Goal: Task Accomplishment & Management: Manage account settings

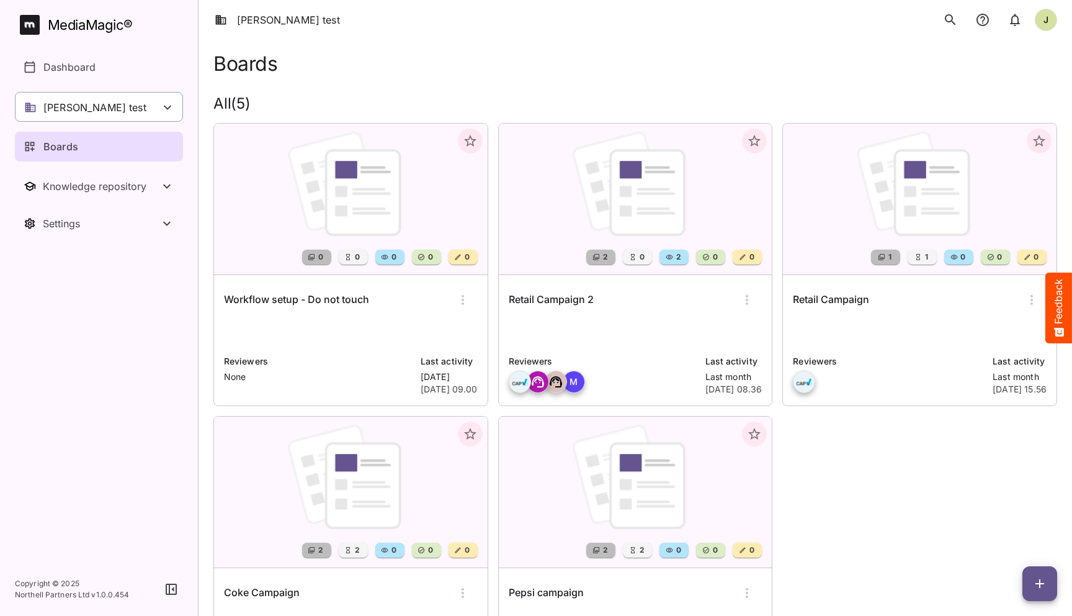
click at [122, 93] on div "[PERSON_NAME] test" at bounding box center [99, 107] width 168 height 30
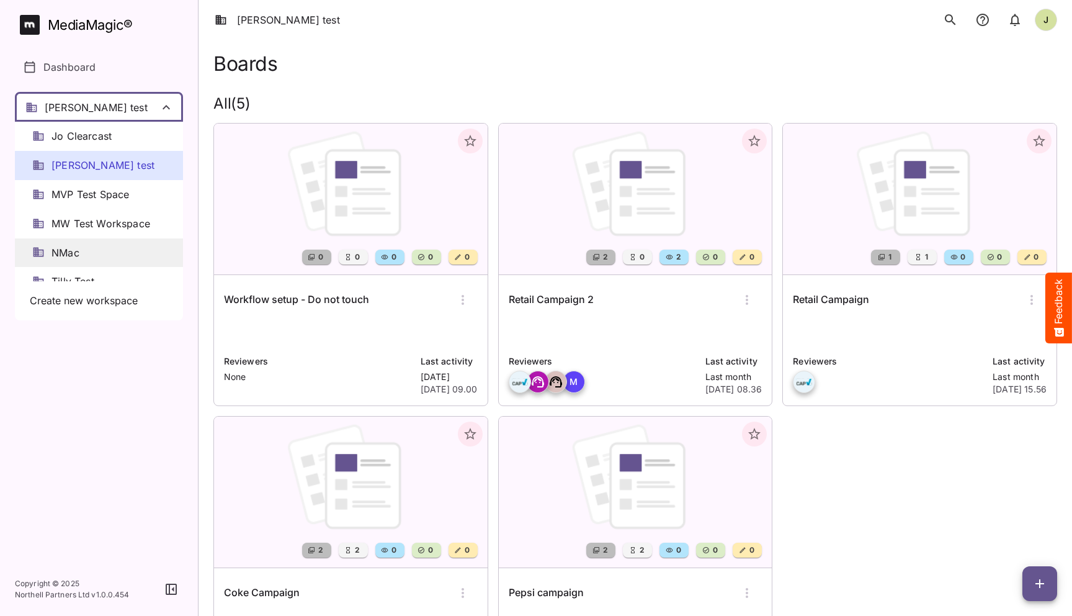
scroll to position [17, 0]
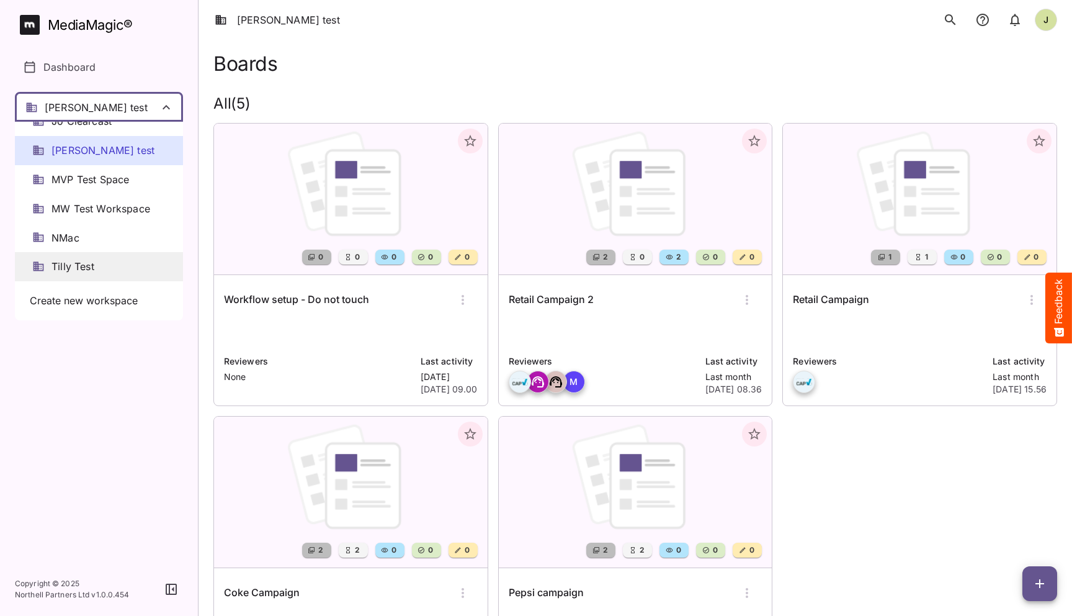
click at [81, 263] on span "Tilly Test" at bounding box center [73, 266] width 43 height 14
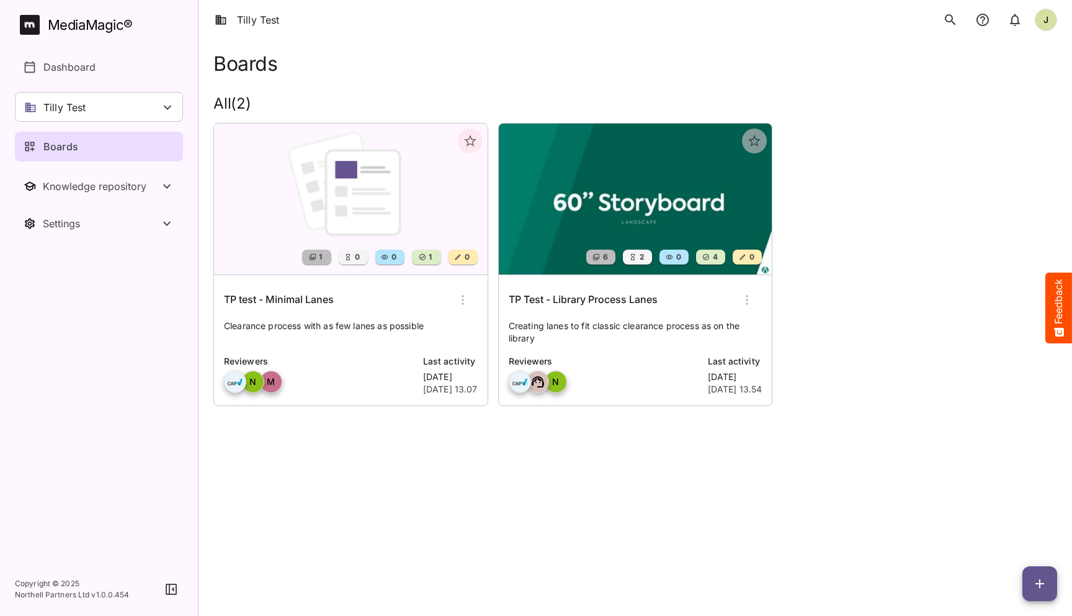
click at [333, 302] on h6 "TP test - Minimal Lanes" at bounding box center [279, 300] width 110 height 16
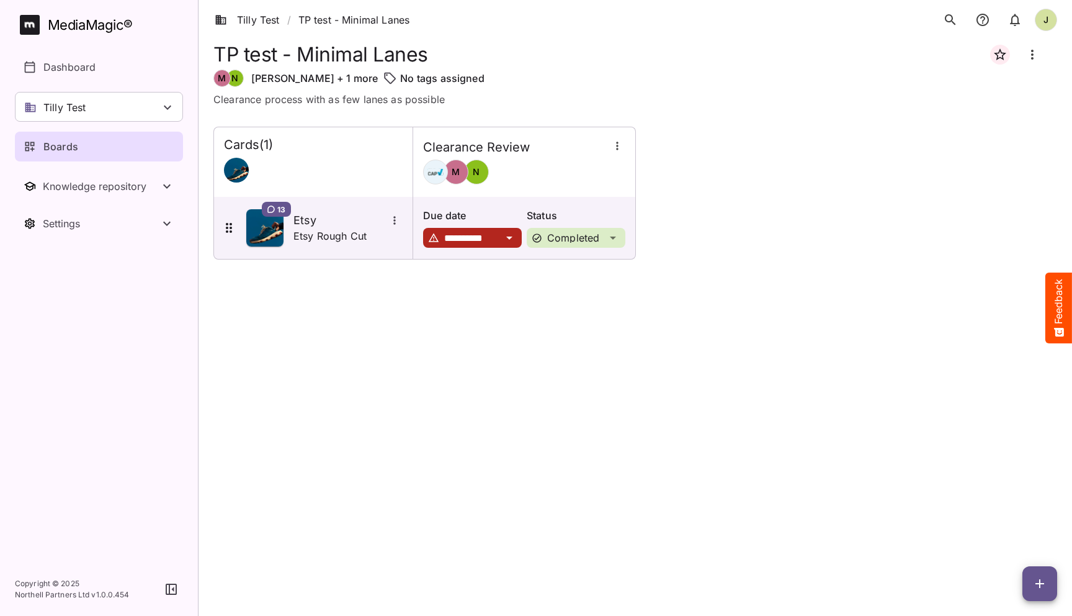
click at [1029, 578] on span "button" at bounding box center [1040, 583] width 35 height 15
click at [716, 336] on div at bounding box center [536, 308] width 1072 height 616
click at [616, 148] on icon "button" at bounding box center [617, 146] width 12 height 12
click at [515, 275] on div at bounding box center [536, 308] width 1072 height 616
click at [120, 145] on div "Boards" at bounding box center [100, 146] width 152 height 15
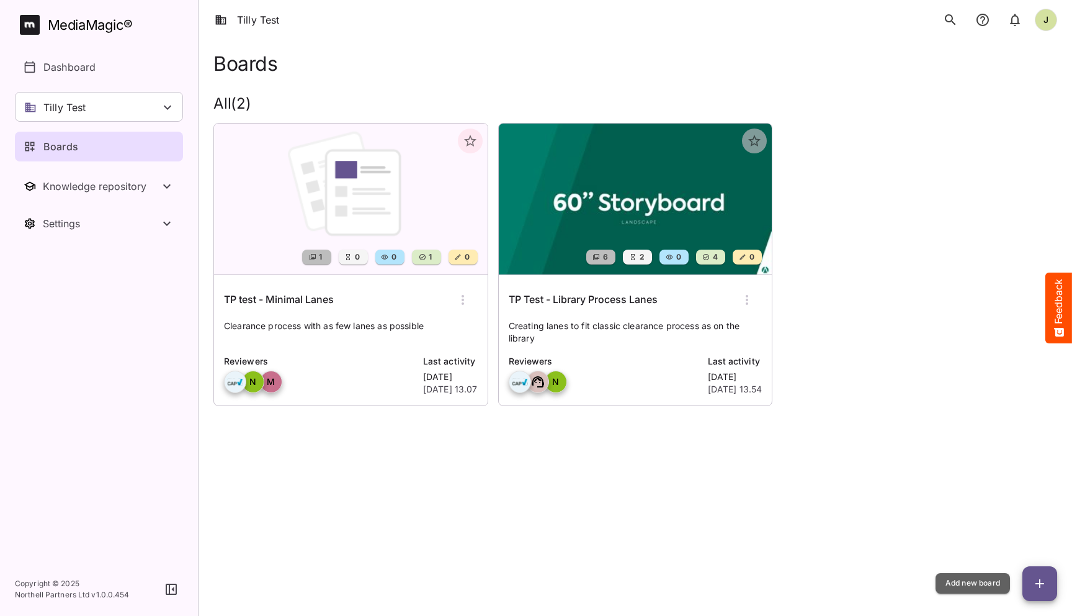
click at [1031, 571] on button "button" at bounding box center [1040, 583] width 35 height 35
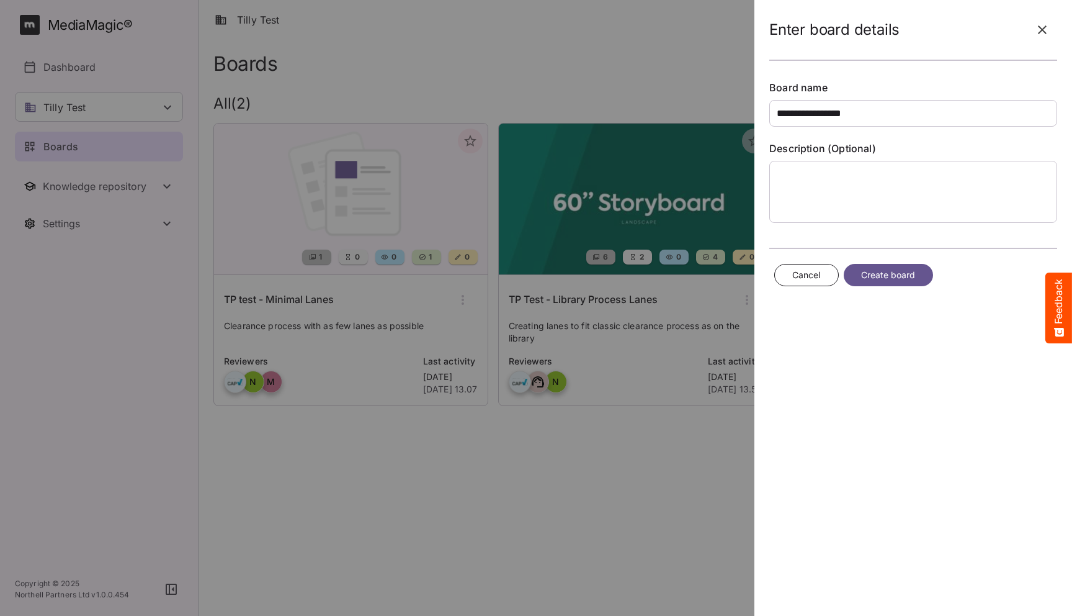
type input "**********"
click at [886, 267] on span "Create board" at bounding box center [888, 275] width 55 height 16
click at [891, 273] on span "Create board" at bounding box center [888, 275] width 55 height 16
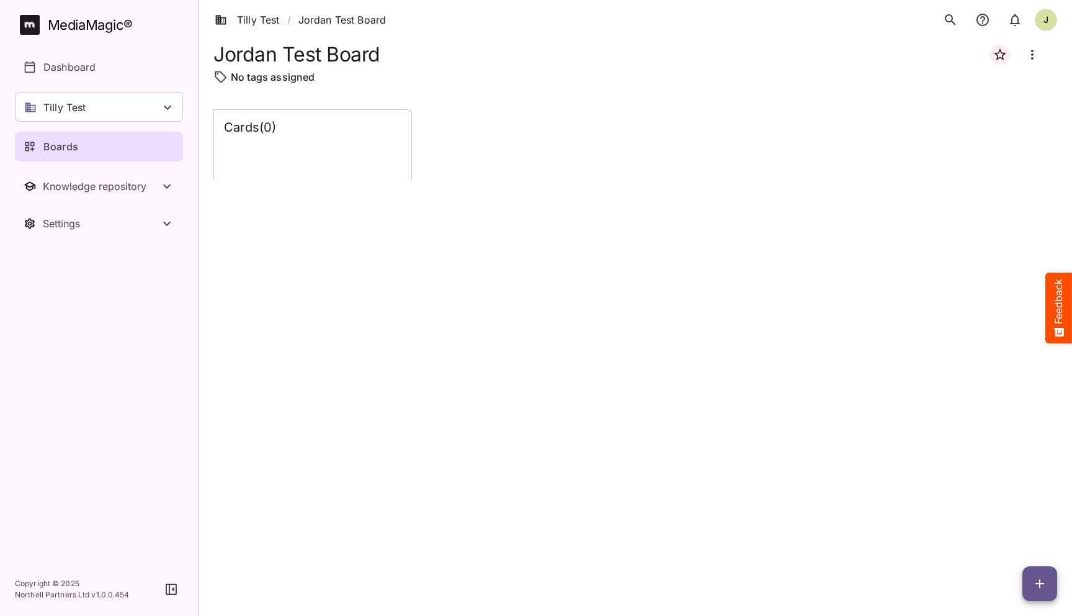
click at [1031, 585] on span "button" at bounding box center [1040, 583] width 35 height 15
click at [1019, 535] on p "Add new lane" at bounding box center [1009, 531] width 67 height 15
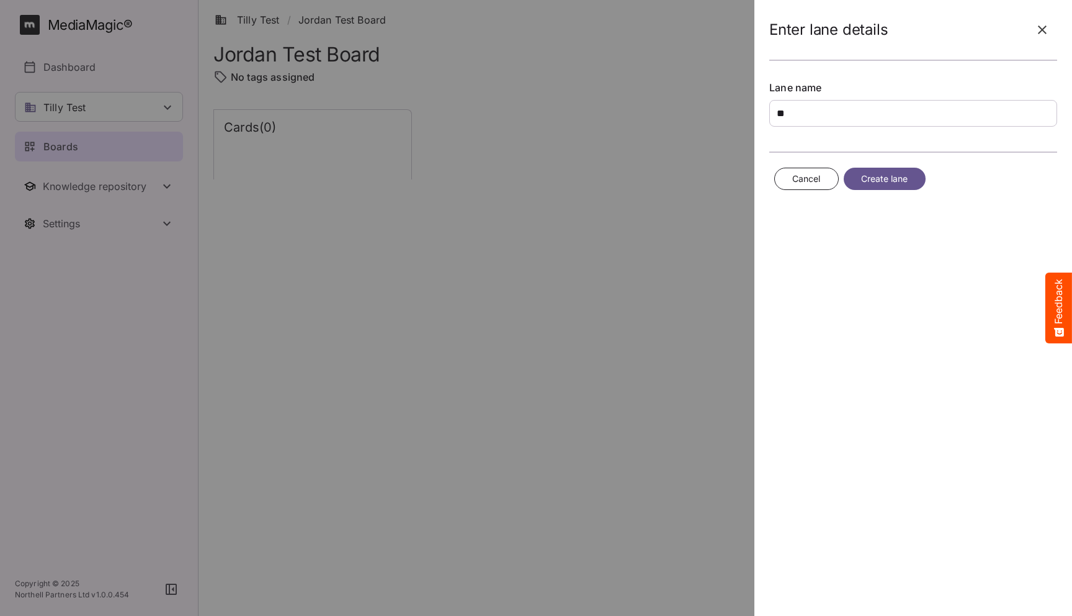
type input "*"
type input "**********"
click at [873, 177] on span "Create lane" at bounding box center [884, 179] width 47 height 16
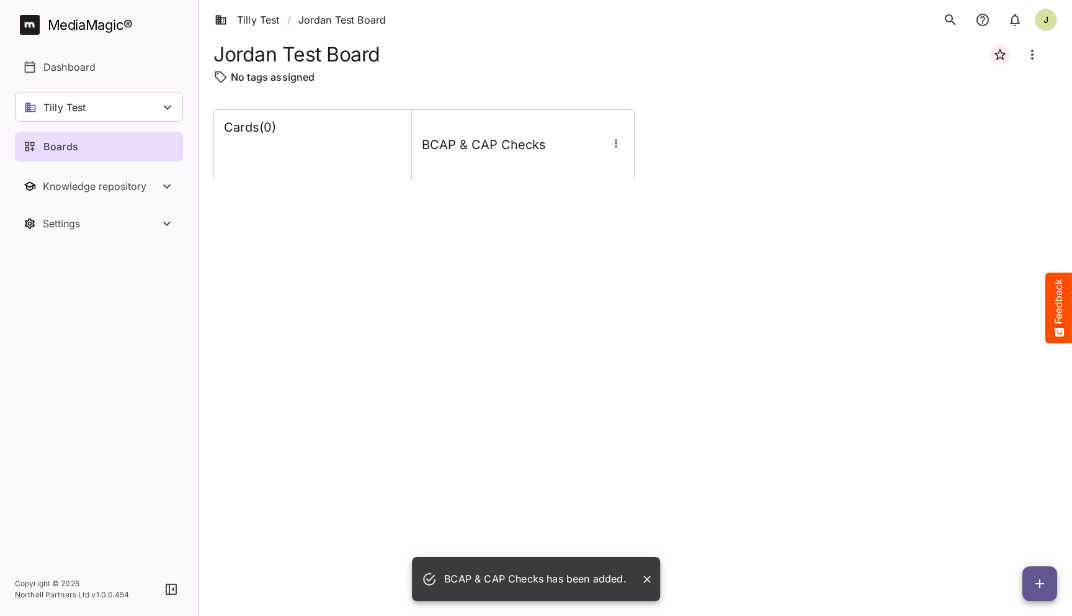
click at [1041, 582] on icon "button" at bounding box center [1040, 583] width 15 height 15
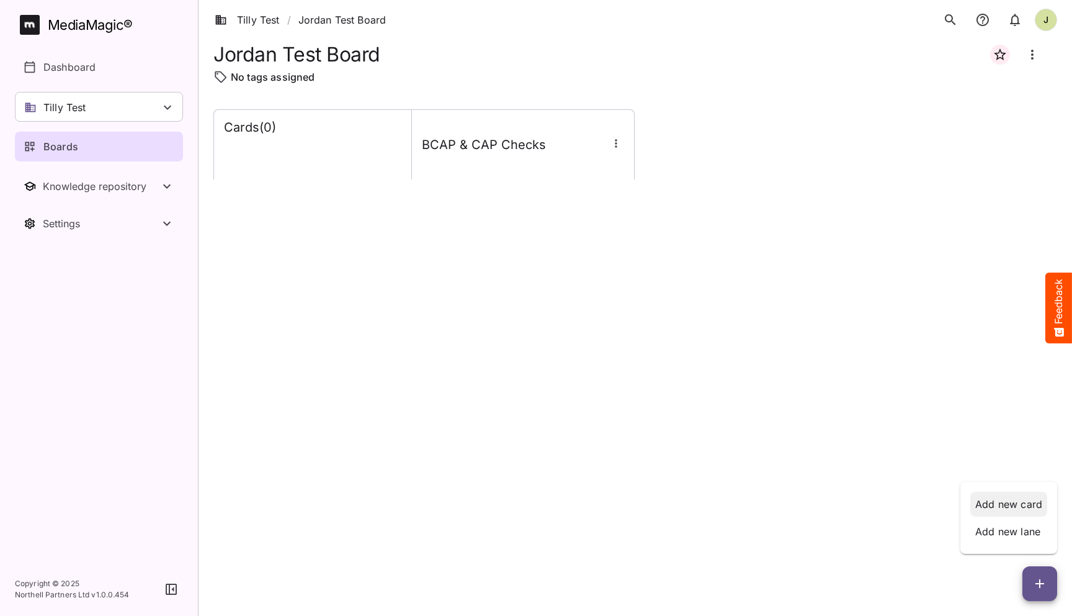
click at [1005, 504] on p "Add new card" at bounding box center [1009, 503] width 67 height 15
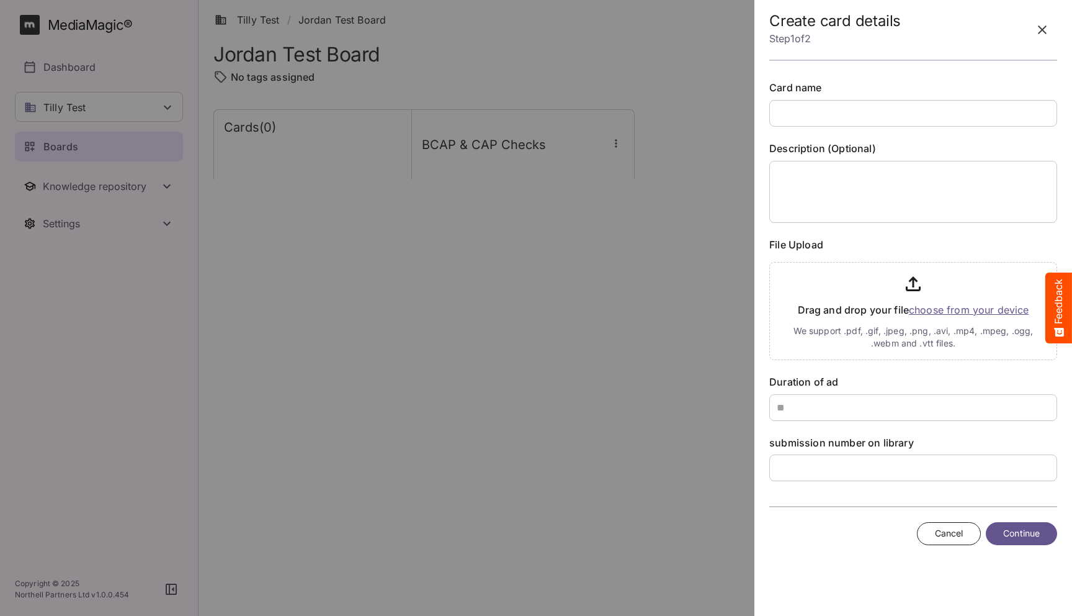
click at [860, 115] on input "text" at bounding box center [914, 113] width 288 height 27
type input "**********"
click at [1040, 37] on button "button" at bounding box center [1043, 30] width 30 height 30
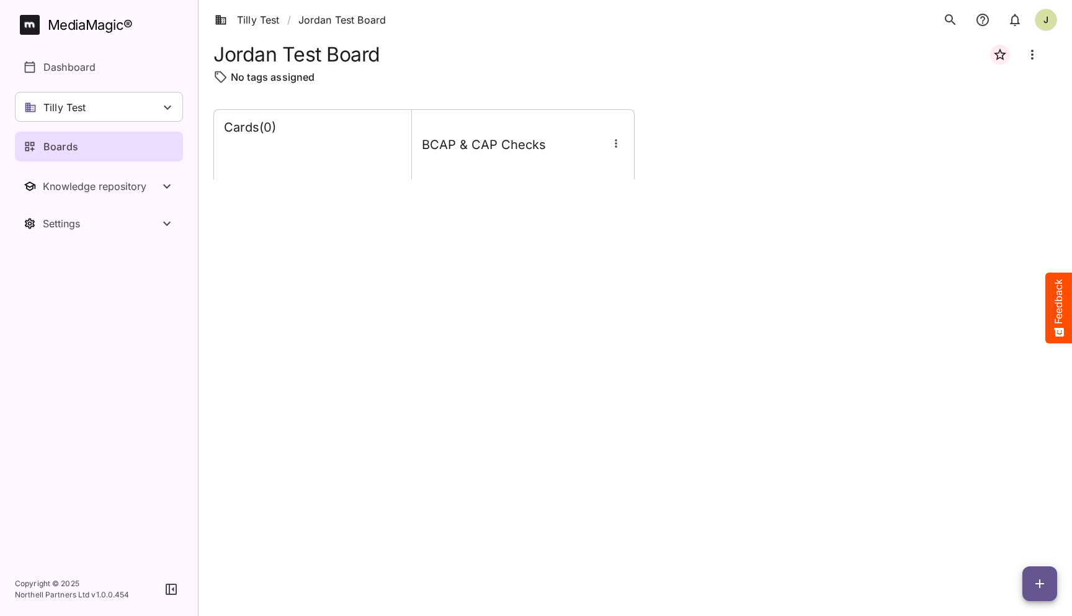
click at [621, 145] on icon "button" at bounding box center [616, 143] width 12 height 12
click at [670, 230] on p "Manage sidekicks" at bounding box center [666, 228] width 87 height 15
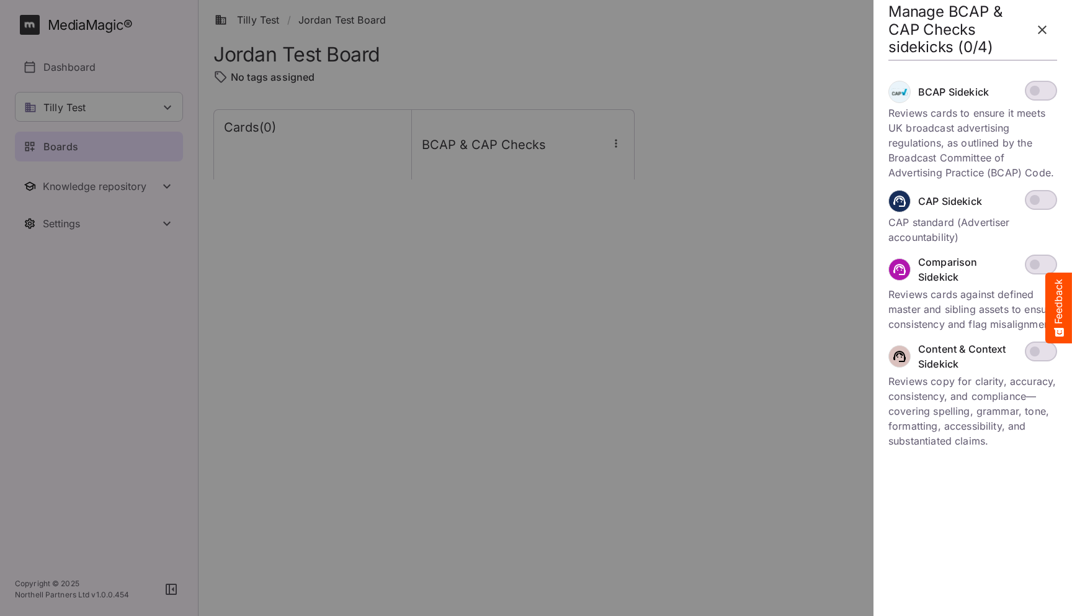
click at [1046, 194] on span at bounding box center [1041, 200] width 32 height 20
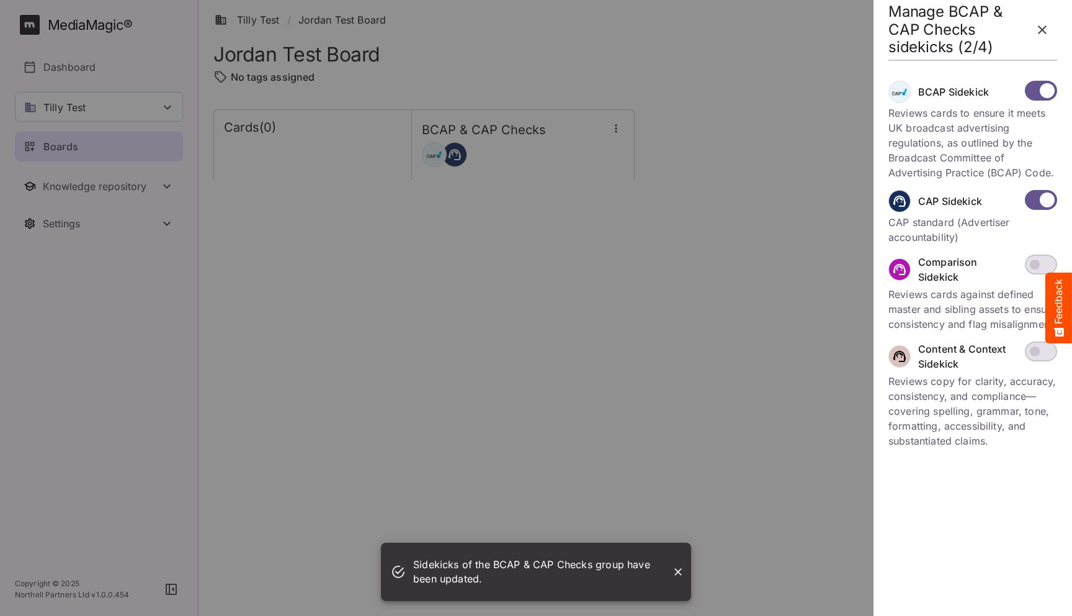
click at [1038, 28] on icon "button" at bounding box center [1042, 29] width 15 height 15
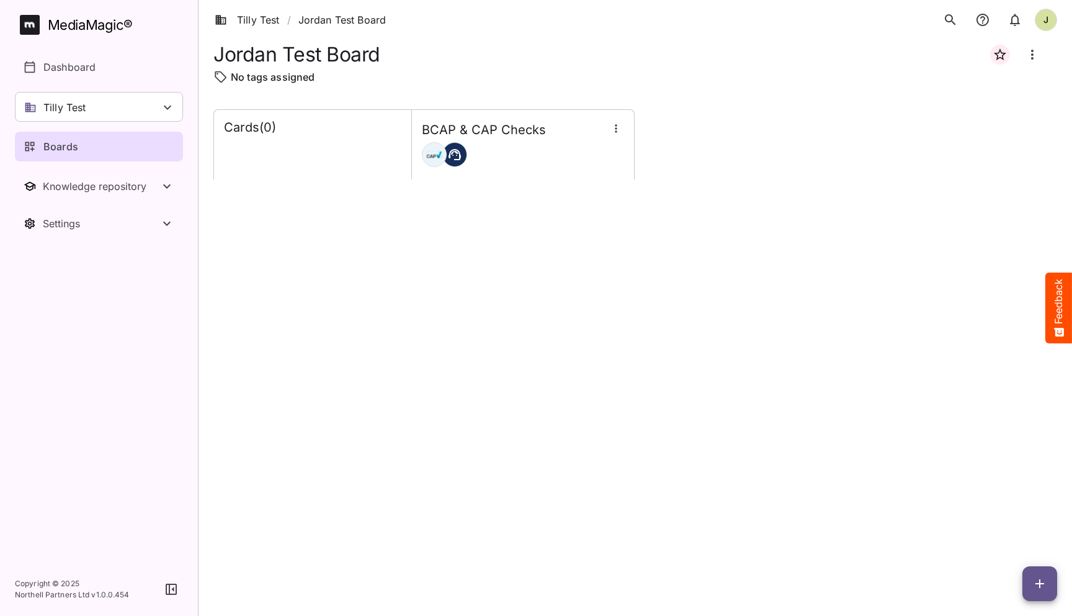
click at [1035, 589] on icon "button" at bounding box center [1040, 583] width 15 height 15
click at [1023, 508] on p "Add new card" at bounding box center [1009, 503] width 67 height 15
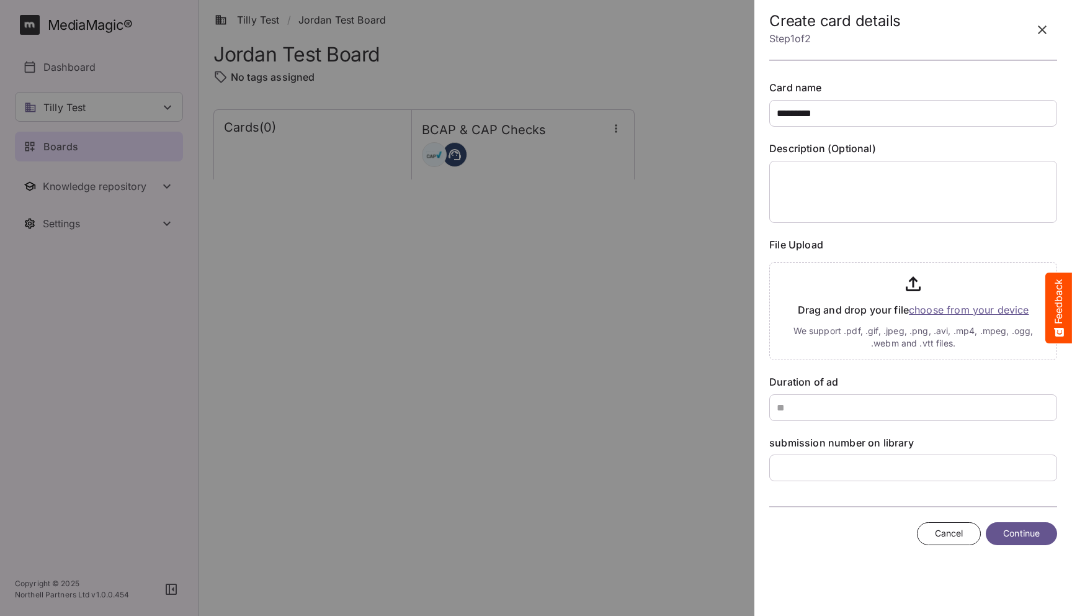
type input "*********"
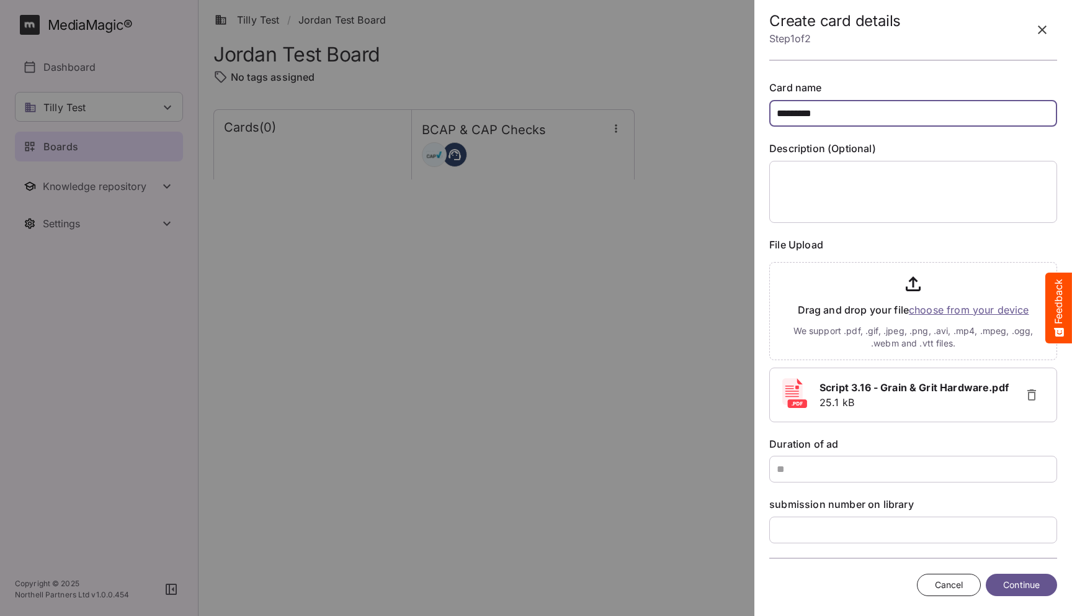
scroll to position [12, 0]
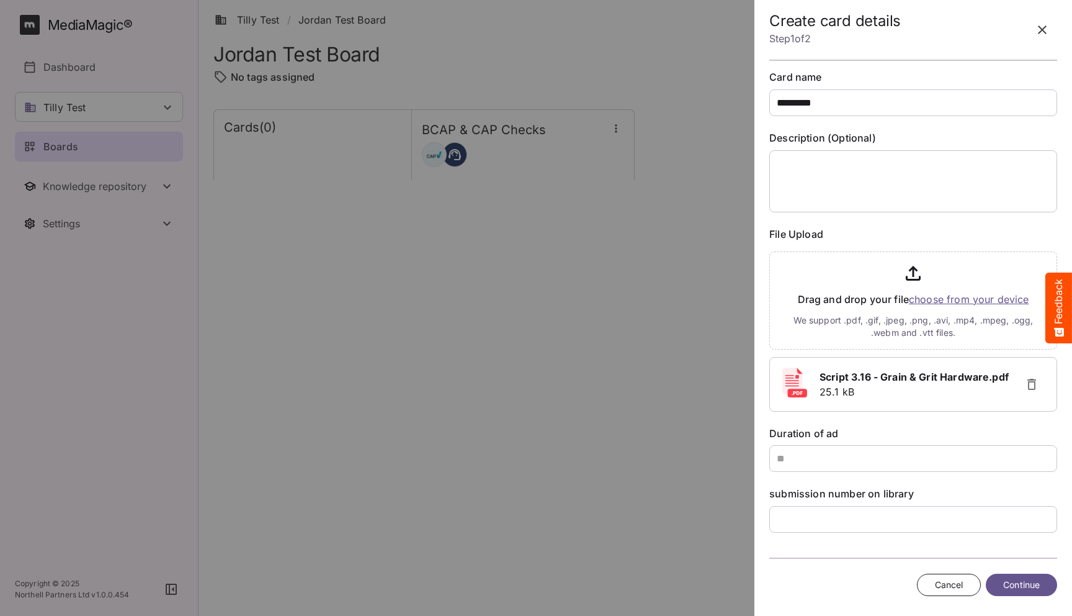
click at [1012, 580] on span "Continue" at bounding box center [1021, 585] width 37 height 16
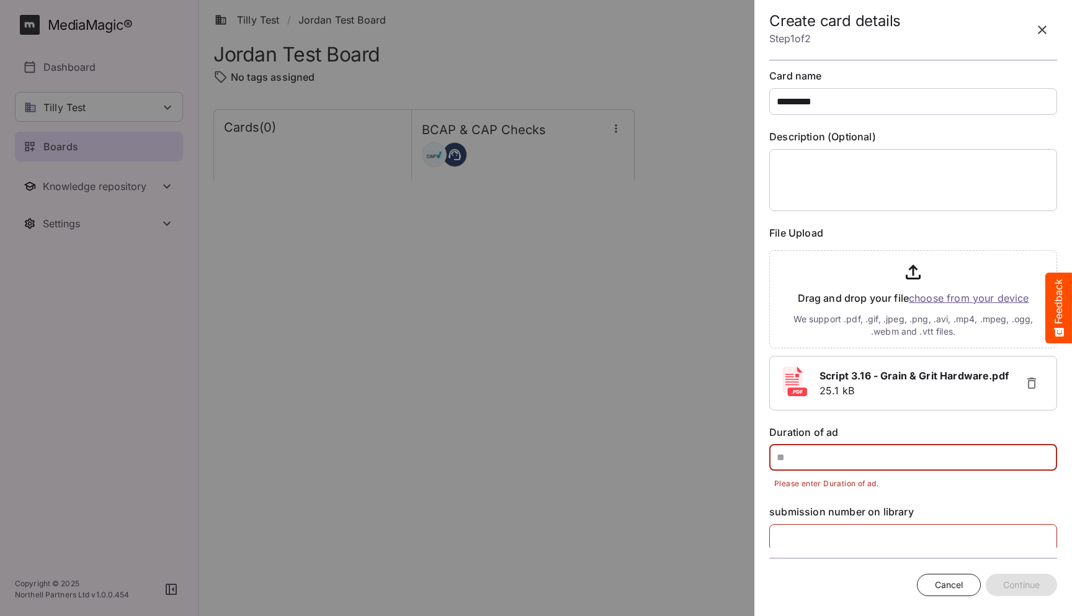
click at [805, 459] on input "text" at bounding box center [914, 457] width 288 height 27
type input "*"
click at [815, 529] on input "text" at bounding box center [914, 537] width 288 height 27
type input "*"
click at [978, 427] on label "Duration of ad" at bounding box center [914, 432] width 288 height 14
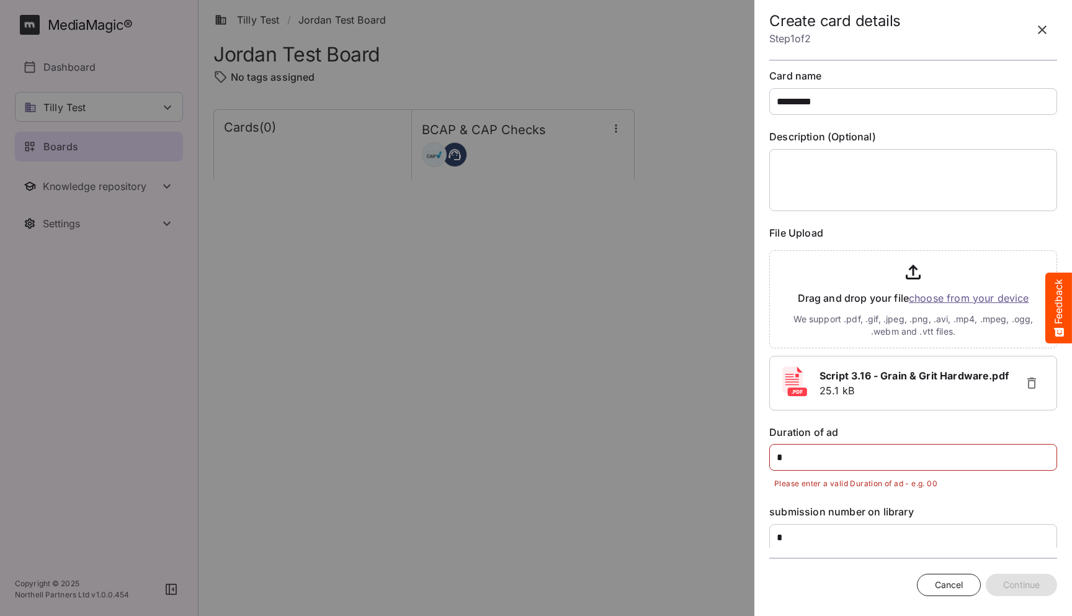
scroll to position [30, 0]
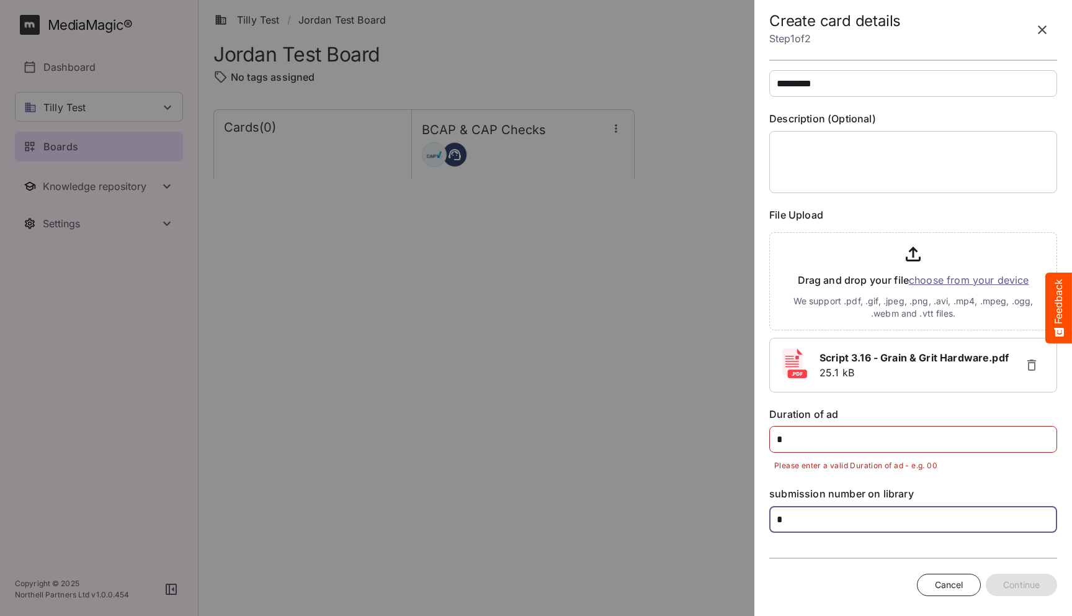
click at [838, 513] on input "*" at bounding box center [914, 519] width 288 height 27
click at [860, 549] on div "Create card details Step 1 of 2 Card name ********* Description (Optional) File…" at bounding box center [914, 308] width 308 height 616
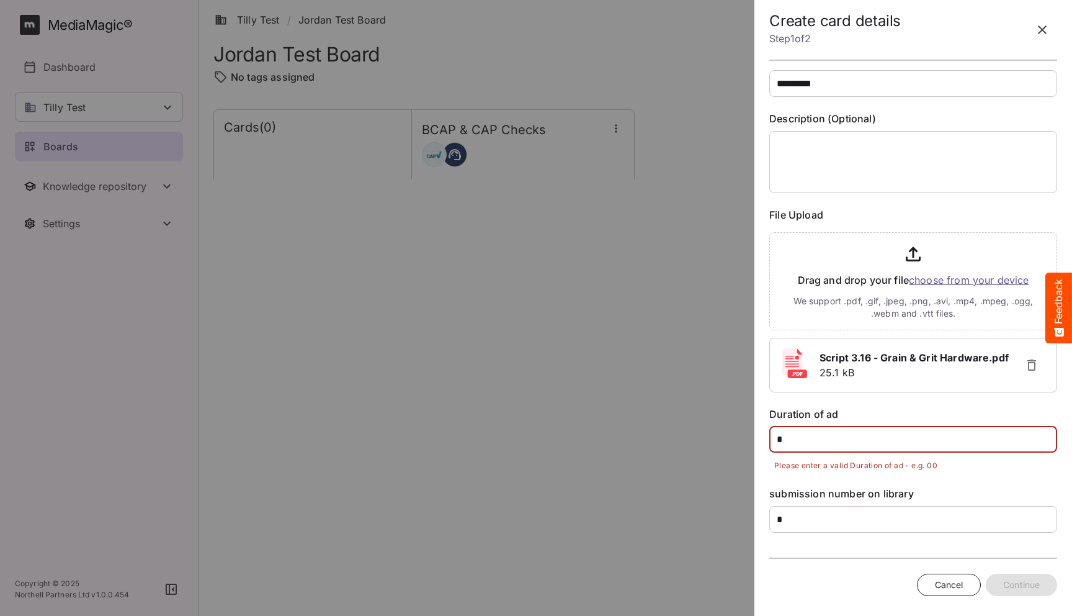
click at [795, 439] on input "*" at bounding box center [914, 439] width 288 height 27
type input "**"
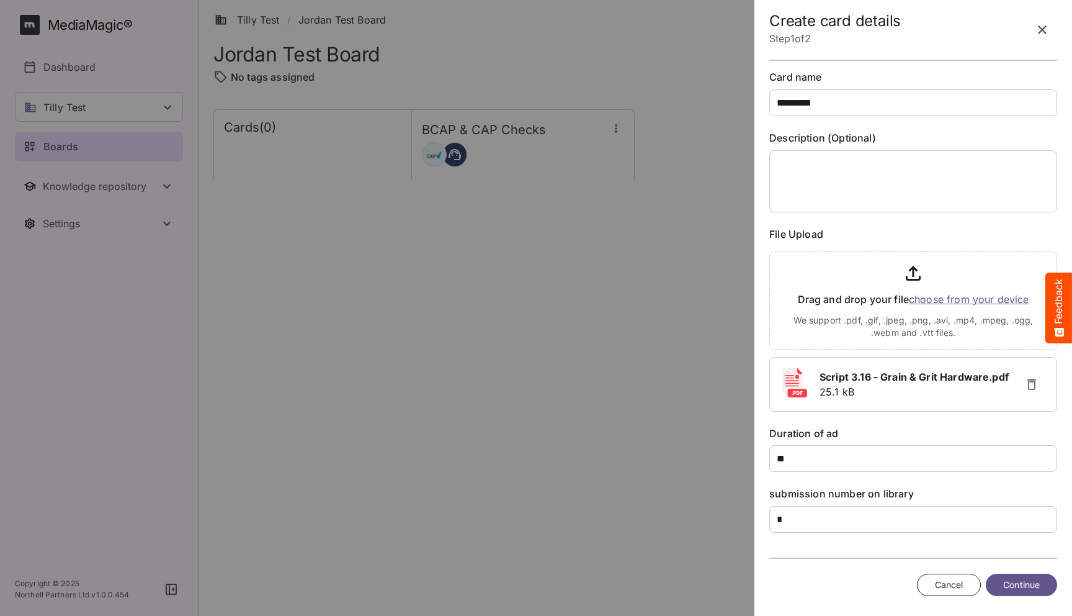
click at [863, 424] on div "Card name ********* Description (Optional) File Upload Drag and drop your file …" at bounding box center [914, 301] width 288 height 462
click at [1028, 586] on span "Continue" at bounding box center [1021, 585] width 37 height 16
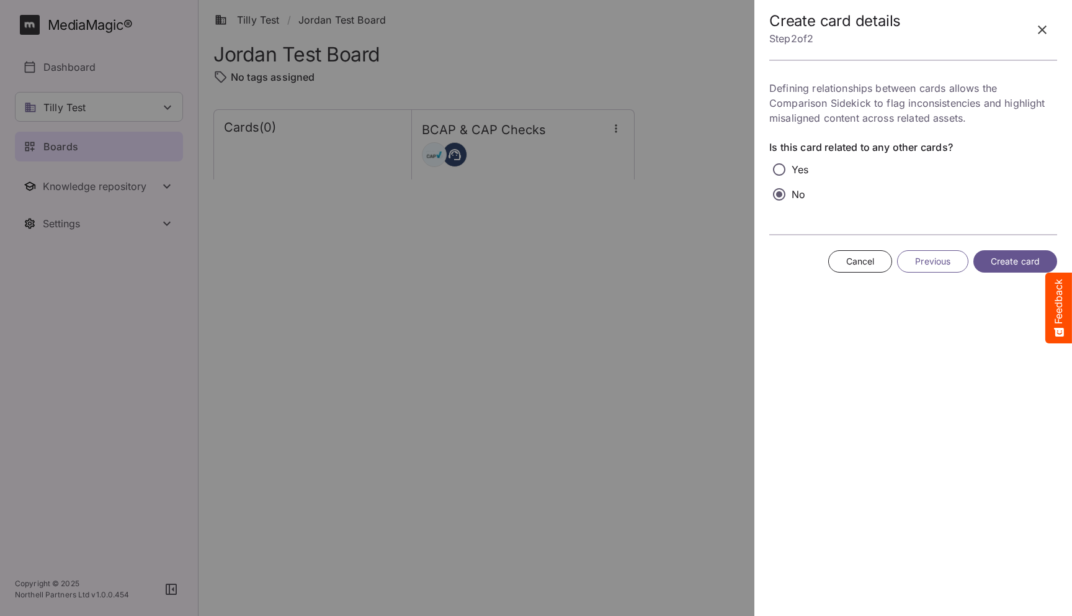
click at [1018, 260] on span "Create card" at bounding box center [1015, 262] width 49 height 16
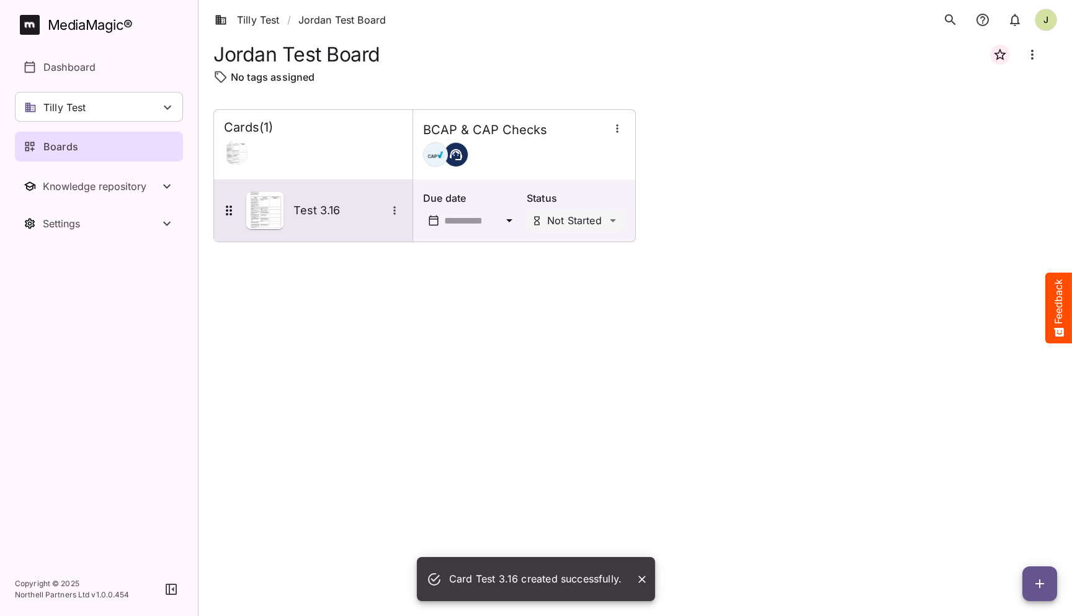
click at [328, 215] on h5 "Test 3.16" at bounding box center [340, 210] width 93 height 15
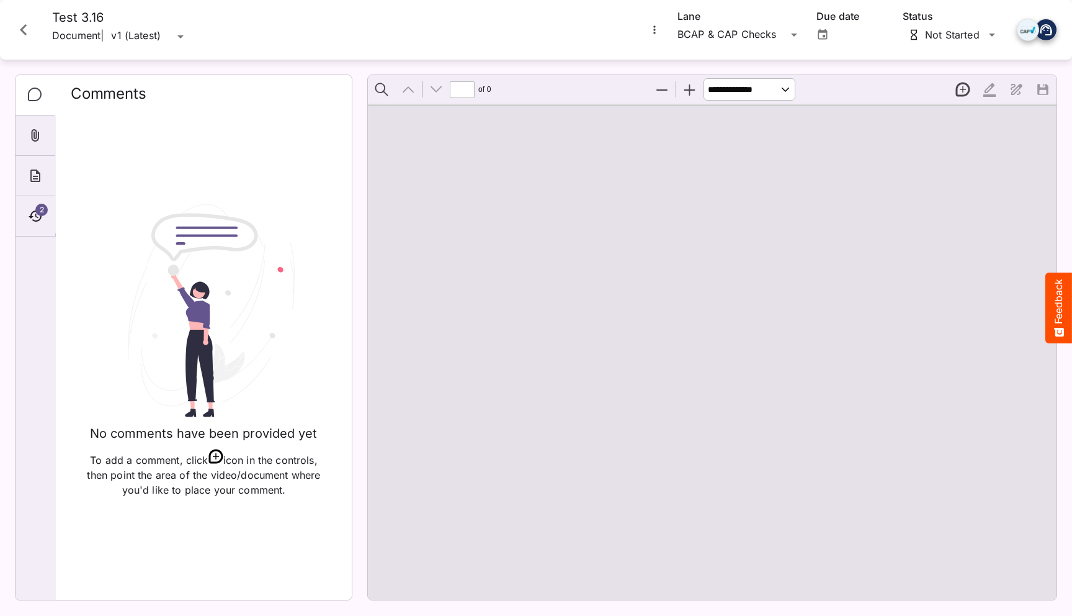
type input "*"
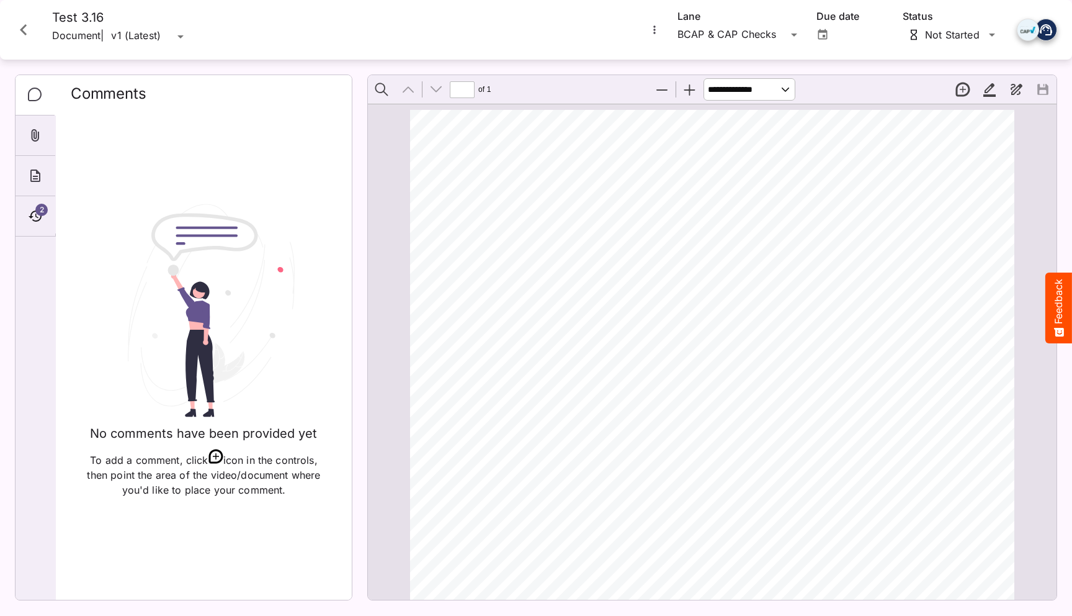
scroll to position [6, 0]
click at [35, 215] on icon "Timeline" at bounding box center [35, 216] width 15 height 15
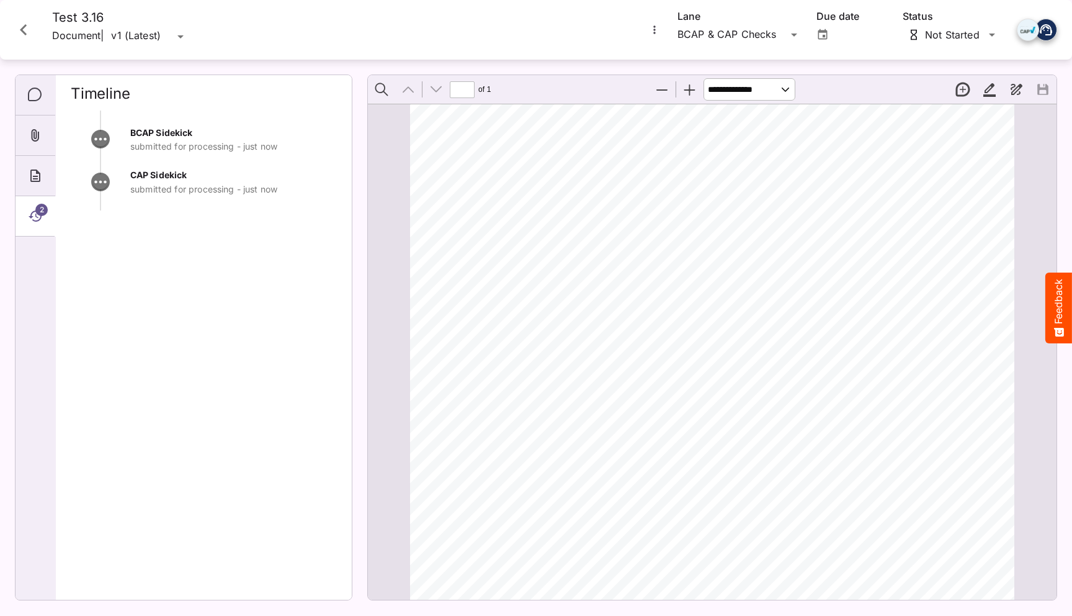
scroll to position [0, 0]
click at [26, 37] on icon "Close card" at bounding box center [23, 30] width 22 height 22
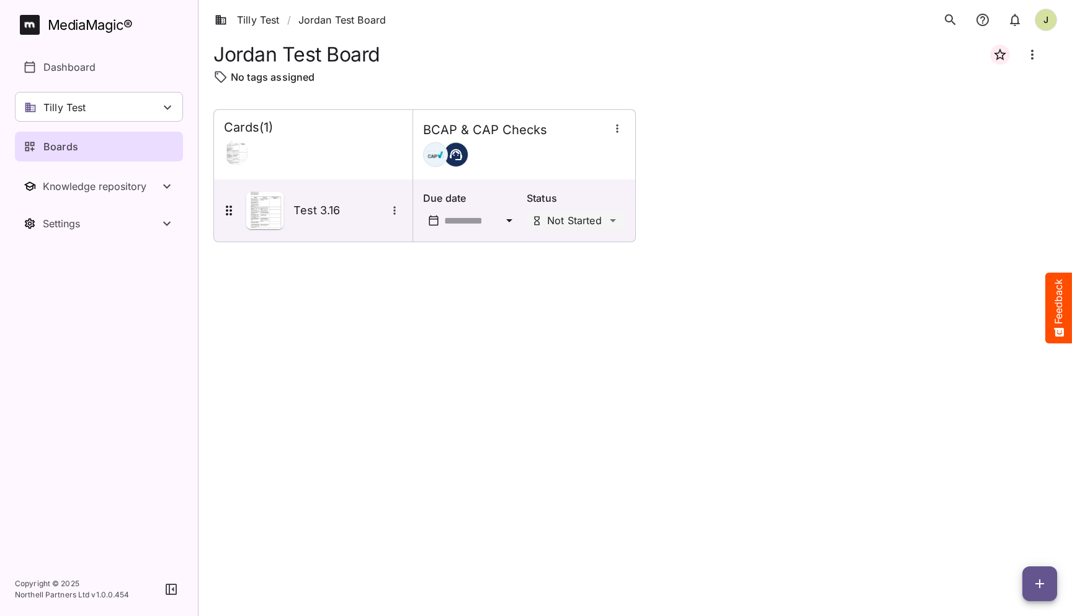
click at [418, 324] on div "Cards ( 1 ) BCAP & CAP Checks Test 3.16 Due date Status Not Started" at bounding box center [635, 352] width 844 height 487
click at [1041, 570] on button "button" at bounding box center [1040, 583] width 35 height 35
click at [1013, 506] on p "Add new card" at bounding box center [1009, 503] width 67 height 15
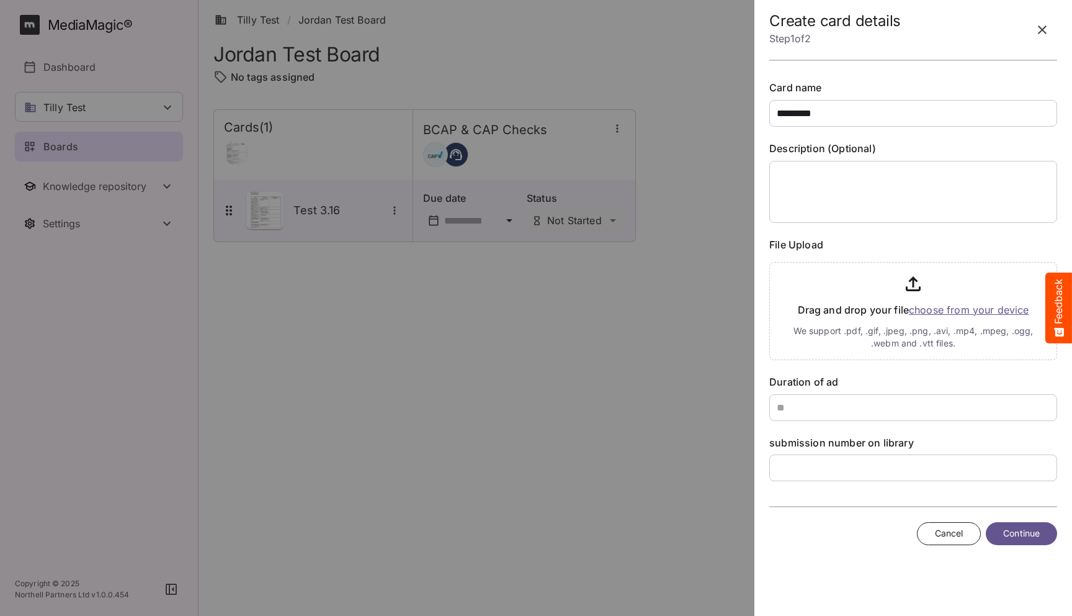
type input "*********"
click at [308, 362] on div at bounding box center [536, 308] width 1072 height 616
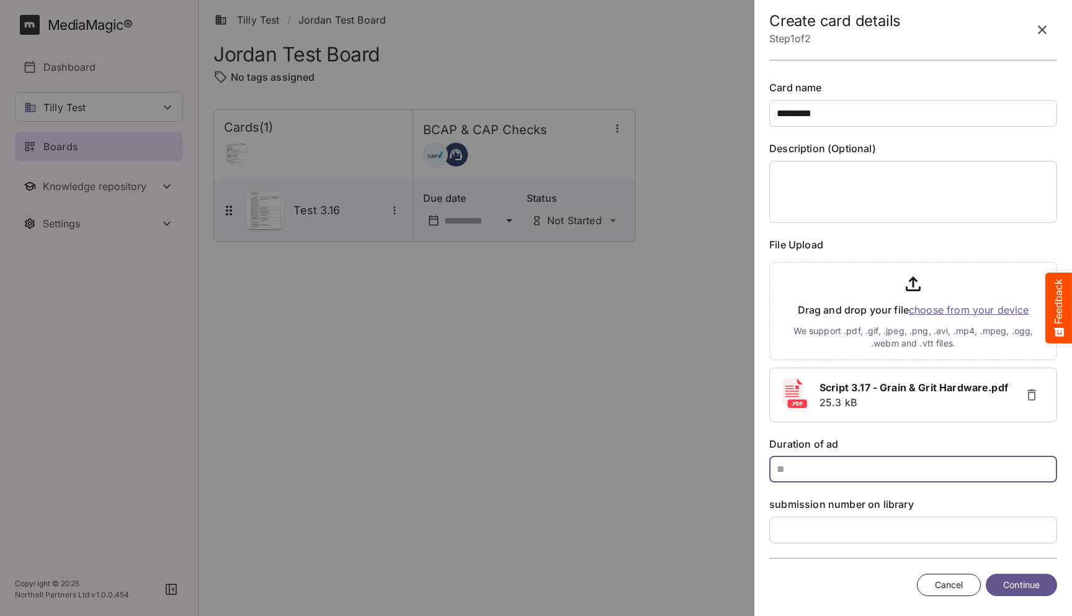
click at [797, 466] on input "text" at bounding box center [914, 469] width 288 height 27
type input "**"
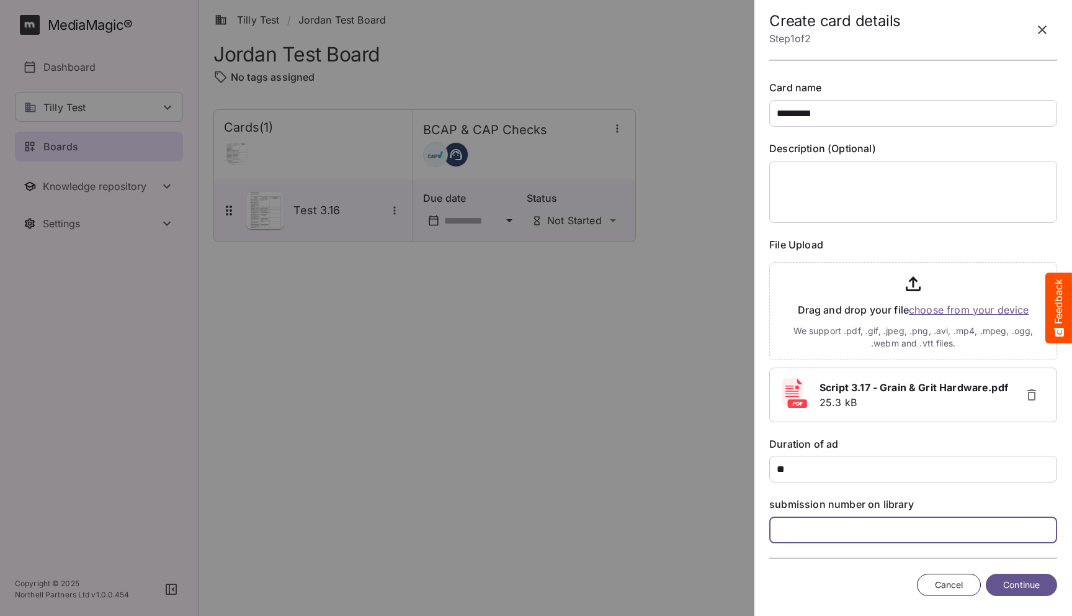
click at [820, 534] on input "text" at bounding box center [914, 529] width 288 height 27
type input "**"
click at [1010, 581] on span "Continue" at bounding box center [1021, 585] width 37 height 16
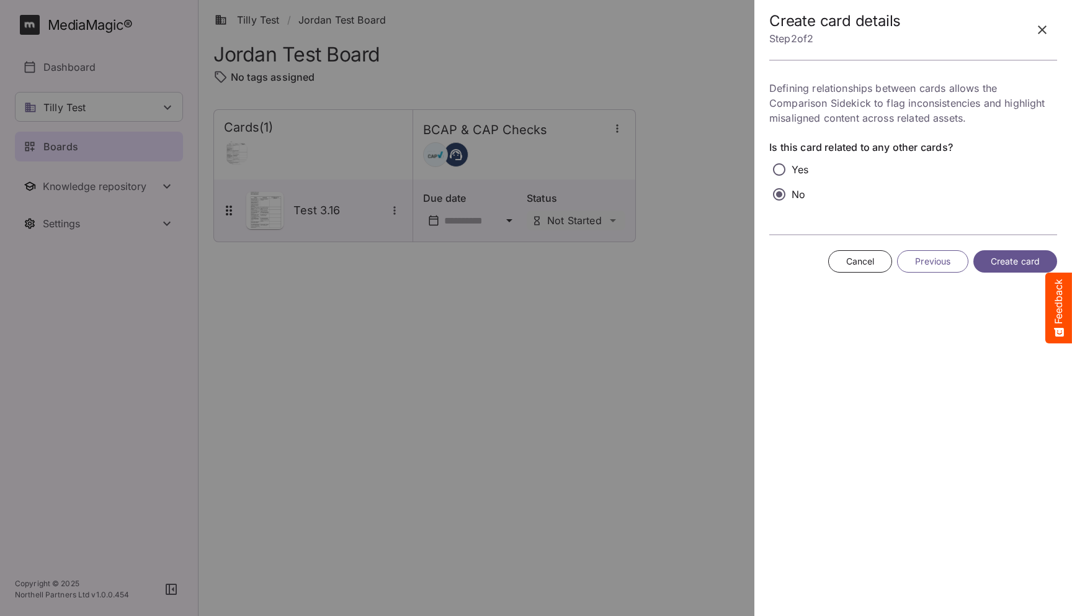
click at [1001, 263] on span "Create card" at bounding box center [1015, 262] width 49 height 16
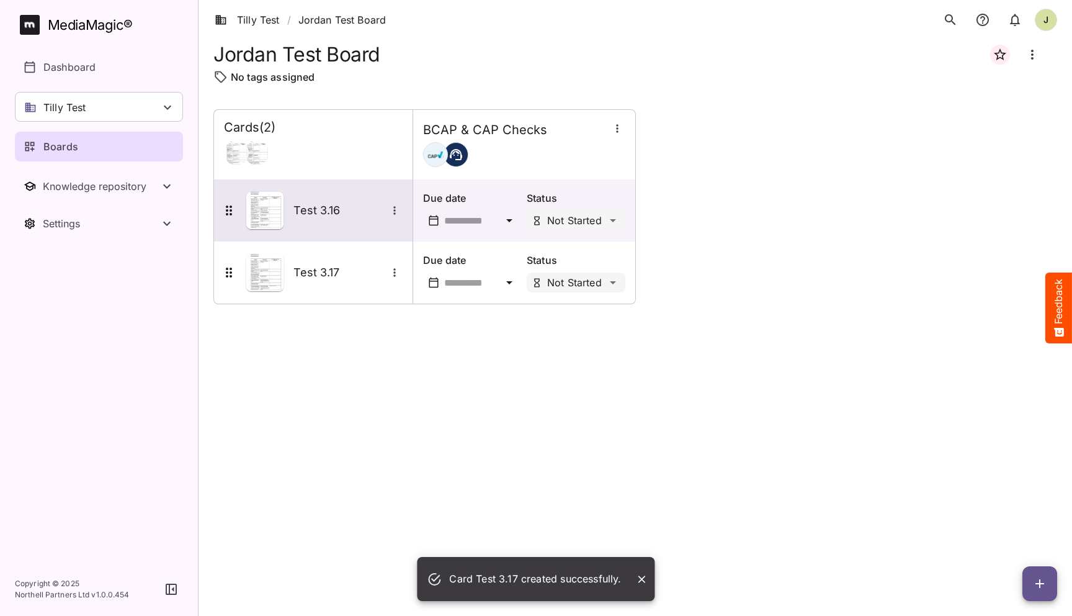
click at [334, 219] on div "Test 3.16" at bounding box center [312, 210] width 181 height 37
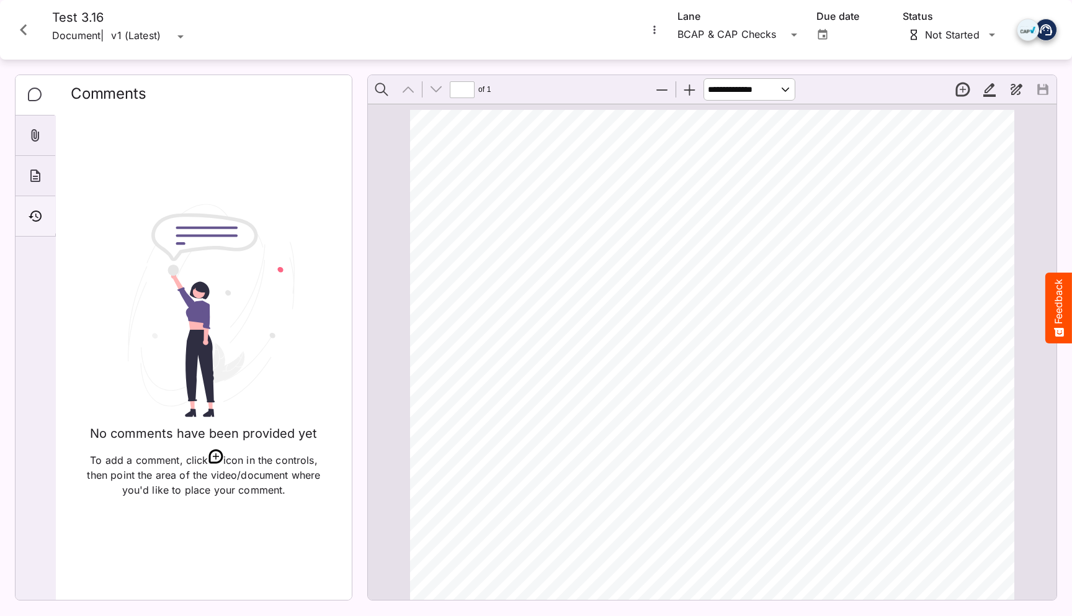
click at [39, 217] on icon "Timeline" at bounding box center [35, 216] width 15 height 15
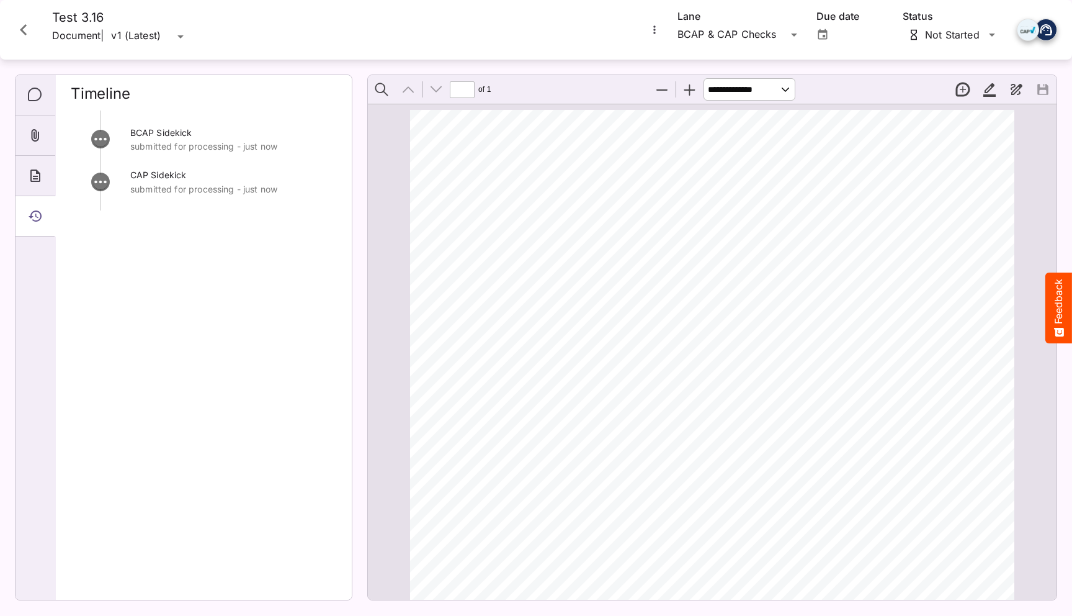
click at [246, 297] on div "BCAP Sidekick submitted for processing - just now CAP Sidekick submitted for pr…" at bounding box center [204, 349] width 266 height 479
click at [255, 312] on div "BCAP Sidekick submitted for processing - just now CAP Sidekick submitted for pr…" at bounding box center [204, 349] width 266 height 479
click at [19, 36] on icon "Close card" at bounding box center [23, 30] width 22 height 22
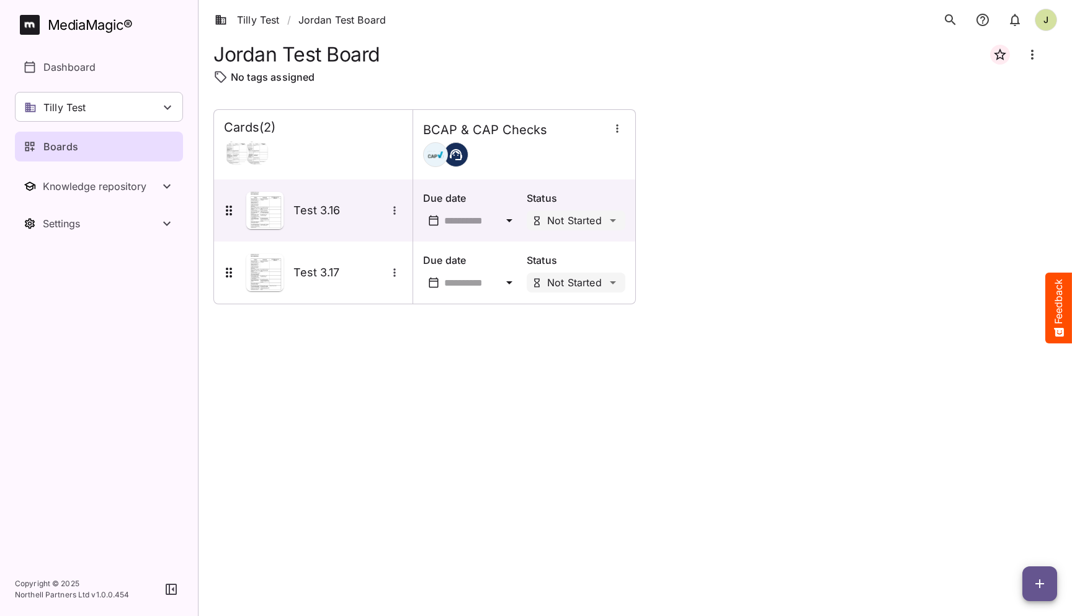
click at [356, 364] on div "Cards ( 2 ) BCAP & CAP Checks Test 3.16 Due date Status Not Started Test 3.17 D…" at bounding box center [635, 352] width 844 height 487
click at [306, 153] on div at bounding box center [313, 152] width 179 height 25
click at [333, 205] on h5 "Test 3.16" at bounding box center [340, 210] width 93 height 15
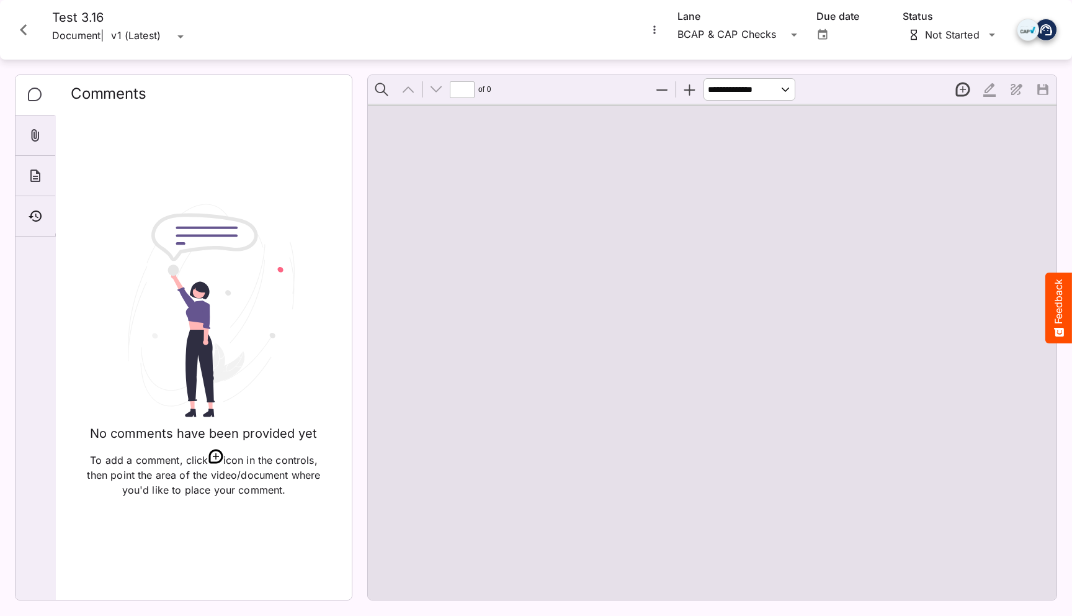
type input "*"
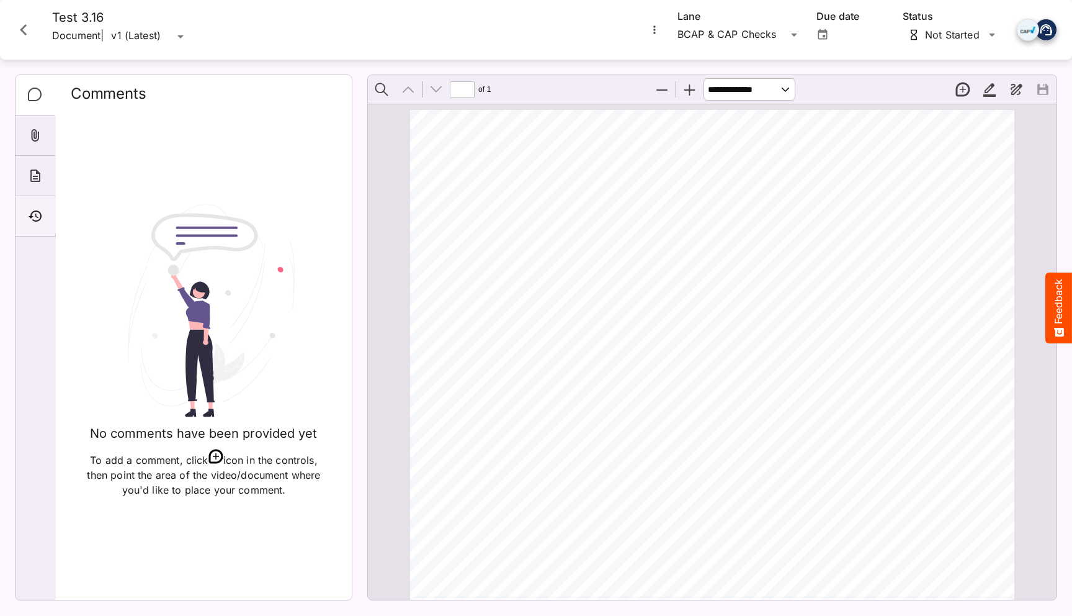
click at [35, 216] on icon "Timeline" at bounding box center [35, 216] width 15 height 15
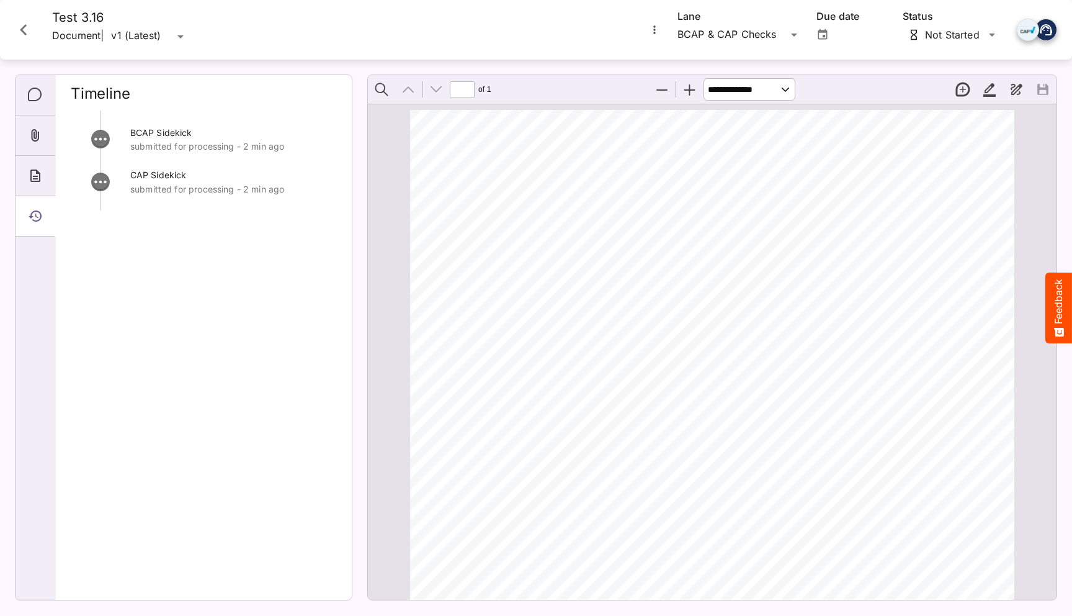
click at [223, 201] on div "CAP Sidekick submitted for processing - 2 min ago" at bounding box center [204, 189] width 266 height 43
click at [224, 141] on p "submitted for processing - 2 min ago" at bounding box center [233, 146] width 207 height 12
drag, startPoint x: 184, startPoint y: 174, endPoint x: 134, endPoint y: 174, distance: 49.6
click at [133, 174] on span "CAP Sidekick" at bounding box center [158, 174] width 56 height 11
click at [134, 174] on span "CAP Sidekick" at bounding box center [158, 174] width 56 height 11
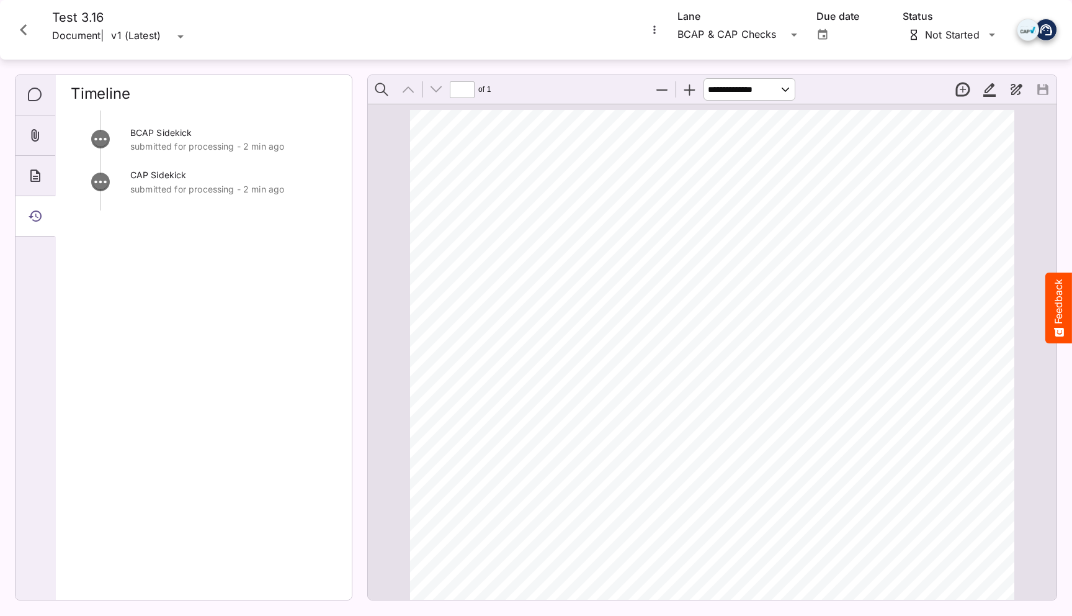
click at [23, 34] on icon "Close card" at bounding box center [23, 30] width 22 height 22
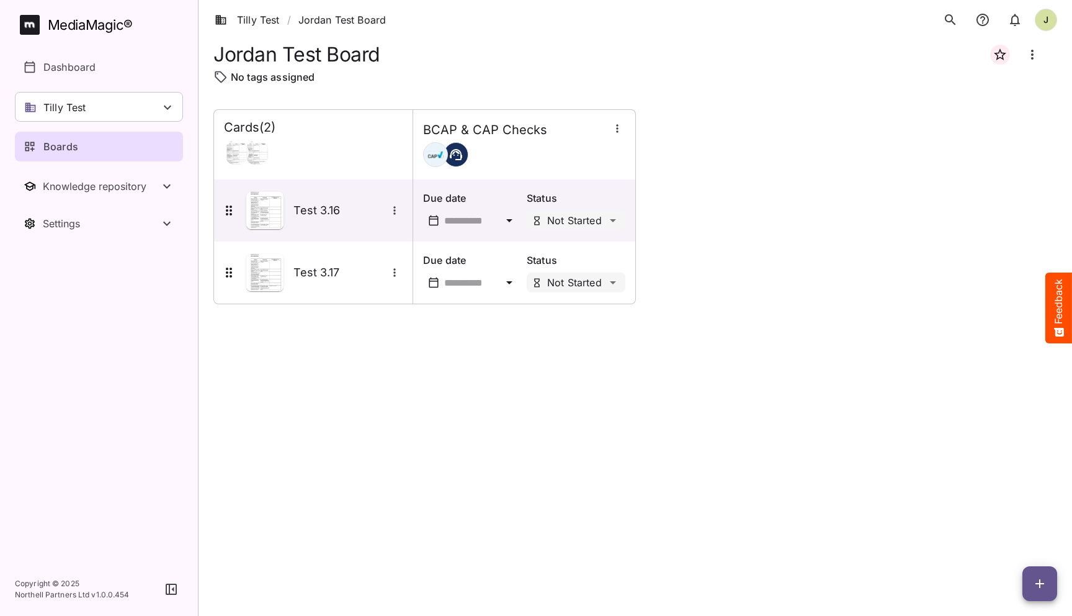
click at [518, 368] on div "Cards ( 2 ) BCAP & CAP Checks Test 3.16 Due date Status Not Started Test 3.17 D…" at bounding box center [635, 352] width 844 height 487
click at [357, 361] on div "Cards ( 2 ) BCAP & CAP Checks Test 3.16 Due date Status Not Started Test 3.17 D…" at bounding box center [635, 352] width 844 height 487
click at [263, 18] on link "Tilly Test" at bounding box center [247, 19] width 65 height 15
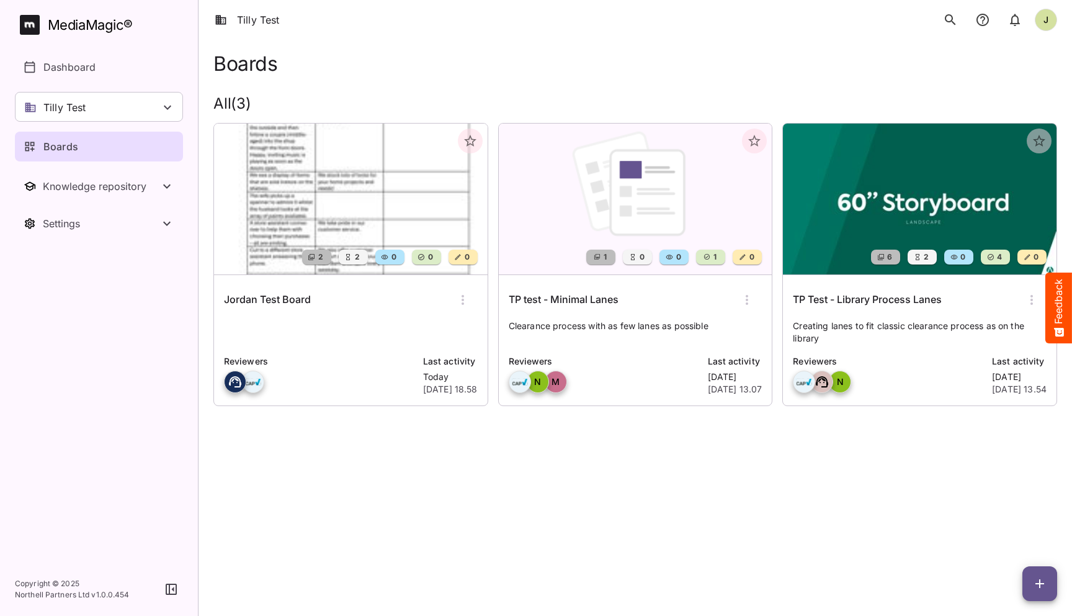
click at [485, 440] on html "Tilly Test J MediaMagic ® Dashboard Tilly Test Jo Clearcast [PERSON_NAME] test …" at bounding box center [536, 220] width 1072 height 440
click at [338, 343] on p at bounding box center [351, 332] width 254 height 25
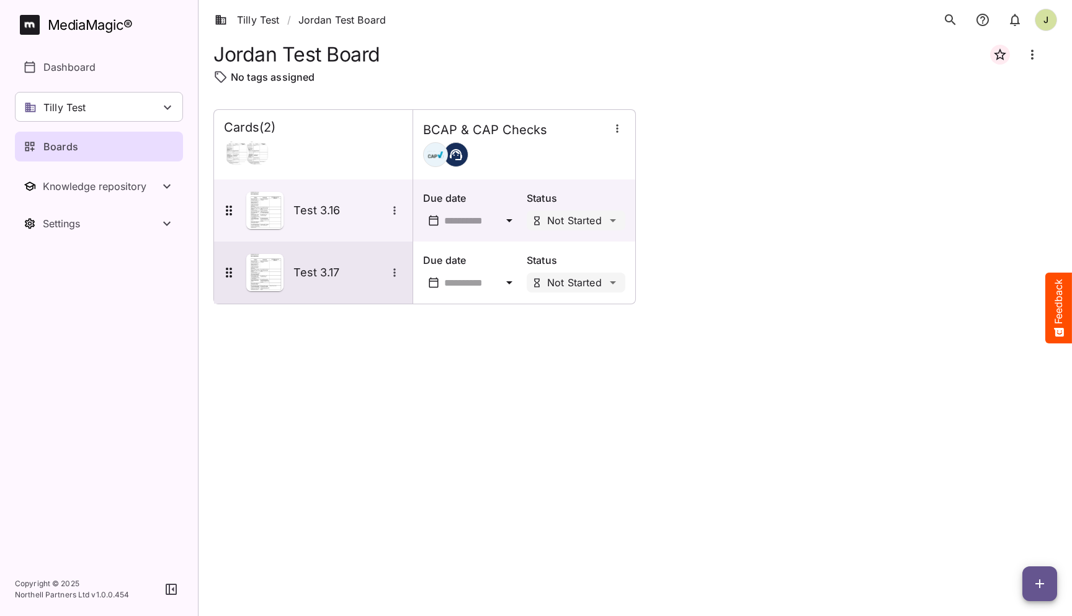
click at [315, 273] on h5 "Test 3.17" at bounding box center [340, 272] width 93 height 15
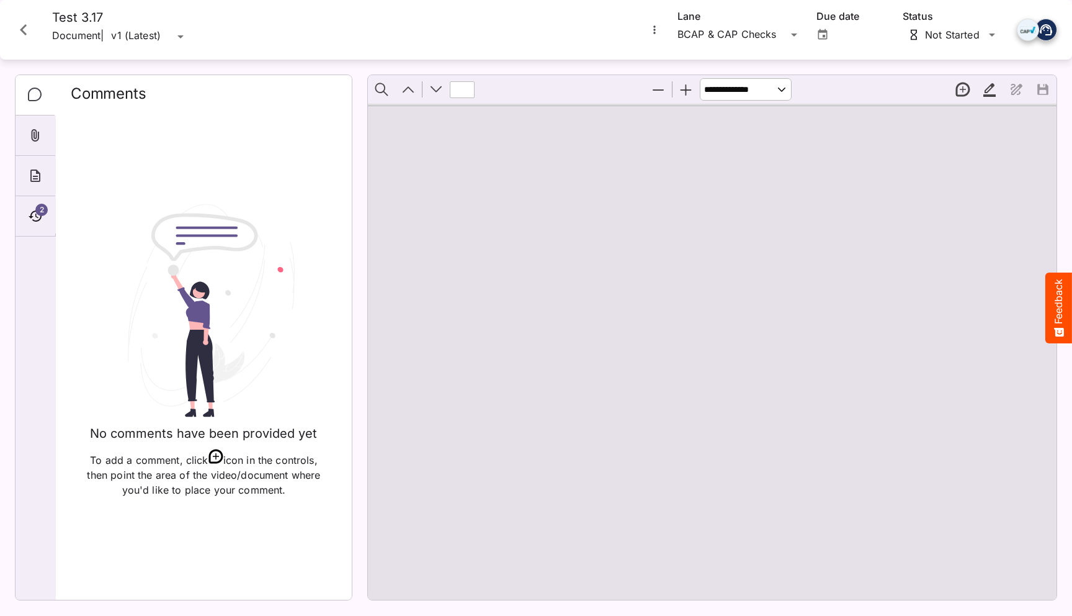
type input "*"
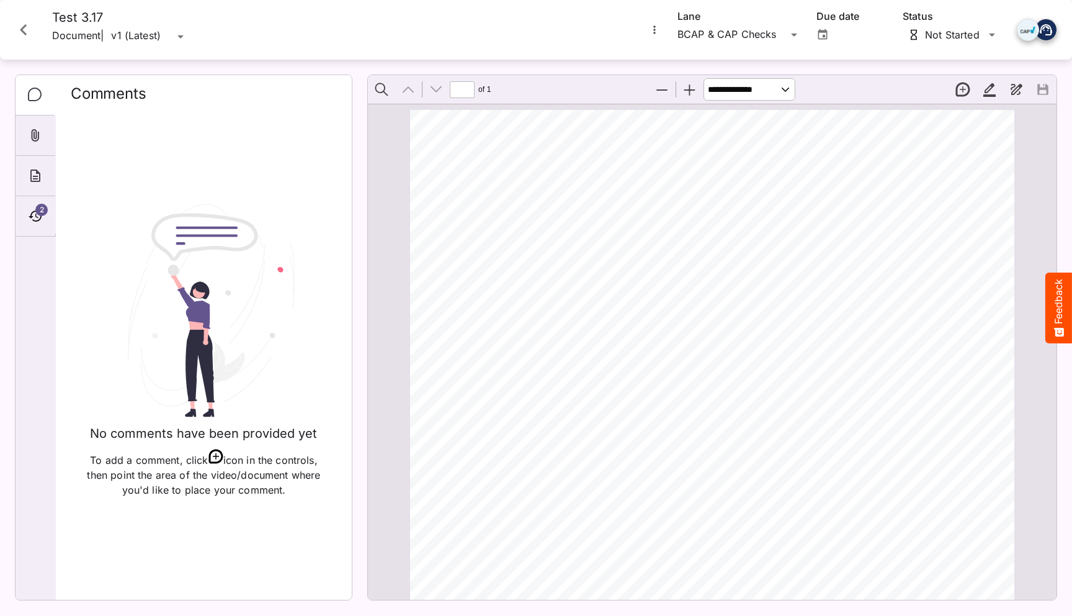
scroll to position [6, 0]
click at [36, 215] on icon "Timeline" at bounding box center [35, 215] width 13 height 11
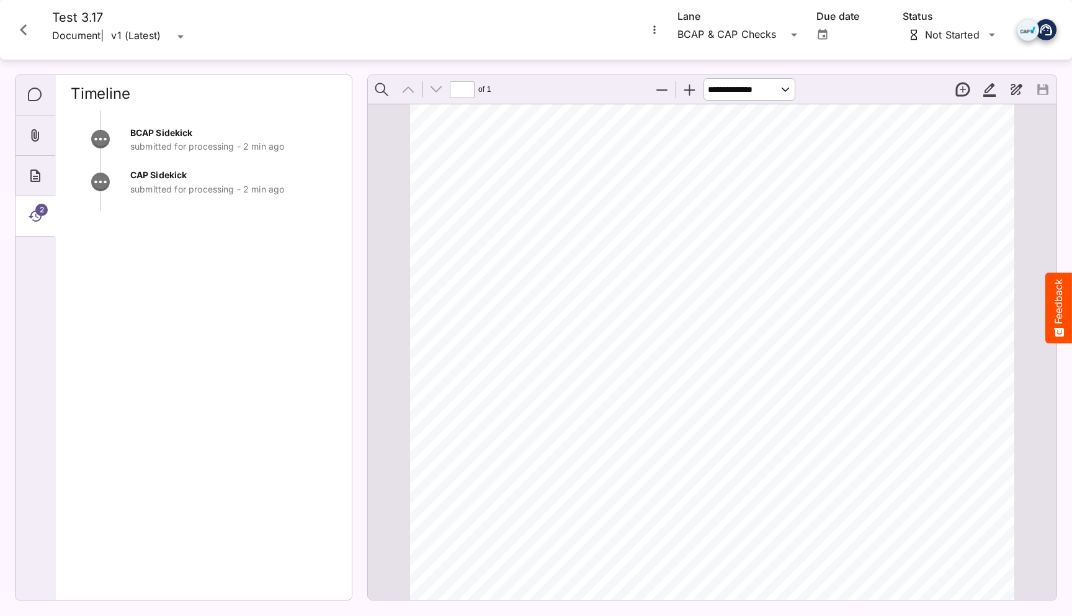
click at [213, 205] on div "CAP Sidekick submitted for processing - 2 min ago" at bounding box center [204, 189] width 266 height 43
drag, startPoint x: 208, startPoint y: 184, endPoint x: 151, endPoint y: 184, distance: 57.1
click at [151, 184] on p "submitted for processing - 2 min ago" at bounding box center [233, 189] width 207 height 12
drag, startPoint x: 140, startPoint y: 153, endPoint x: 259, endPoint y: 153, distance: 119.2
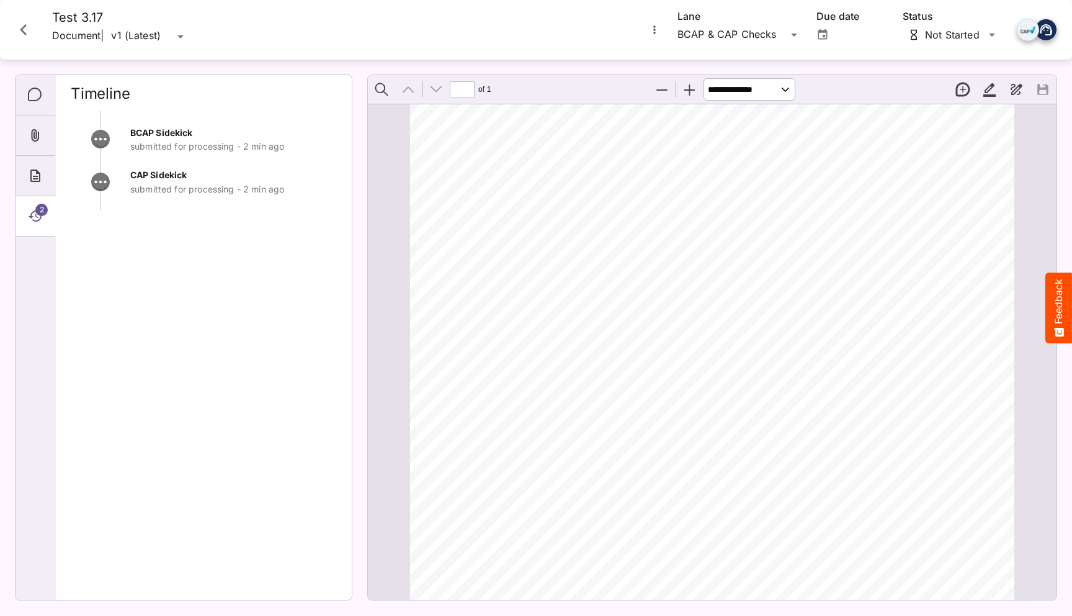
click at [259, 153] on div "BCAP Sidekick submitted for processing - 2 min ago" at bounding box center [204, 146] width 266 height 43
drag, startPoint x: 267, startPoint y: 150, endPoint x: 151, endPoint y: 150, distance: 115.4
click at [151, 150] on p "submitted for processing - 2 min ago" at bounding box center [233, 146] width 207 height 12
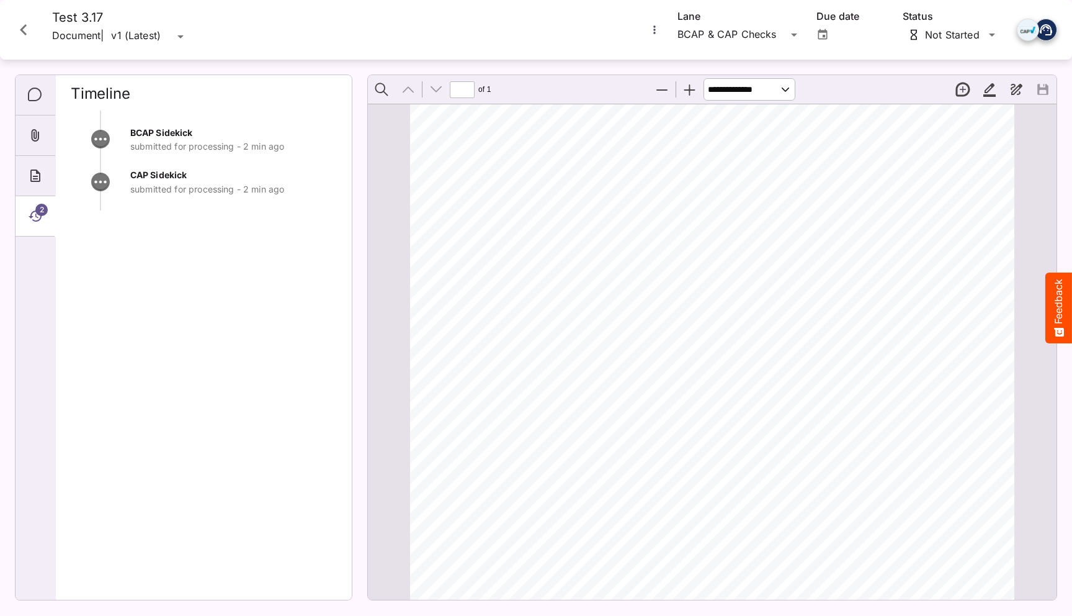
click at [297, 193] on p "submitted for processing - 2 min ago" at bounding box center [233, 189] width 207 height 12
click at [277, 186] on p "submitted for processing - 2 min ago" at bounding box center [233, 189] width 207 height 12
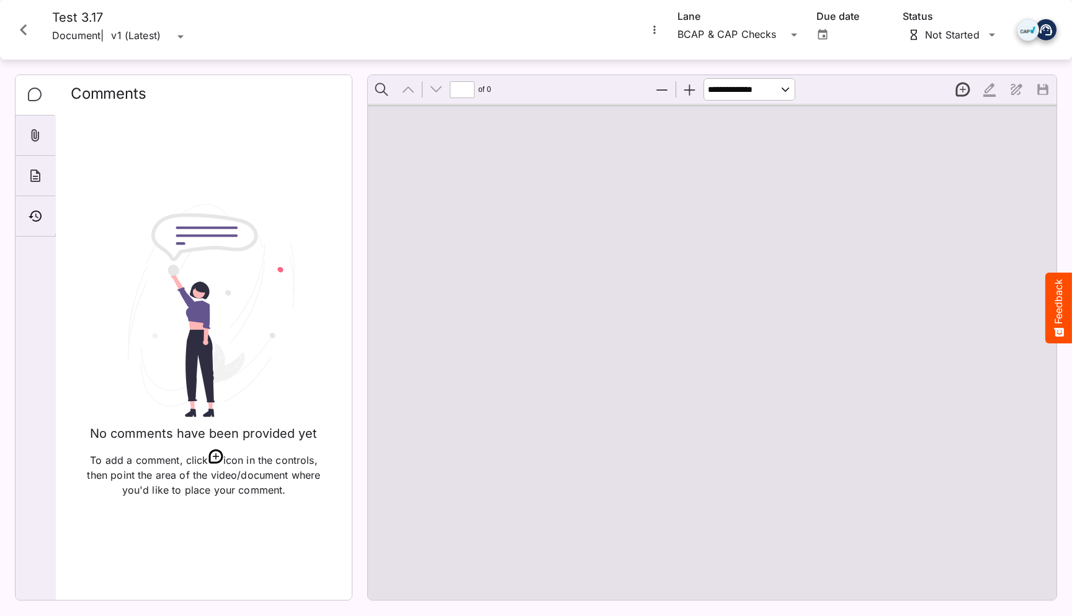
type input "*"
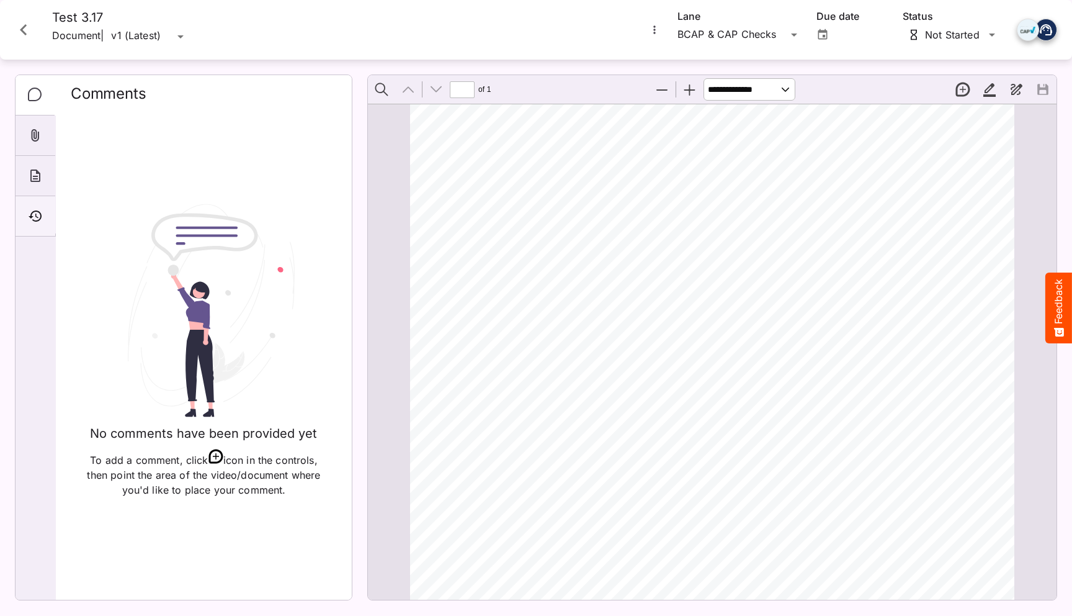
click at [37, 217] on icon "Timeline" at bounding box center [35, 215] width 13 height 11
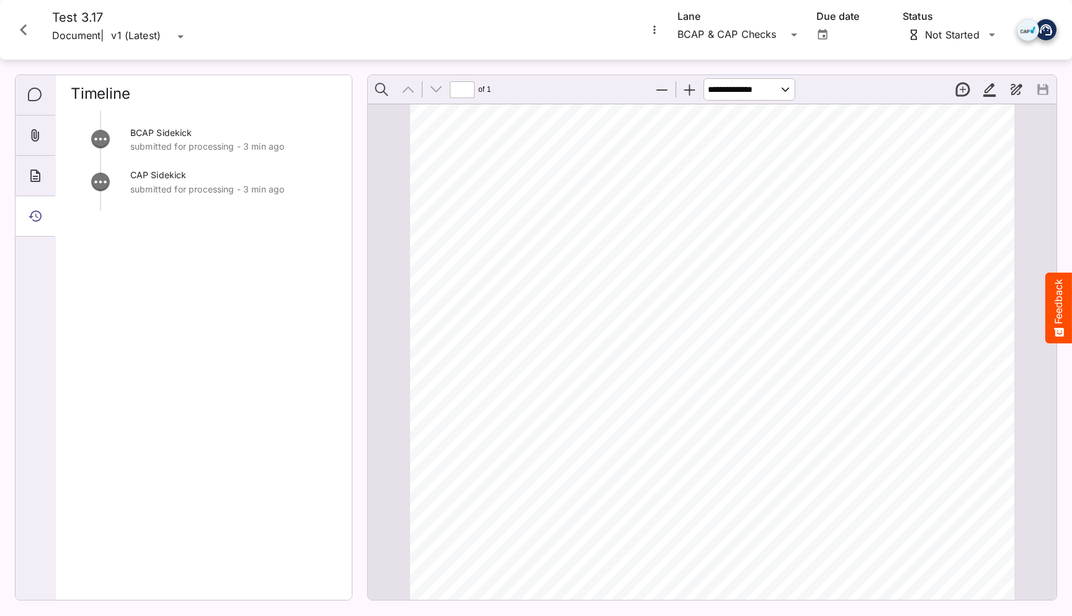
click at [160, 242] on div "BCAP Sidekick submitted for processing - 3 min ago CAP Sidekick submitted for p…" at bounding box center [204, 349] width 266 height 479
click at [91, 124] on div "BCAP Sidekick submitted for processing - 3 min ago CAP Sidekick submitted for p…" at bounding box center [204, 160] width 266 height 100
click at [25, 34] on icon "Close card" at bounding box center [23, 29] width 7 height 11
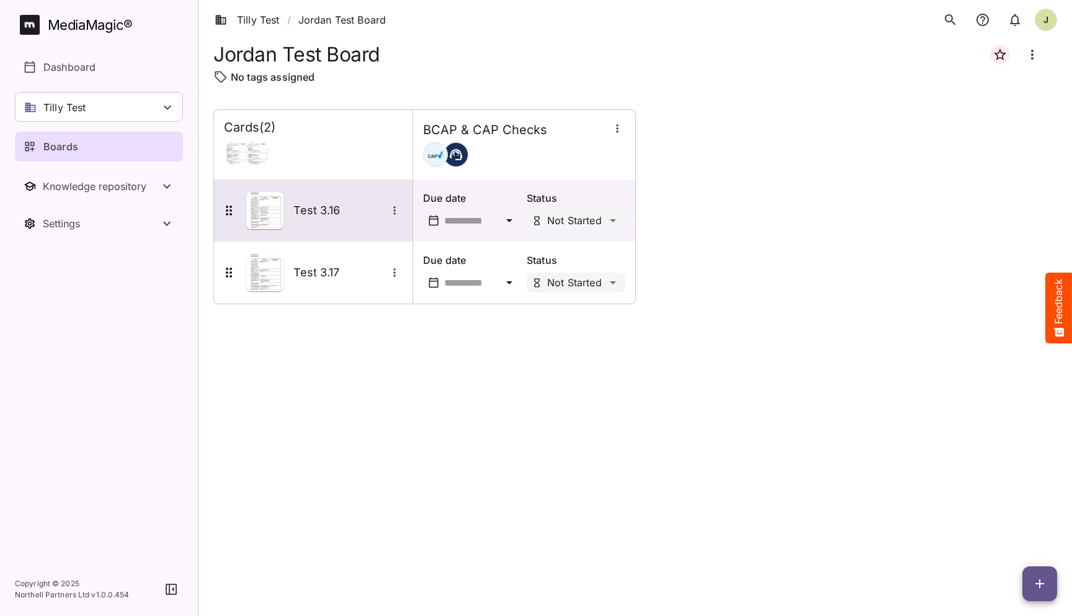
click at [308, 212] on h5 "Test 3.16" at bounding box center [340, 210] width 93 height 15
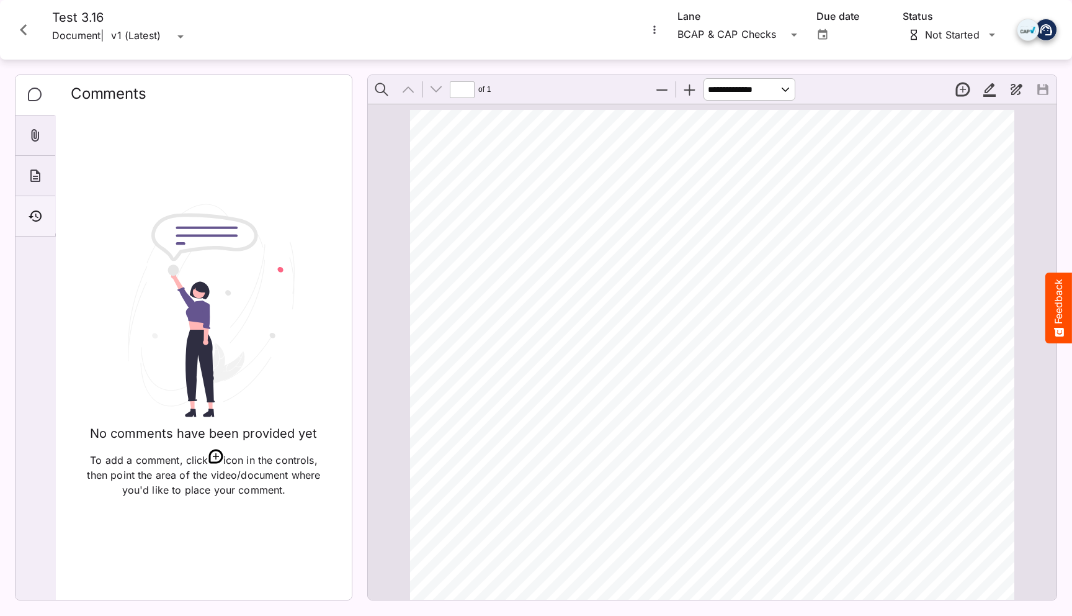
click at [22, 211] on div "Timeline" at bounding box center [36, 216] width 40 height 40
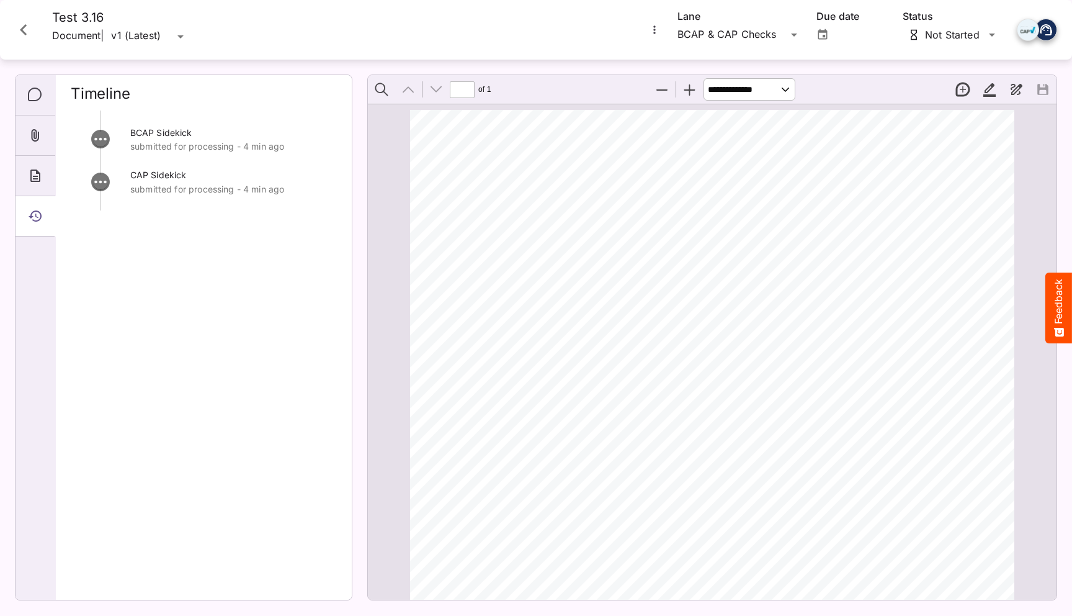
click at [153, 266] on div "BCAP Sidekick submitted for processing - 4 min ago CAP Sidekick submitted for p…" at bounding box center [204, 349] width 266 height 479
click at [22, 31] on icon "Close card" at bounding box center [23, 29] width 7 height 11
click at [22, 31] on rect at bounding box center [30, 25] width 20 height 20
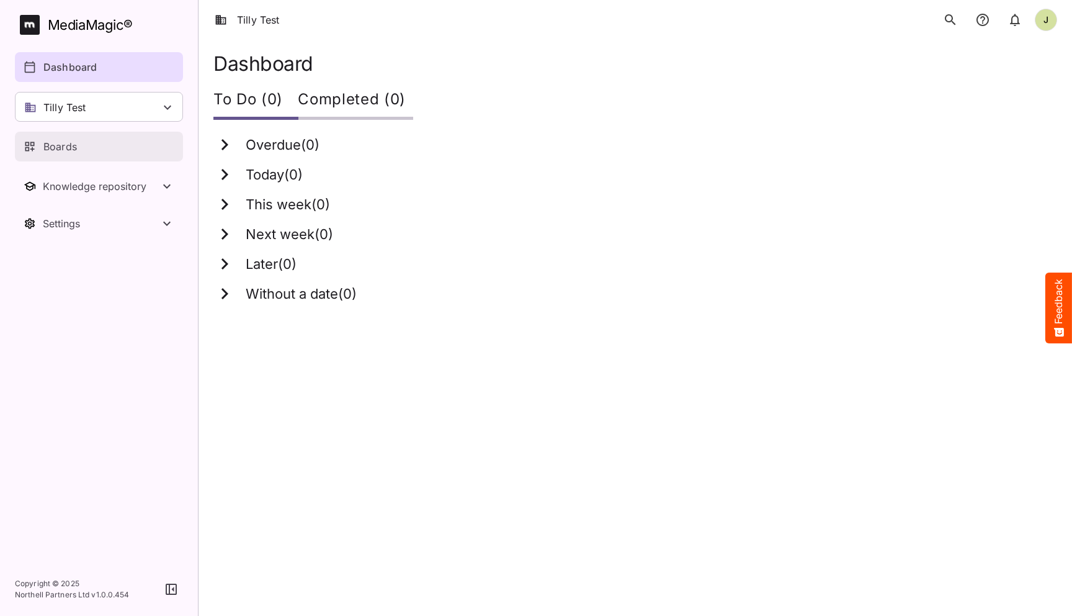
click at [101, 157] on link "Boards" at bounding box center [99, 147] width 168 height 30
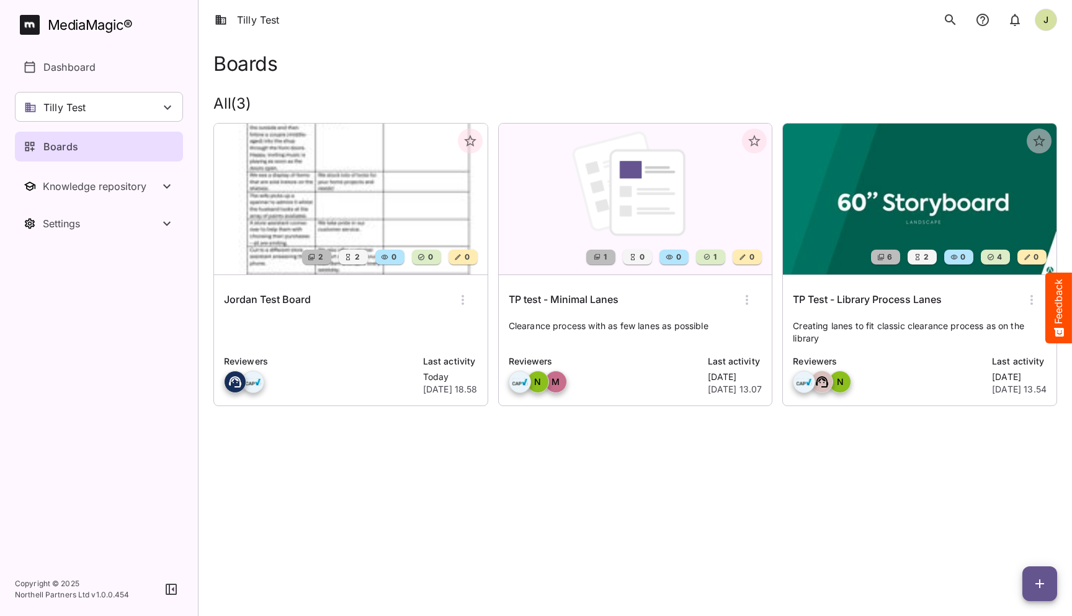
click at [553, 299] on h6 "TP test - Minimal Lanes" at bounding box center [564, 300] width 110 height 16
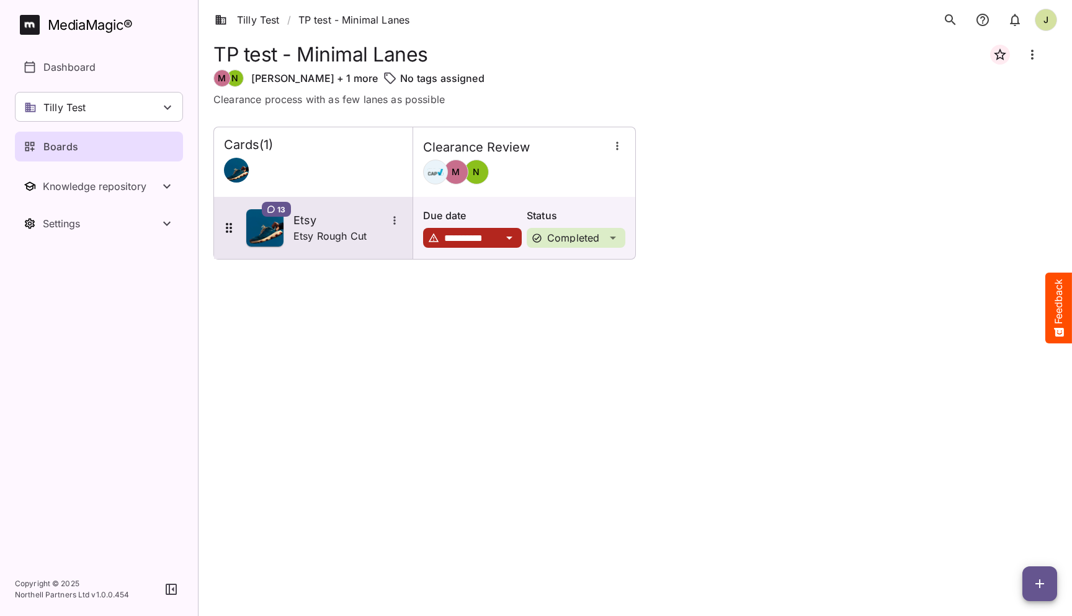
click at [325, 225] on h5 "Etsy" at bounding box center [340, 220] width 93 height 15
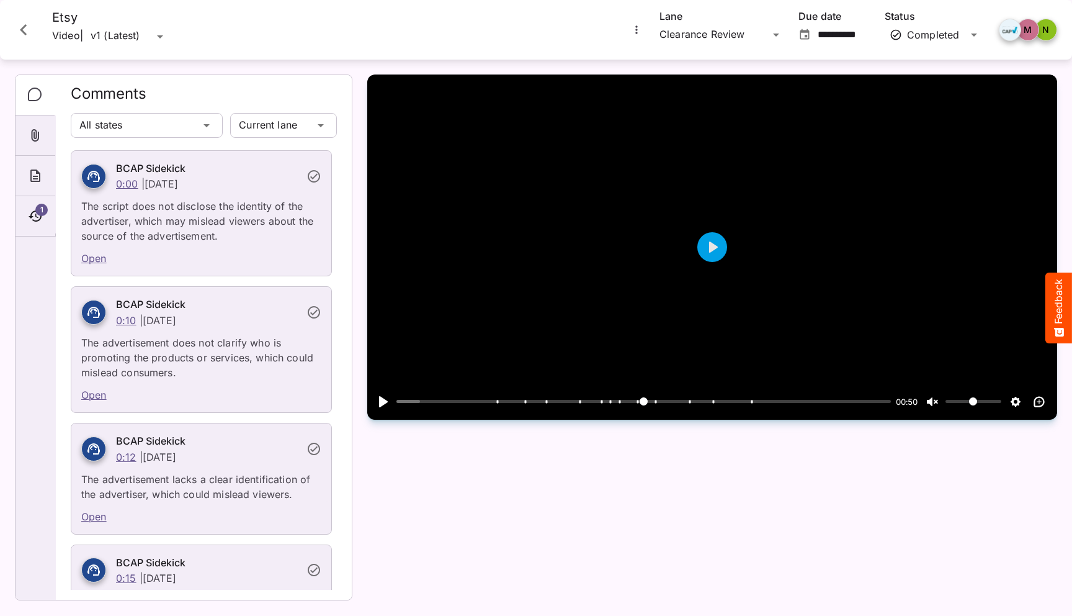
click at [291, 251] on div "Open" at bounding box center [201, 259] width 260 height 32
click at [112, 236] on p "The script does not disclose the identity of the advertiser, which may mislead …" at bounding box center [201, 217] width 240 height 52
click at [34, 116] on div "Attachments" at bounding box center [36, 135] width 40 height 40
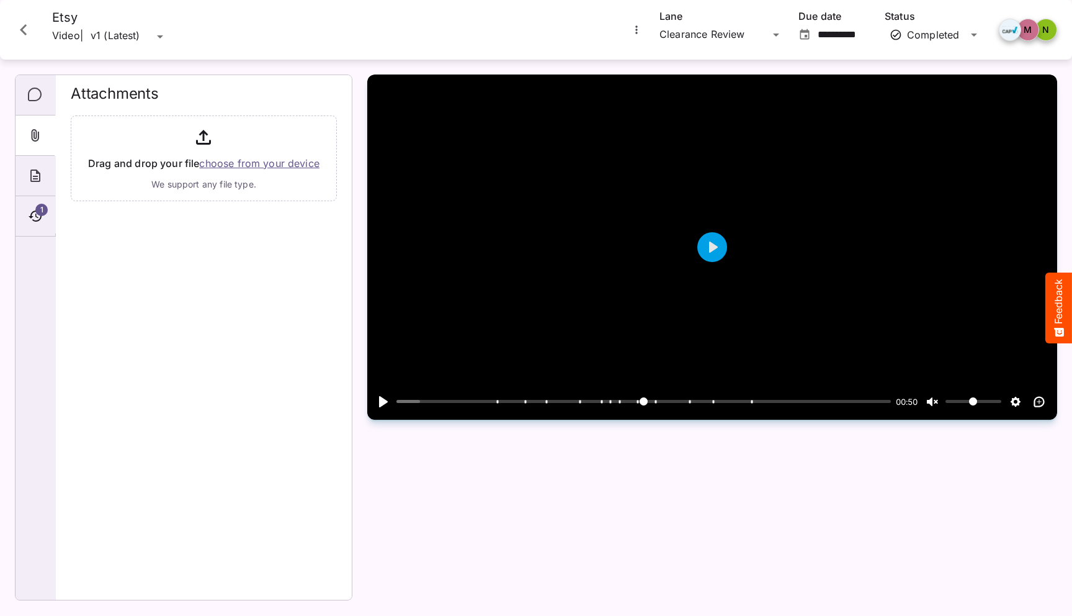
click at [28, 37] on icon "Close card" at bounding box center [23, 30] width 22 height 22
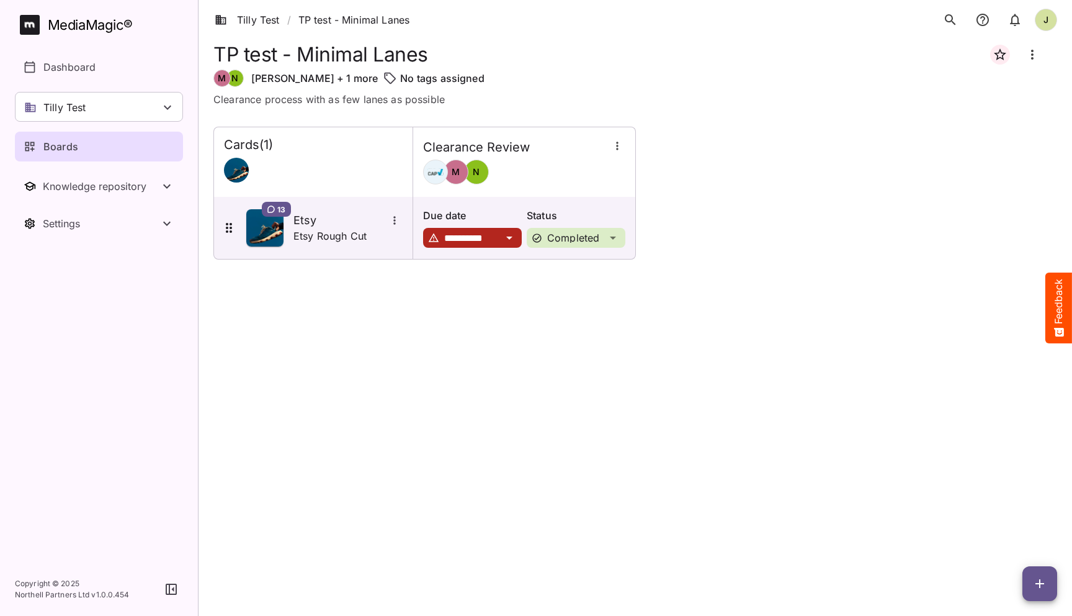
click at [388, 361] on div "**********" at bounding box center [635, 361] width 844 height 469
click at [328, 246] on div "13 Etsy Etsy Rough Cut" at bounding box center [313, 228] width 199 height 62
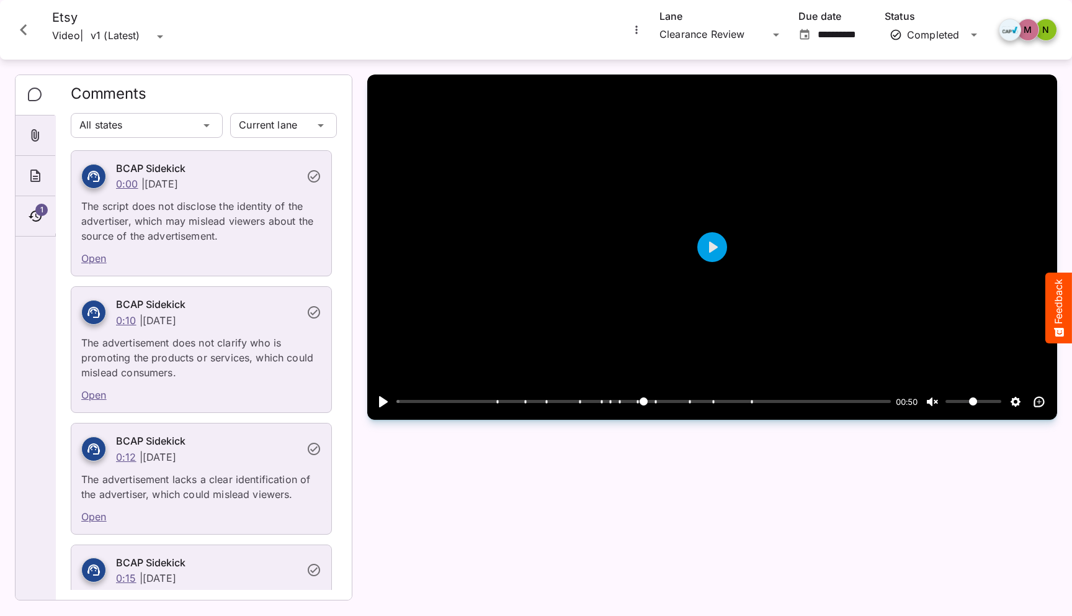
click at [24, 25] on icon "Close card" at bounding box center [23, 30] width 22 height 22
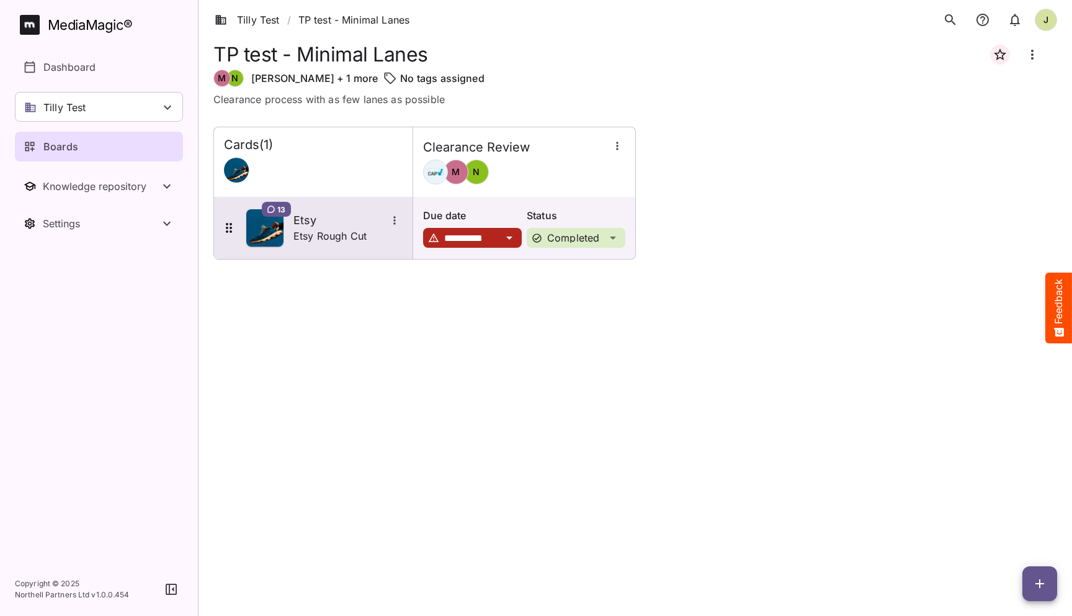
click at [318, 222] on h5 "Etsy" at bounding box center [340, 220] width 93 height 15
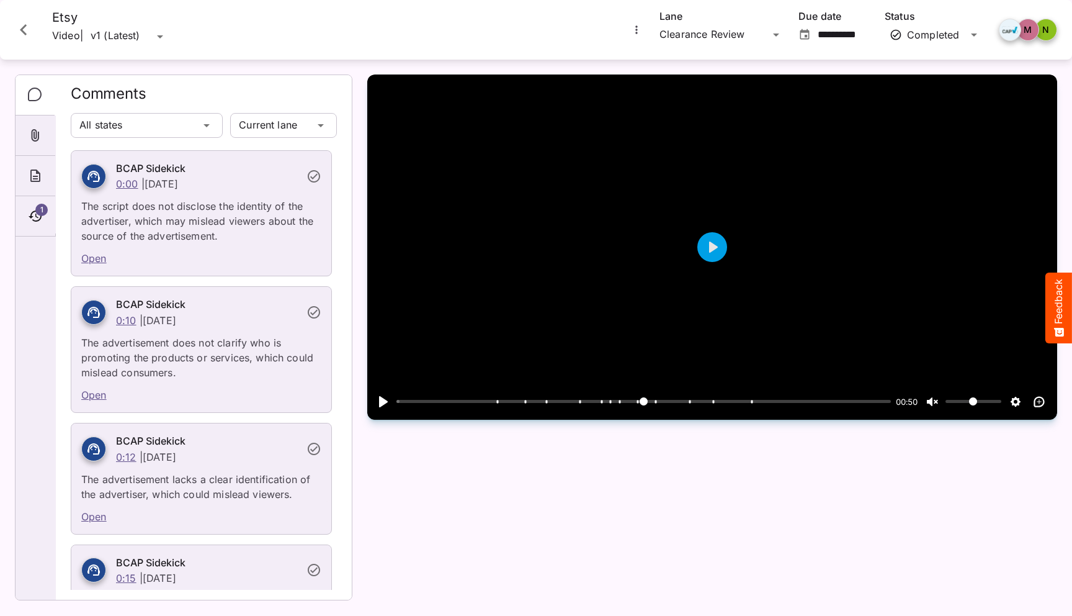
click at [24, 22] on icon "Close card" at bounding box center [23, 30] width 22 height 22
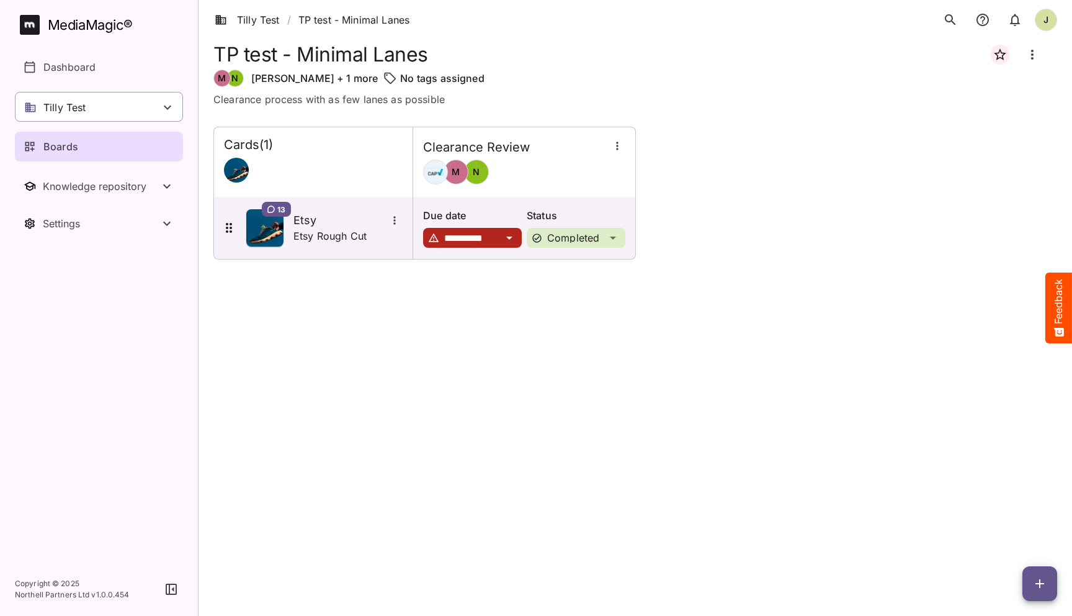
click at [79, 115] on div "Tilly Test" at bounding box center [99, 107] width 168 height 30
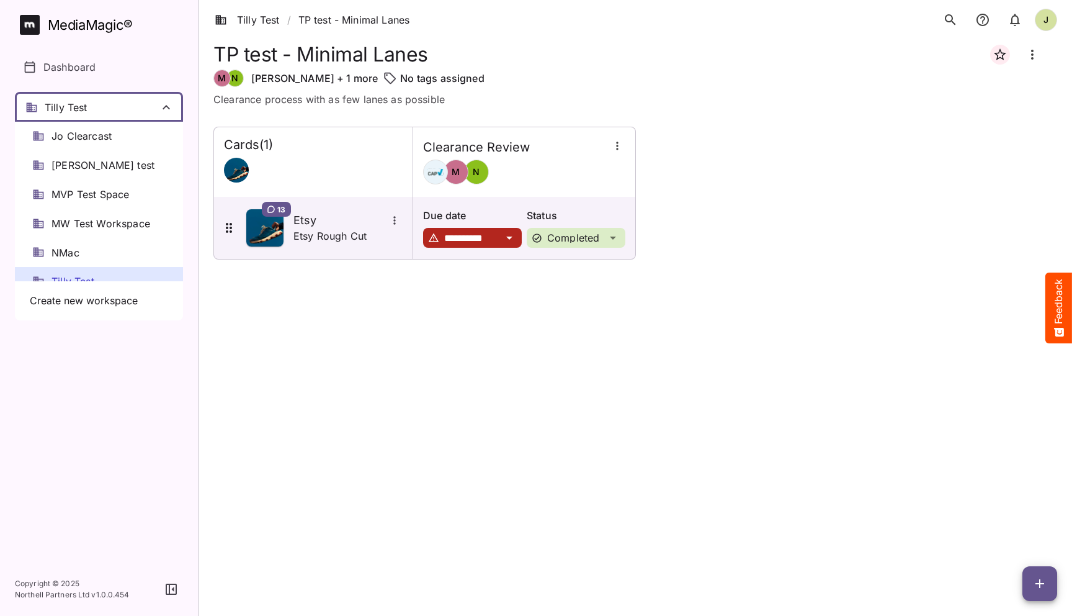
click at [421, 383] on div at bounding box center [536, 308] width 1072 height 616
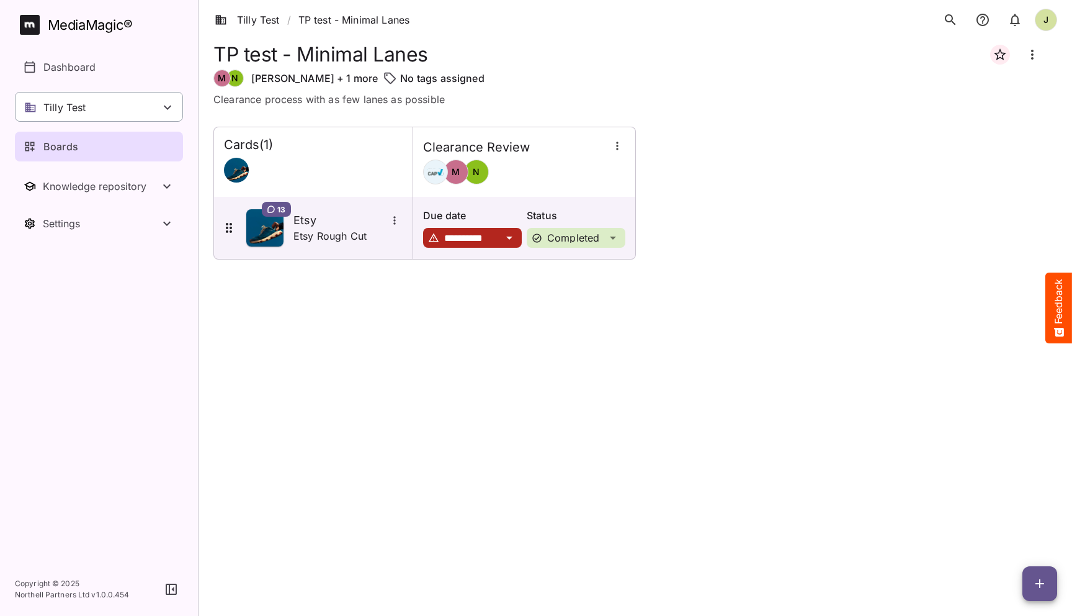
click at [123, 106] on div "Tilly Test" at bounding box center [99, 107] width 168 height 30
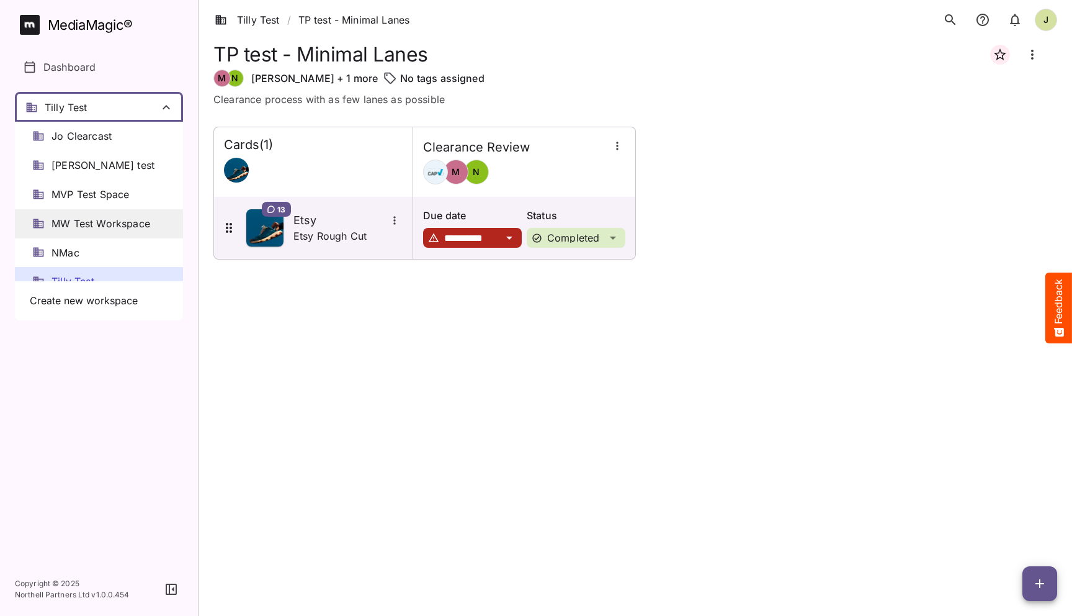
scroll to position [17, 0]
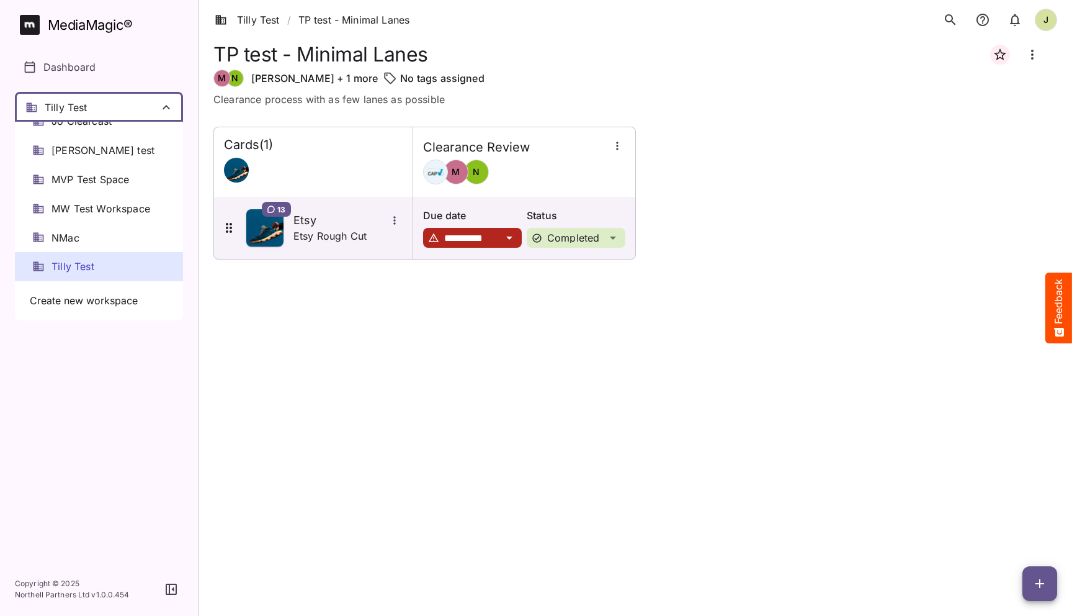
click at [79, 264] on span "Tilly Test" at bounding box center [73, 266] width 43 height 14
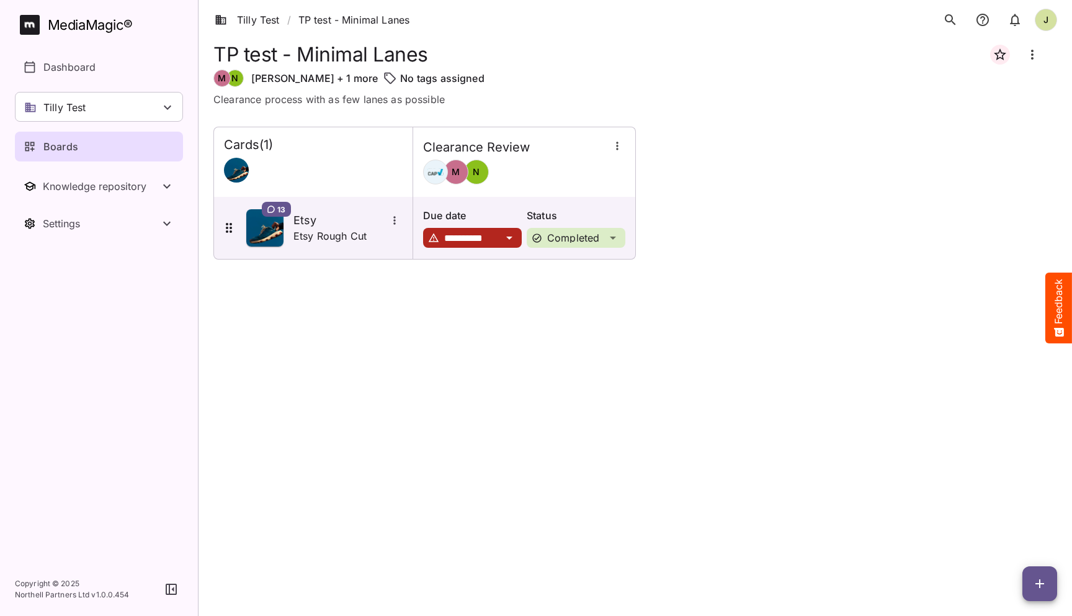
click at [299, 307] on div "**********" at bounding box center [635, 361] width 844 height 469
click at [350, 347] on div "**********" at bounding box center [635, 361] width 844 height 469
click at [91, 150] on div "Boards" at bounding box center [100, 146] width 152 height 15
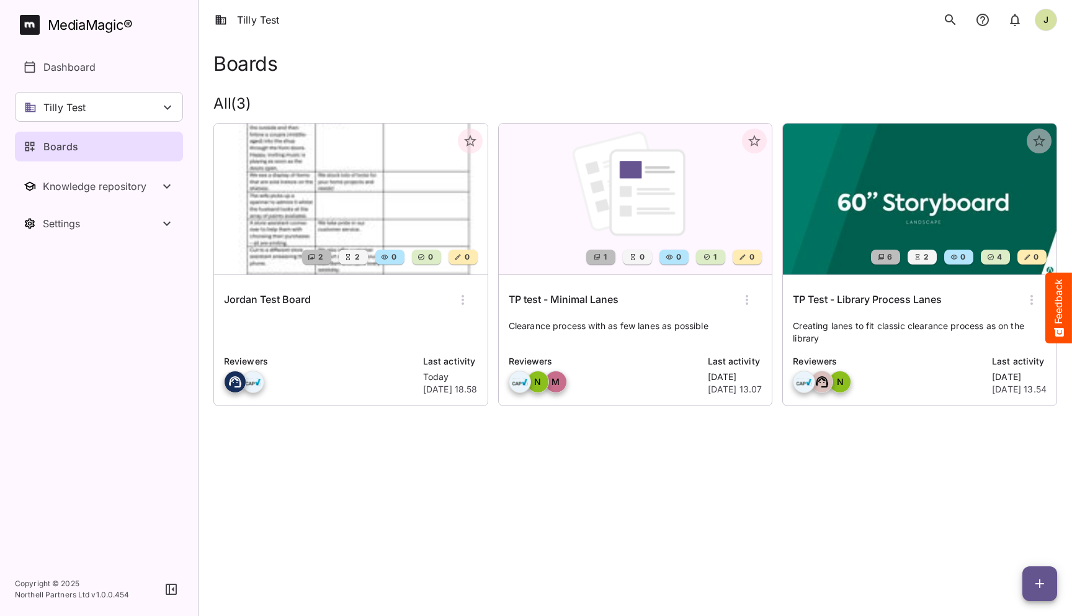
click at [332, 307] on div "Jordan Test Board" at bounding box center [351, 300] width 254 height 30
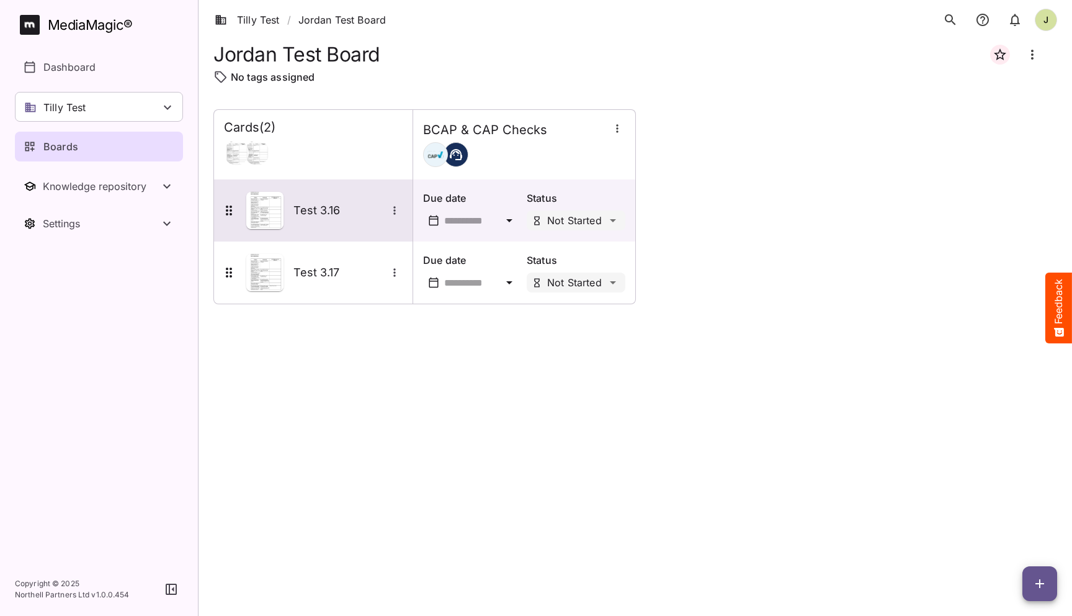
click at [313, 204] on h5 "Test 3.16" at bounding box center [340, 210] width 93 height 15
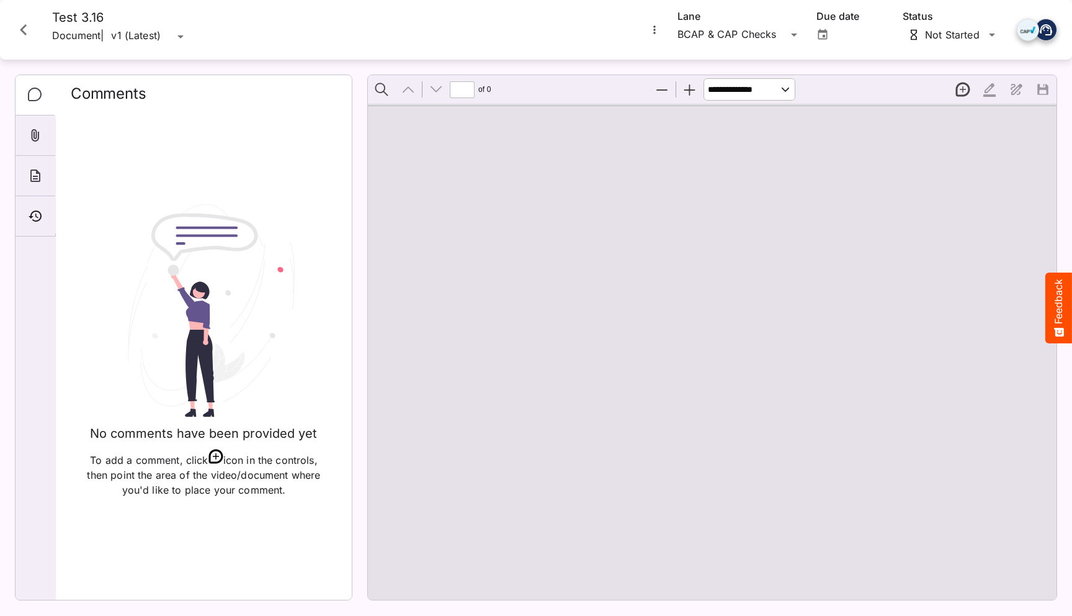
type input "*"
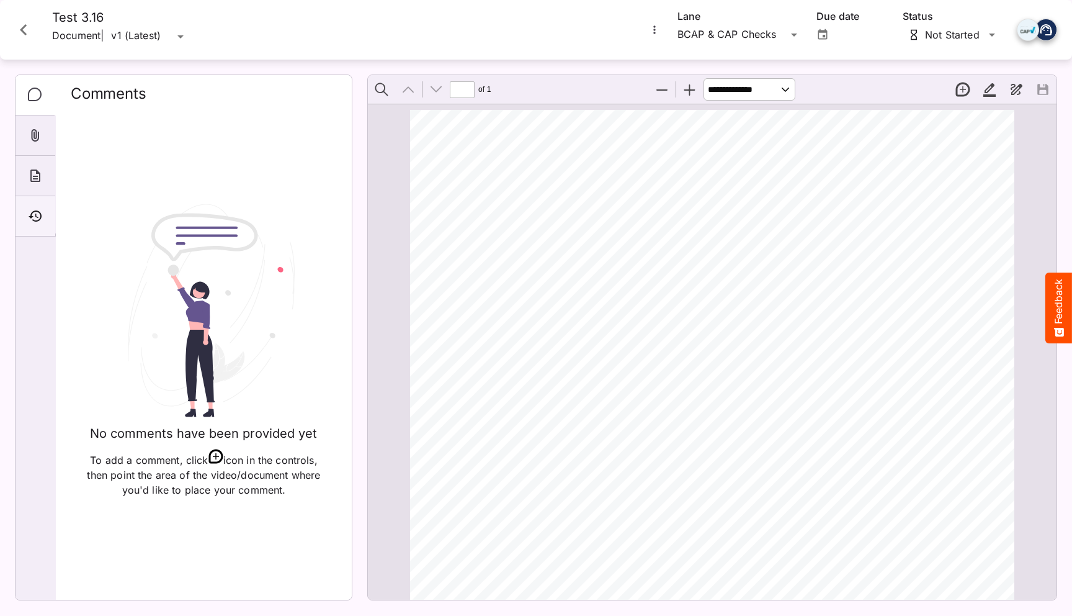
click at [37, 207] on div "Timeline" at bounding box center [36, 216] width 40 height 40
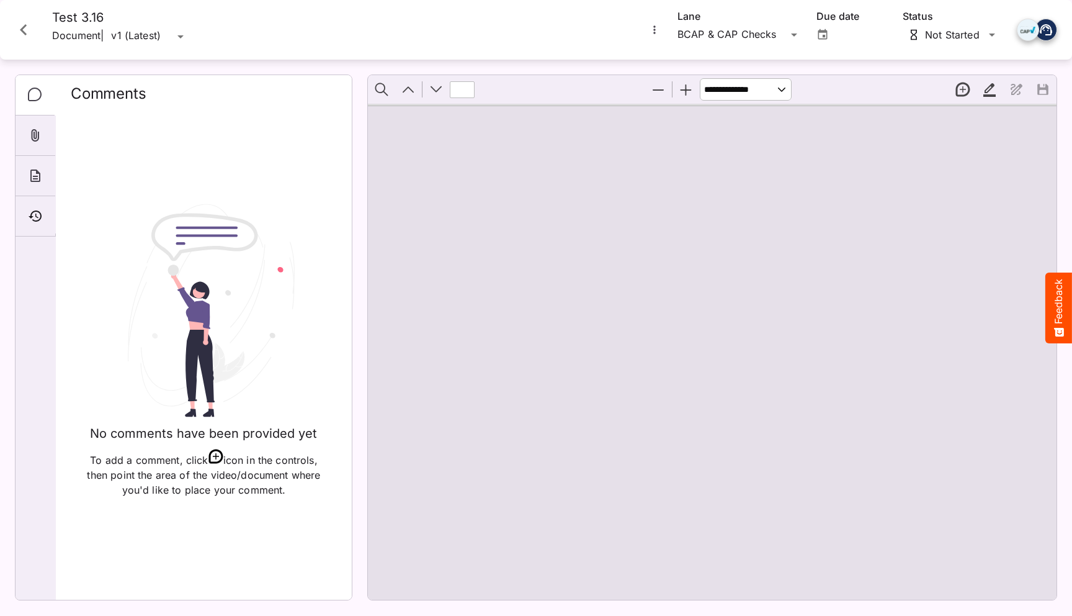
type input "*"
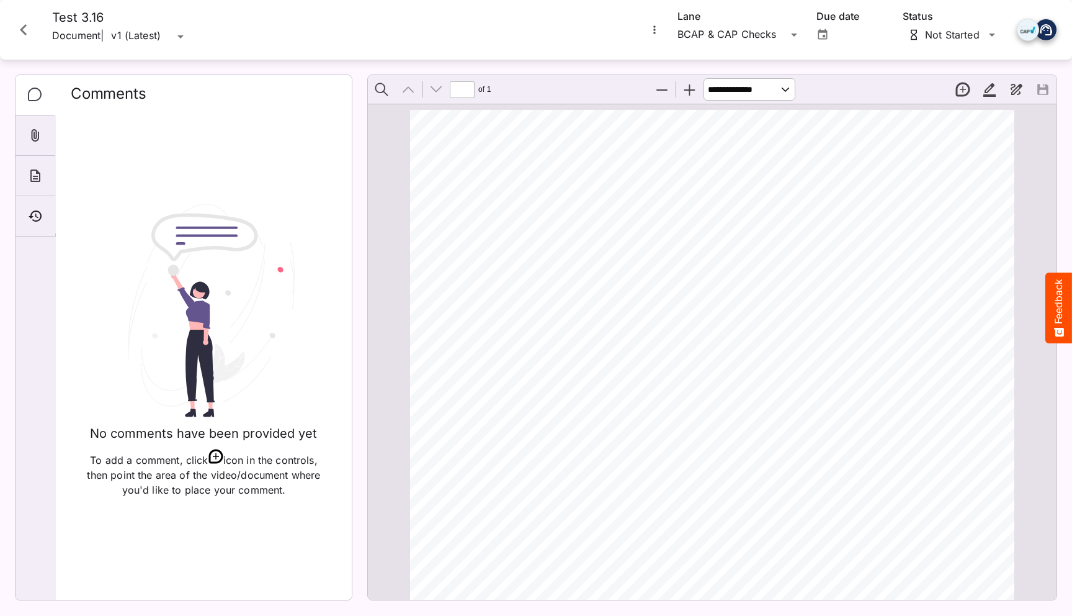
click at [35, 29] on button "Close card" at bounding box center [23, 29] width 37 height 37
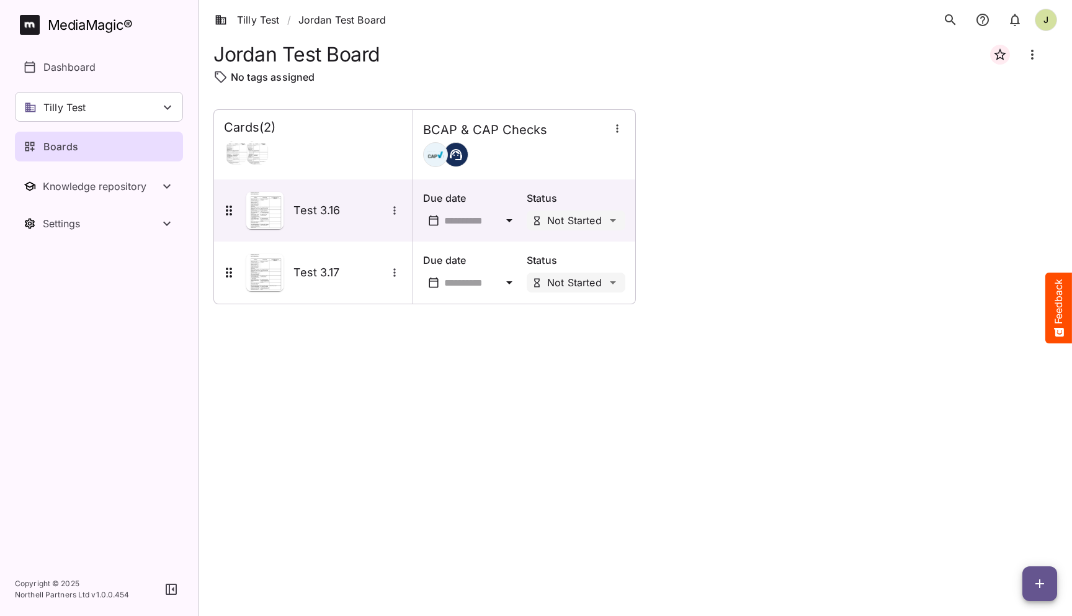
click at [456, 345] on div "Cards ( 2 ) BCAP & CAP Checks Test 3.16 Due date Status Not Started Test 3.17 D…" at bounding box center [635, 352] width 844 height 487
click at [300, 230] on div "Test 3.16" at bounding box center [313, 210] width 199 height 62
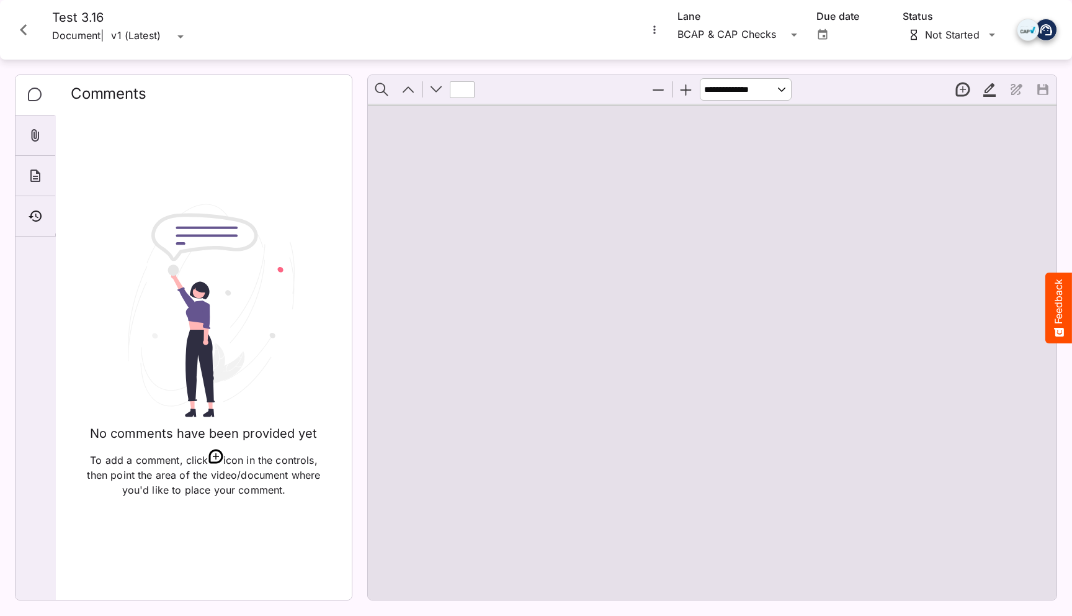
type input "*"
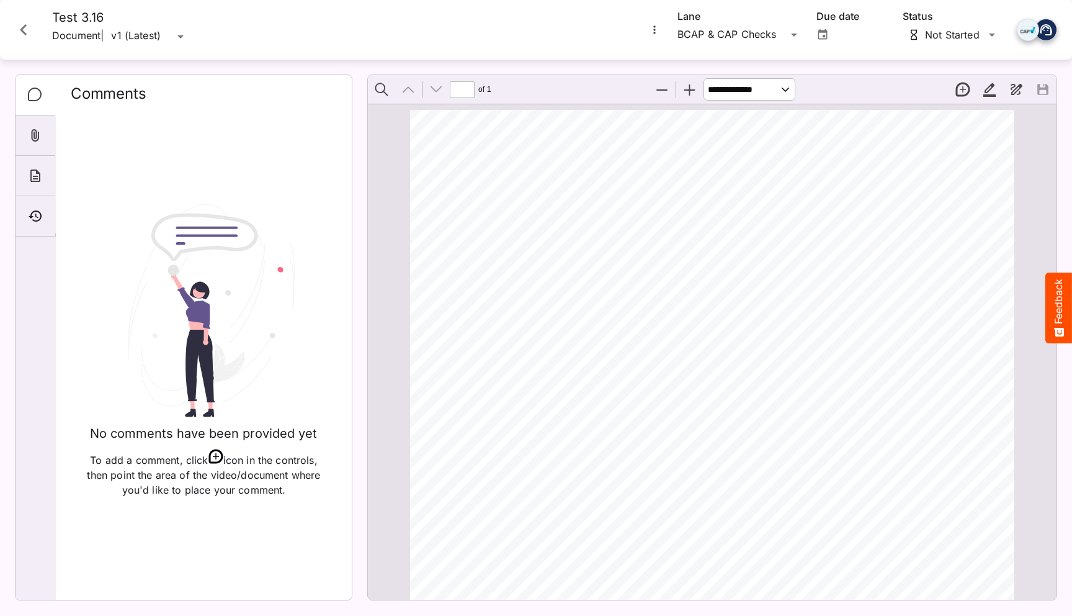
click at [352, 438] on div "Comments No comments have been provided yet To add a comment, click icon in the…" at bounding box center [184, 337] width 338 height 526
click at [480, 337] on div "ADVERTISER: Grain & Grit Hardware VERSION: BCAP 3.16 DURATION: 30 seconds DATE …" at bounding box center [718, 545] width 616 height 871
click at [32, 31] on icon "Close card" at bounding box center [23, 30] width 22 height 22
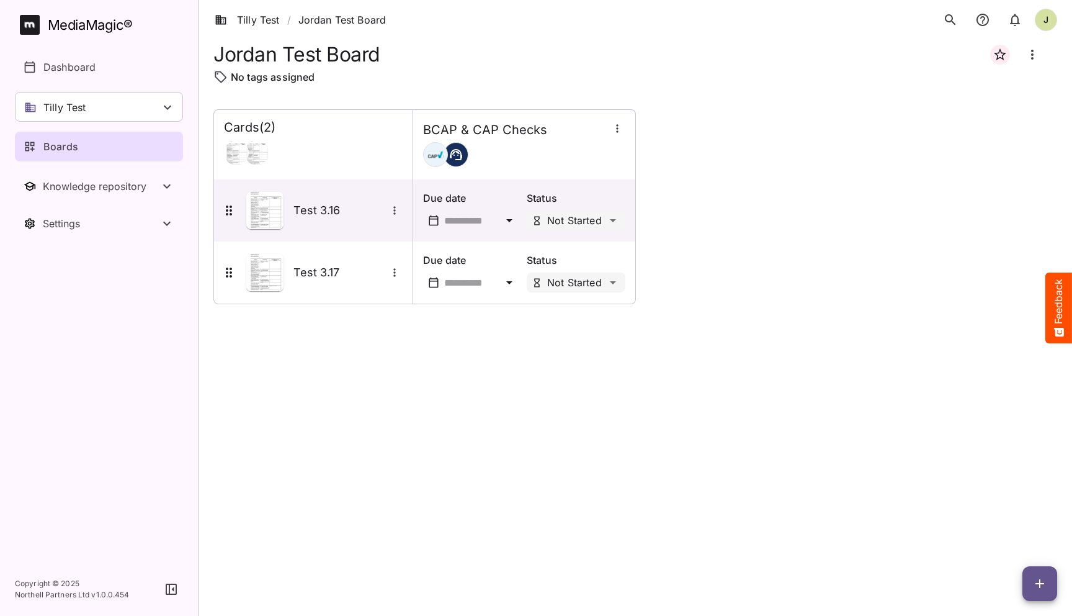
click at [429, 470] on div "Cards ( 2 ) BCAP & CAP Checks Test 3.16 Due date Status Not Started Test 3.17 D…" at bounding box center [635, 352] width 844 height 487
click at [106, 120] on div "Tilly Test" at bounding box center [99, 107] width 168 height 30
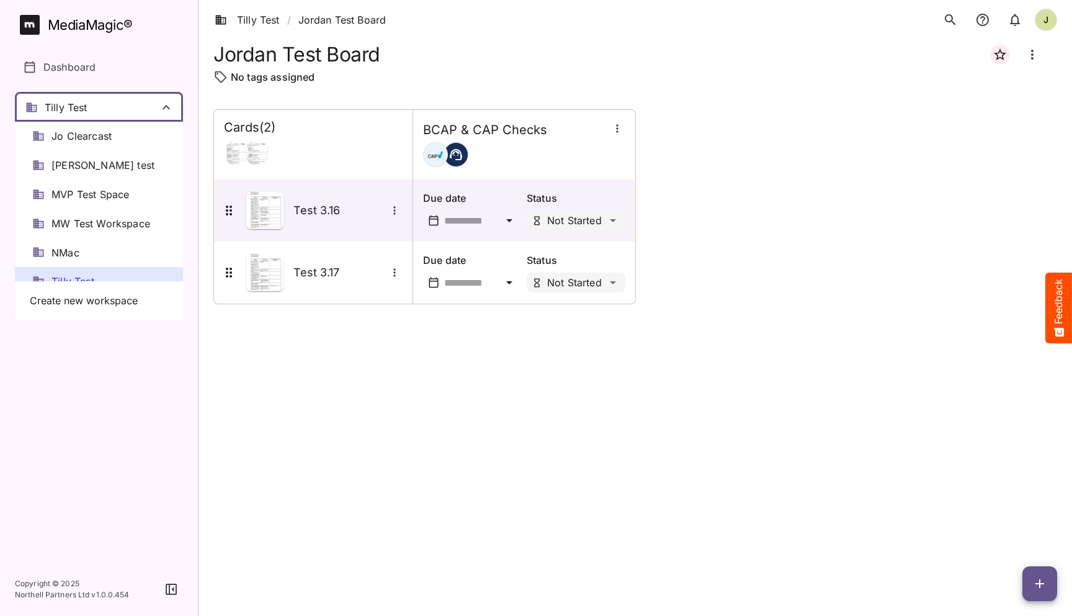
click at [426, 454] on div at bounding box center [536, 308] width 1072 height 616
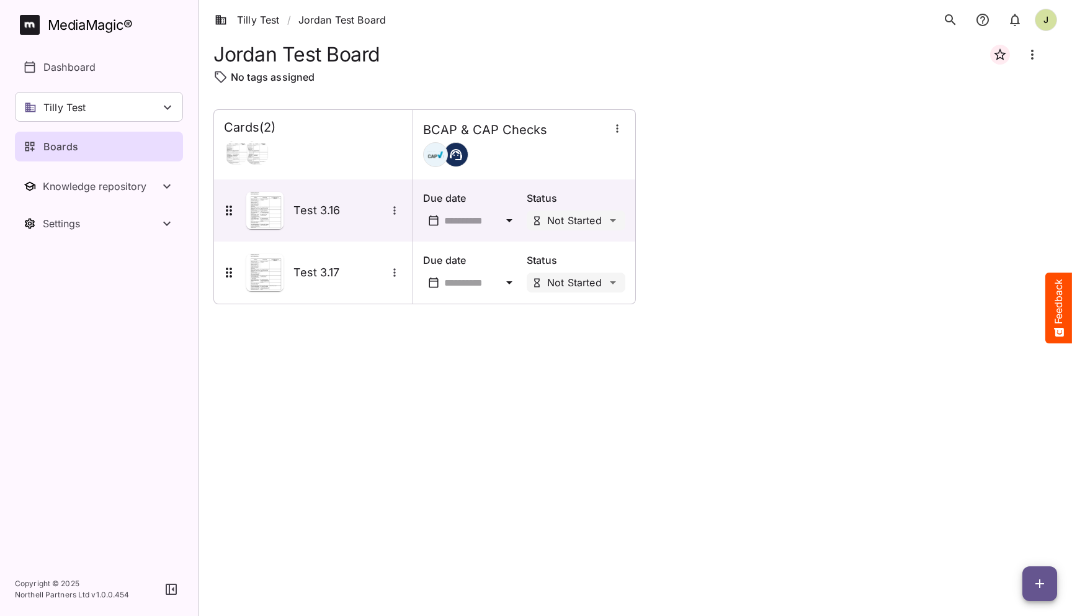
click at [1041, 583] on icon "button" at bounding box center [1040, 583] width 9 height 9
click at [780, 486] on div at bounding box center [536, 308] width 1072 height 616
click at [124, 115] on div "Tilly Test" at bounding box center [99, 107] width 168 height 30
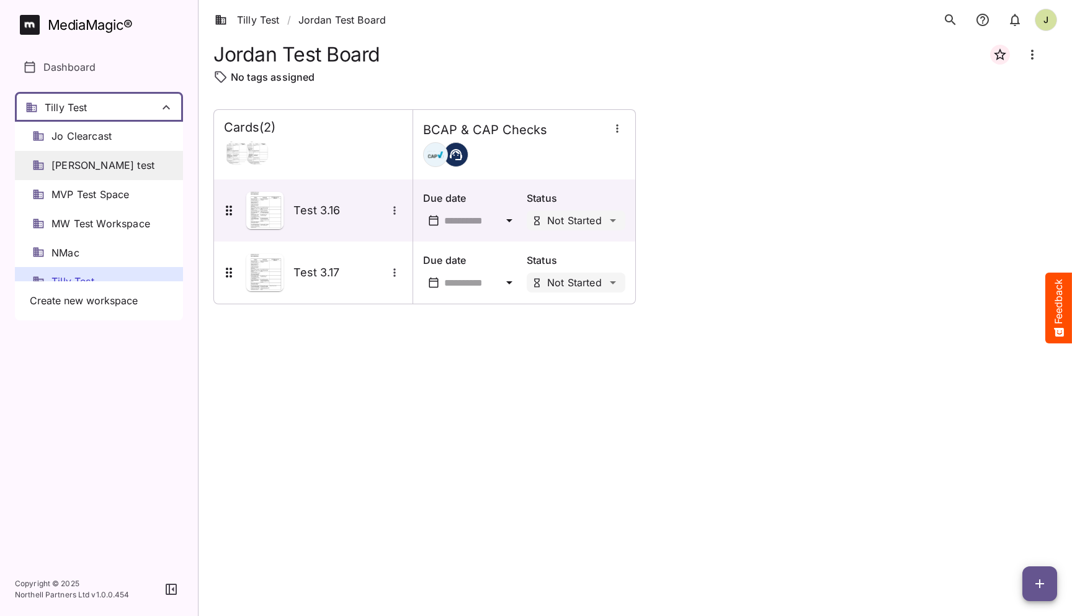
click at [95, 159] on span "[PERSON_NAME] test" at bounding box center [103, 165] width 103 height 14
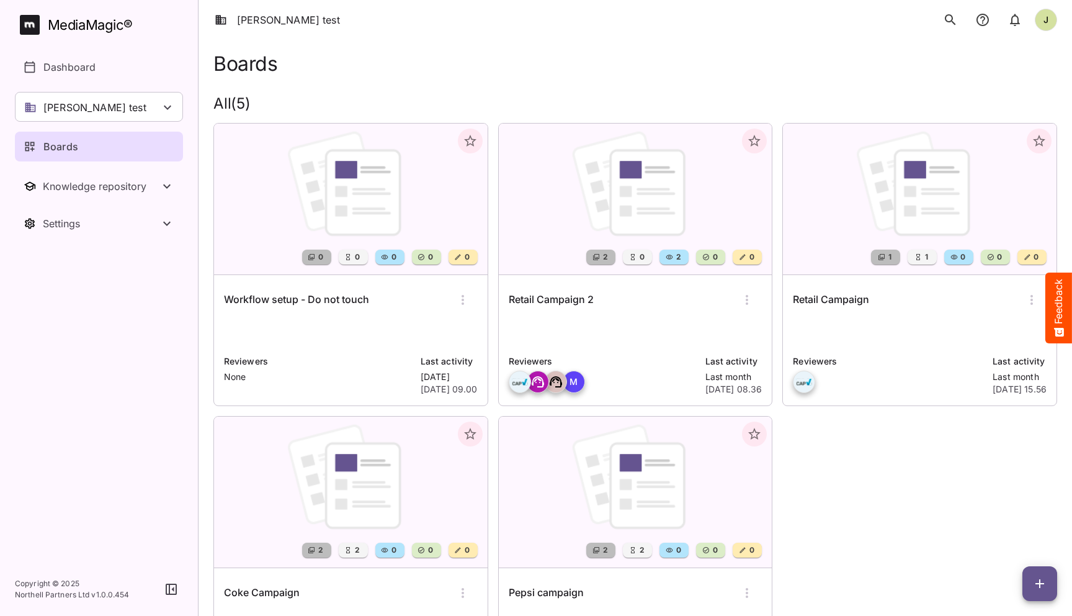
click at [285, 321] on p at bounding box center [351, 332] width 254 height 25
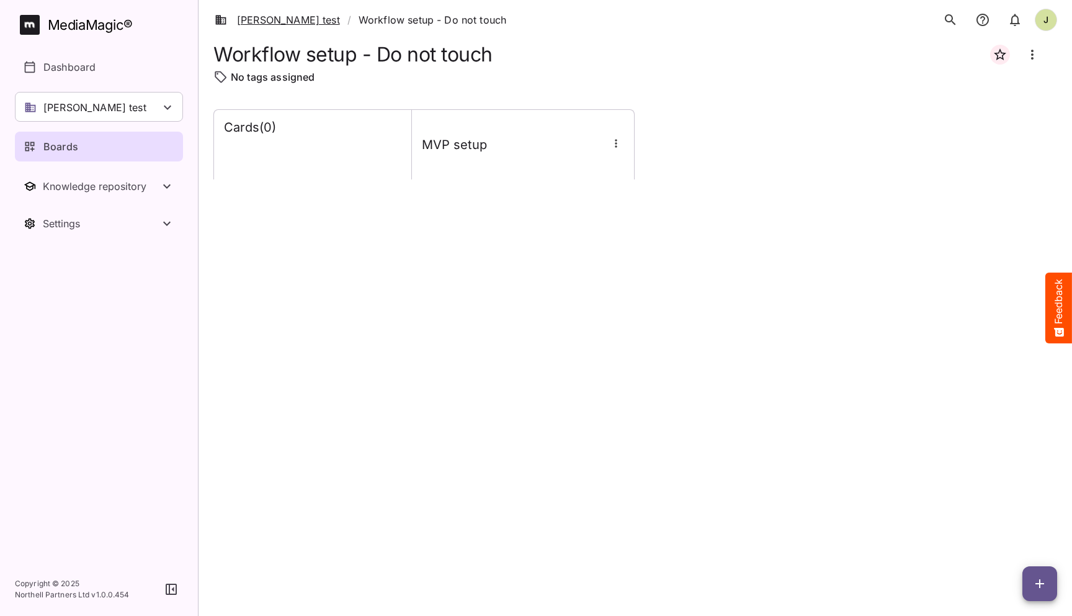
click at [253, 20] on link "[PERSON_NAME] test" at bounding box center [277, 19] width 125 height 15
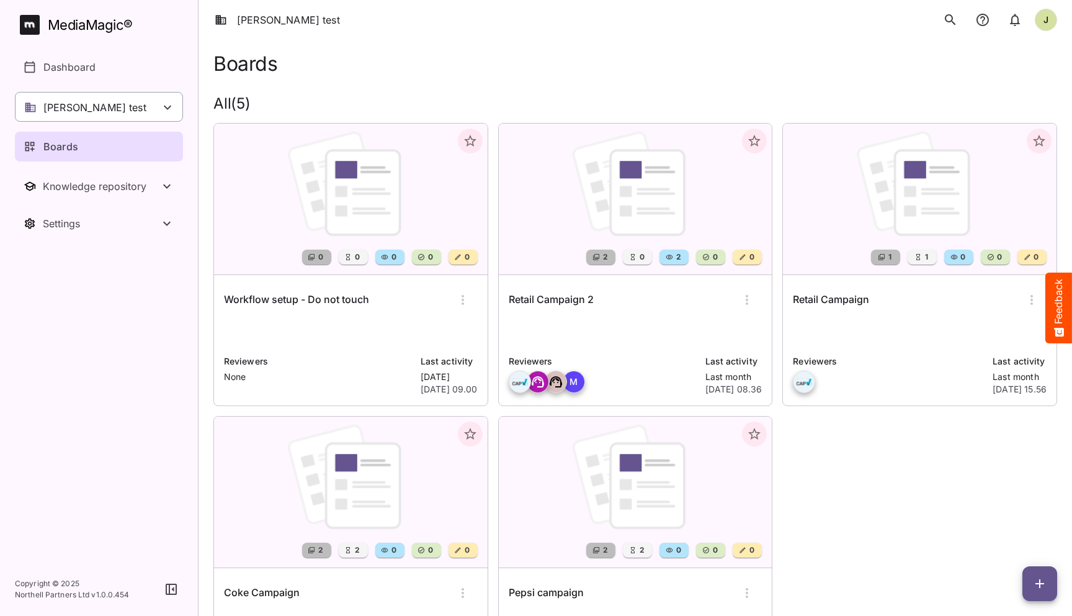
click at [101, 113] on div "[PERSON_NAME] test" at bounding box center [99, 107] width 168 height 30
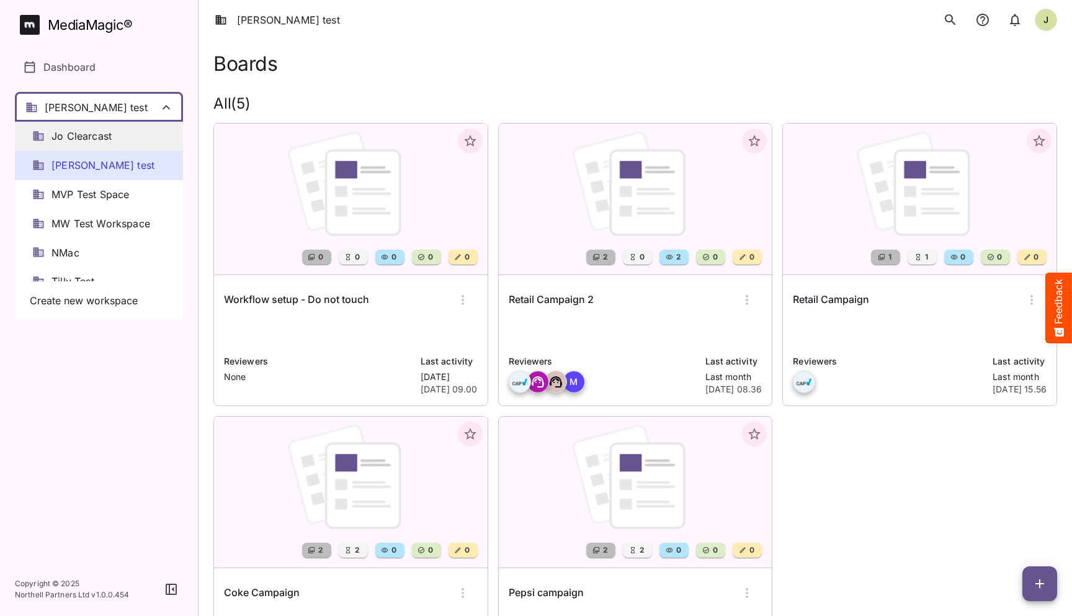
click at [92, 132] on span "Jo Clearcast" at bounding box center [82, 136] width 60 height 14
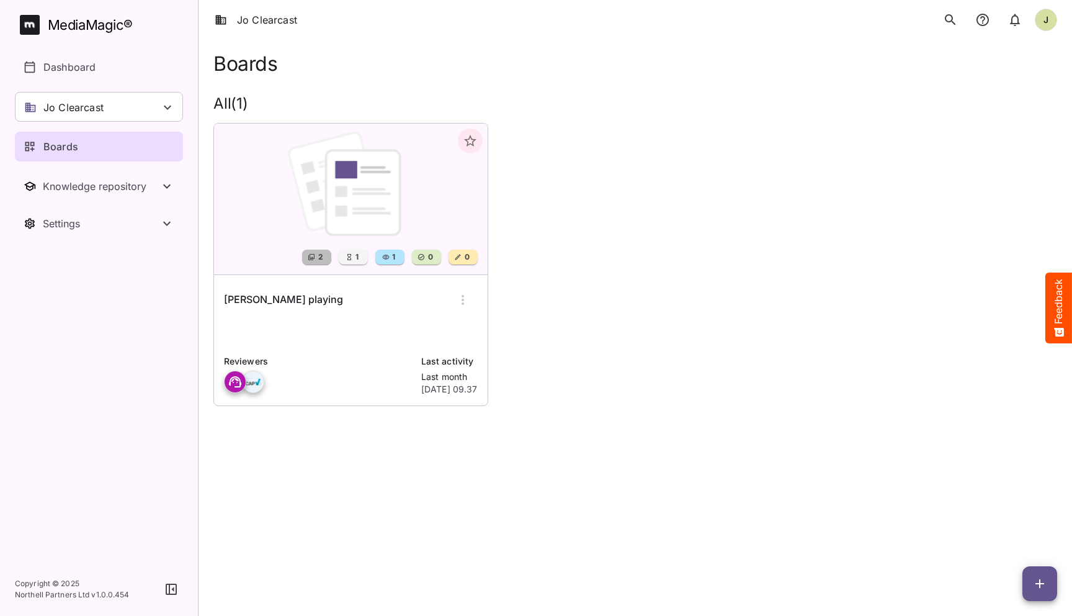
click at [295, 318] on div "Jo playing Reviewers Last activity Last month 3rd Sept 2025, 09.37" at bounding box center [351, 340] width 274 height 130
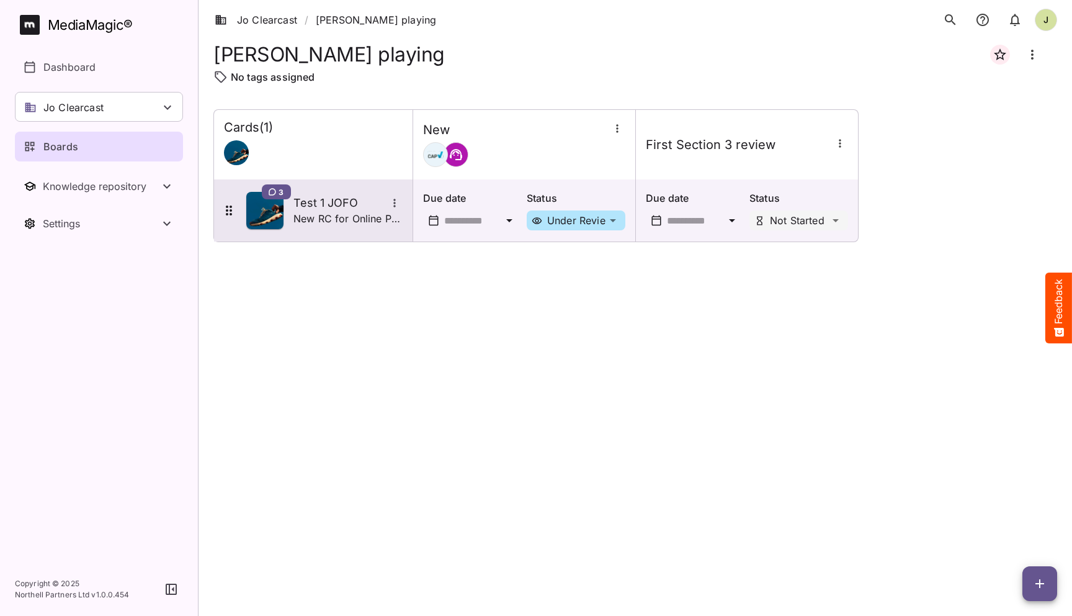
click at [349, 221] on p "New RC for Online Pet Store x" at bounding box center [348, 218] width 109 height 15
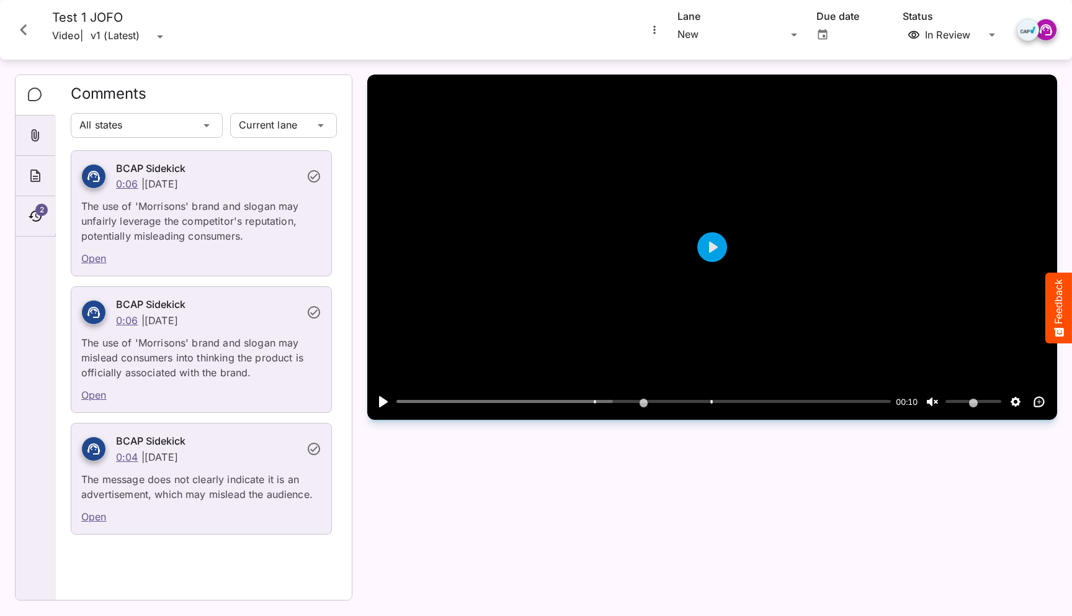
click at [94, 256] on link "Open" at bounding box center [93, 258] width 25 height 12
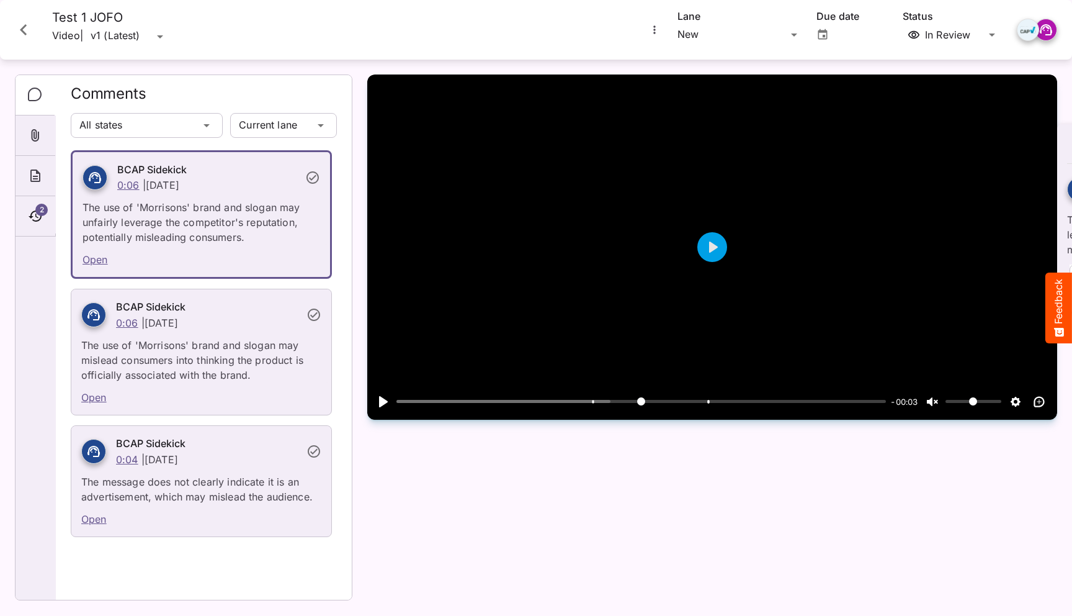
type input "*****"
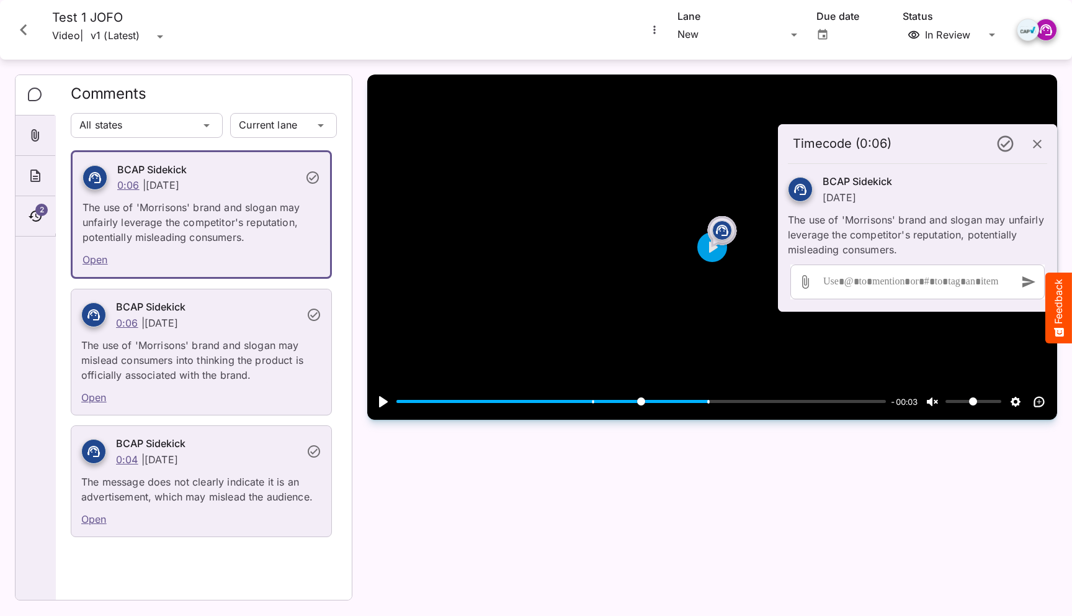
click at [928, 242] on p "The use of 'Morrisons' brand and slogan may unfairly leverage the competitor's …" at bounding box center [917, 231] width 259 height 52
click at [1036, 138] on icon "button" at bounding box center [1037, 144] width 15 height 15
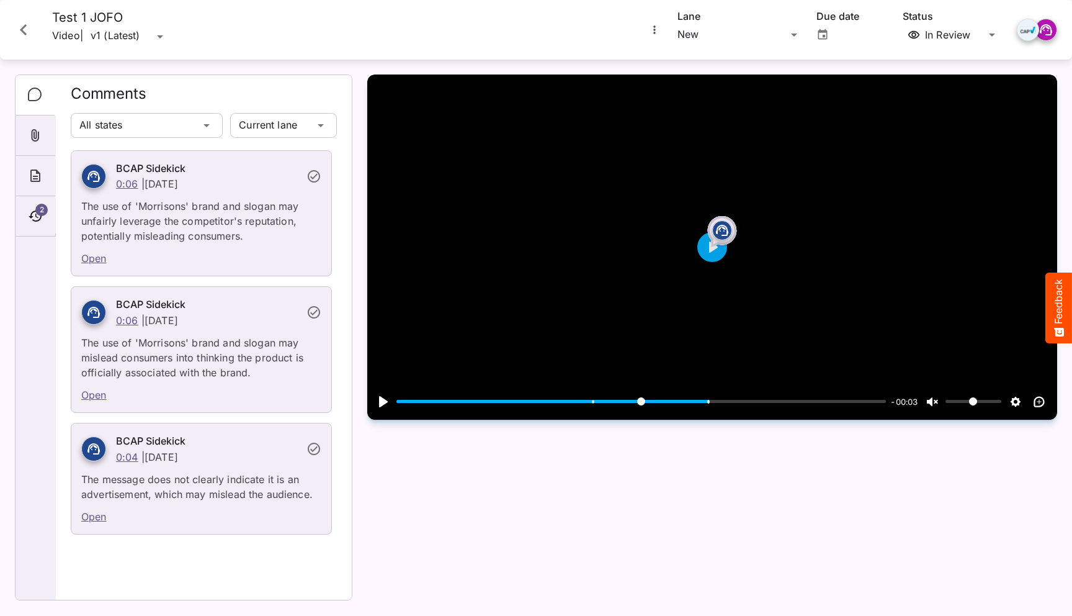
click at [19, 24] on icon "Close card" at bounding box center [23, 30] width 22 height 22
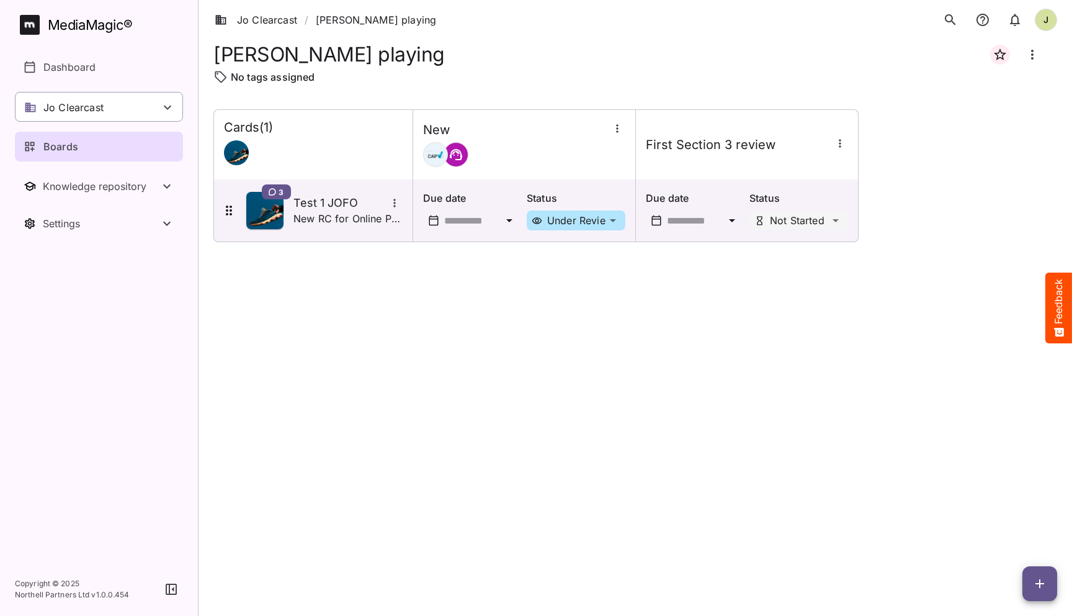
click at [113, 109] on div "Jo Clearcast" at bounding box center [99, 107] width 168 height 30
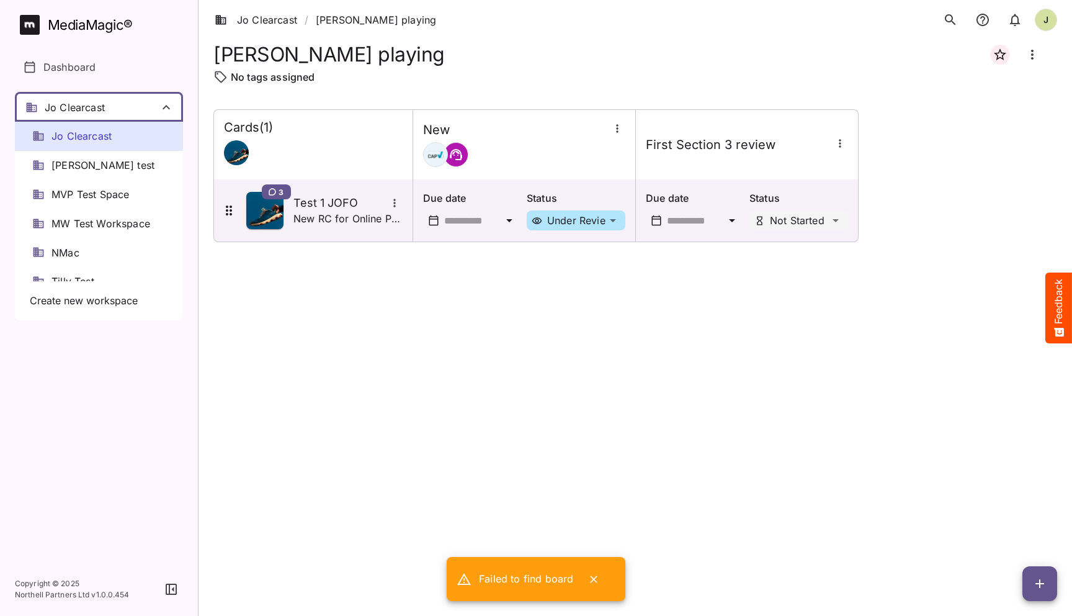
click at [438, 399] on div at bounding box center [536, 308] width 1072 height 616
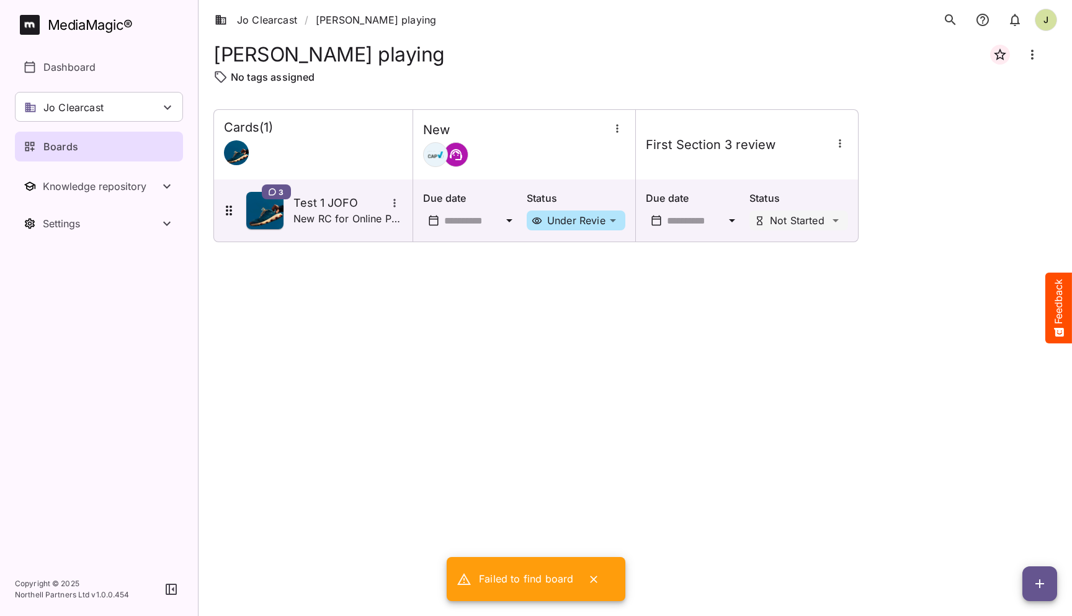
click at [596, 577] on icon "Close" at bounding box center [594, 579] width 12 height 12
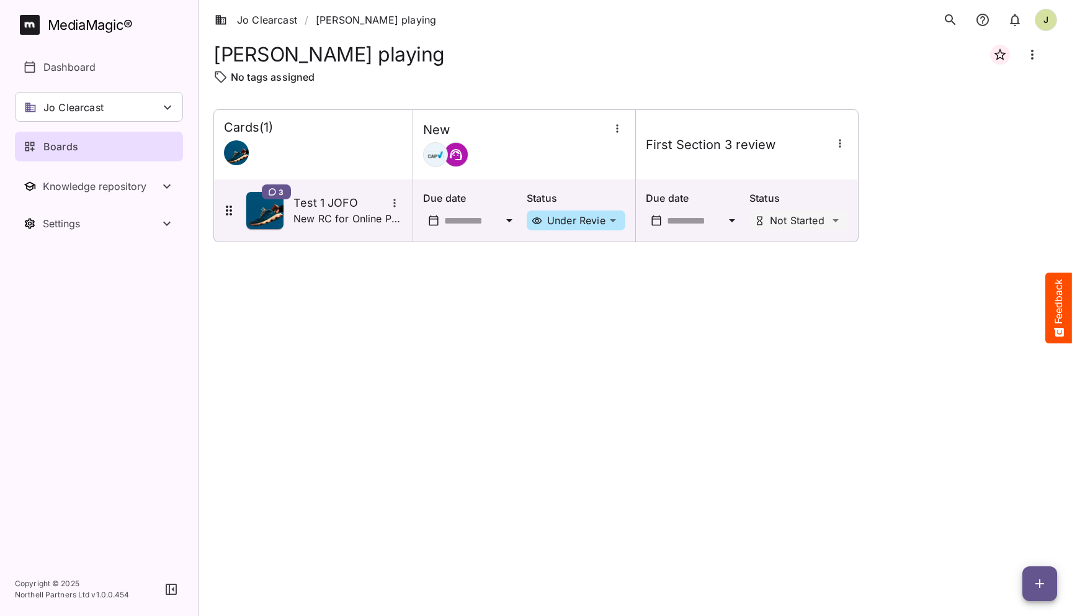
click at [127, 122] on div "MediaMagic ® Dashboard Jo Clearcast Jo Clearcast Martin test MVP Test Space MW …" at bounding box center [99, 126] width 168 height 223
click at [112, 107] on div "Jo Clearcast" at bounding box center [99, 107] width 168 height 30
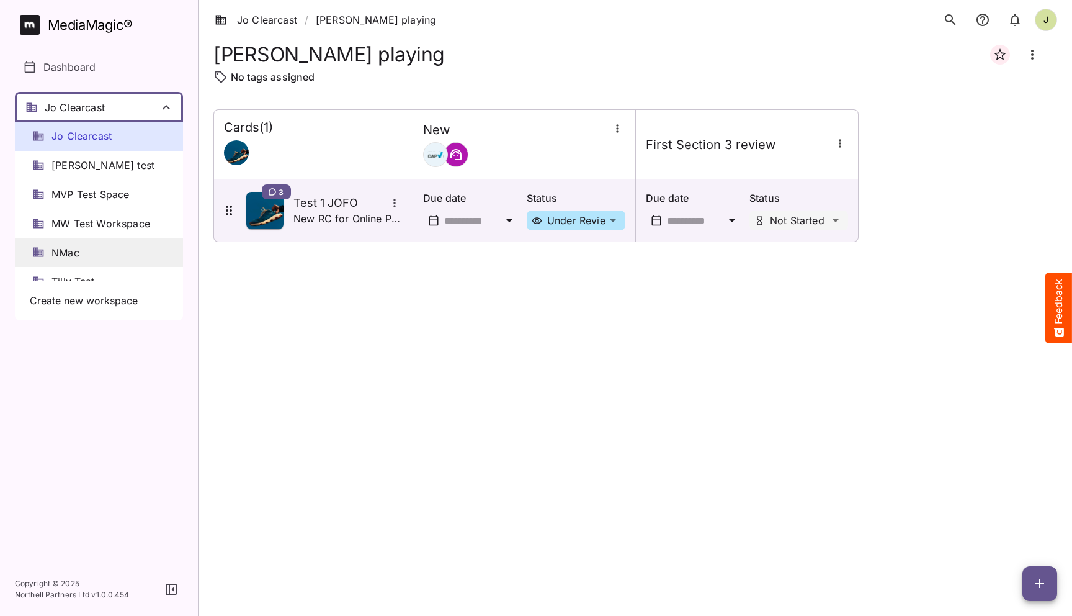
scroll to position [17, 0]
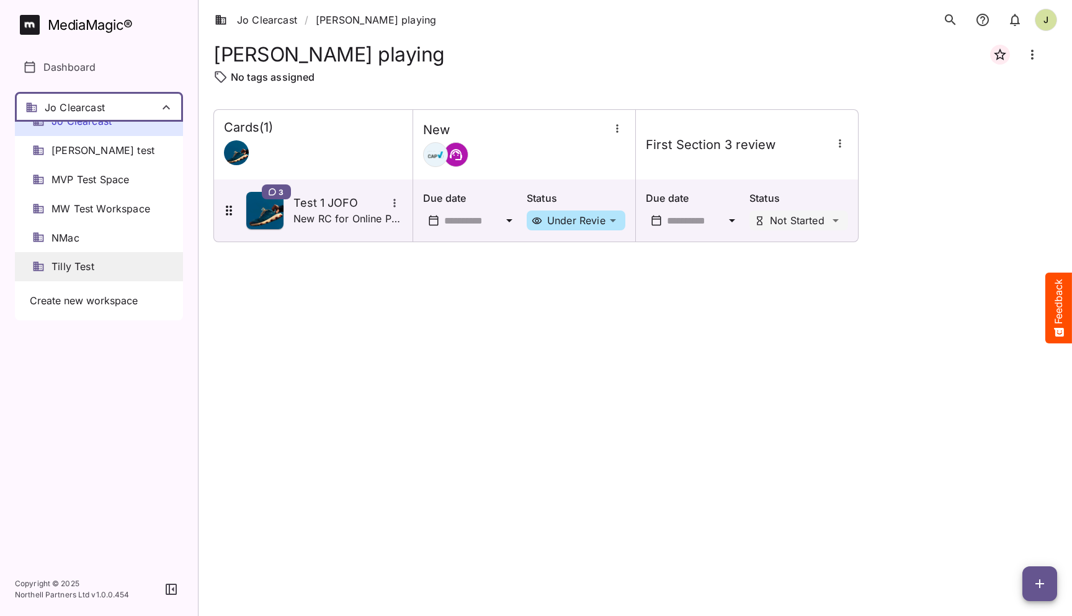
click at [91, 270] on span "Tilly Test" at bounding box center [73, 266] width 43 height 14
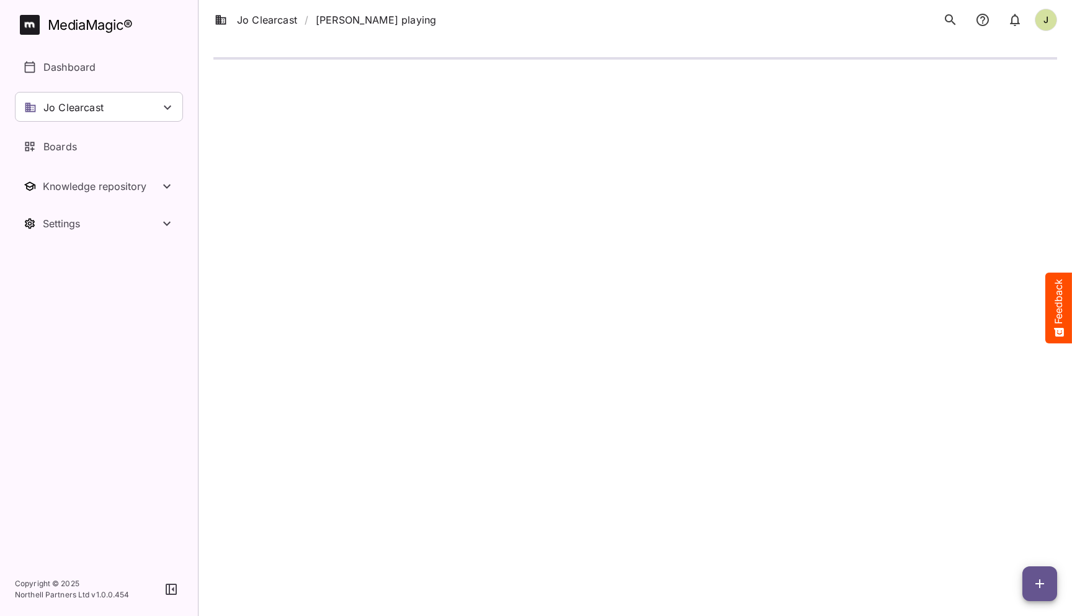
click at [346, 91] on html "Jo Clearcast / Jo playing J MediaMagic ® Dashboard Jo Clearcast Jo Clearcast Ma…" at bounding box center [536, 45] width 1072 height 91
click at [166, 115] on div "Jo Clearcast" at bounding box center [99, 107] width 168 height 30
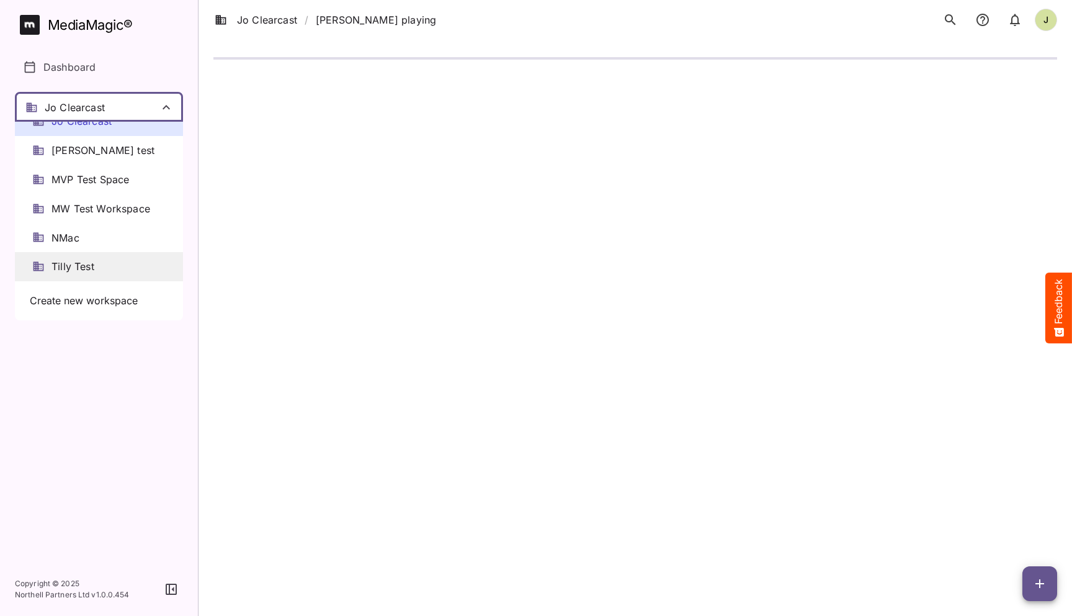
click at [91, 261] on span "Tilly Test" at bounding box center [73, 266] width 43 height 14
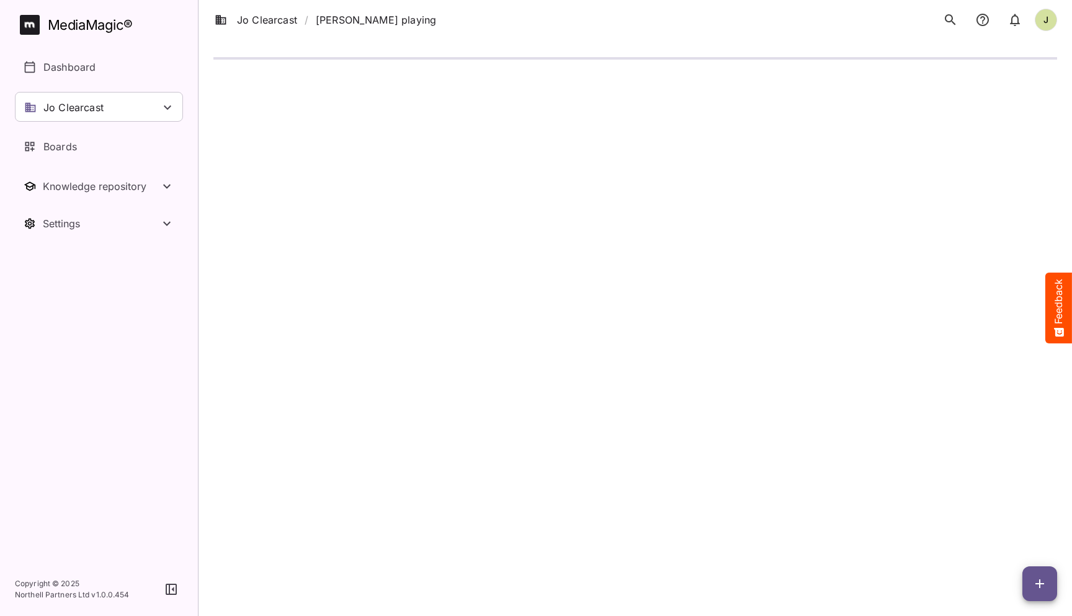
click at [313, 91] on html "Jo Clearcast / Jo playing J MediaMagic ® Dashboard Jo Clearcast Jo Clearcast Ma…" at bounding box center [536, 45] width 1072 height 91
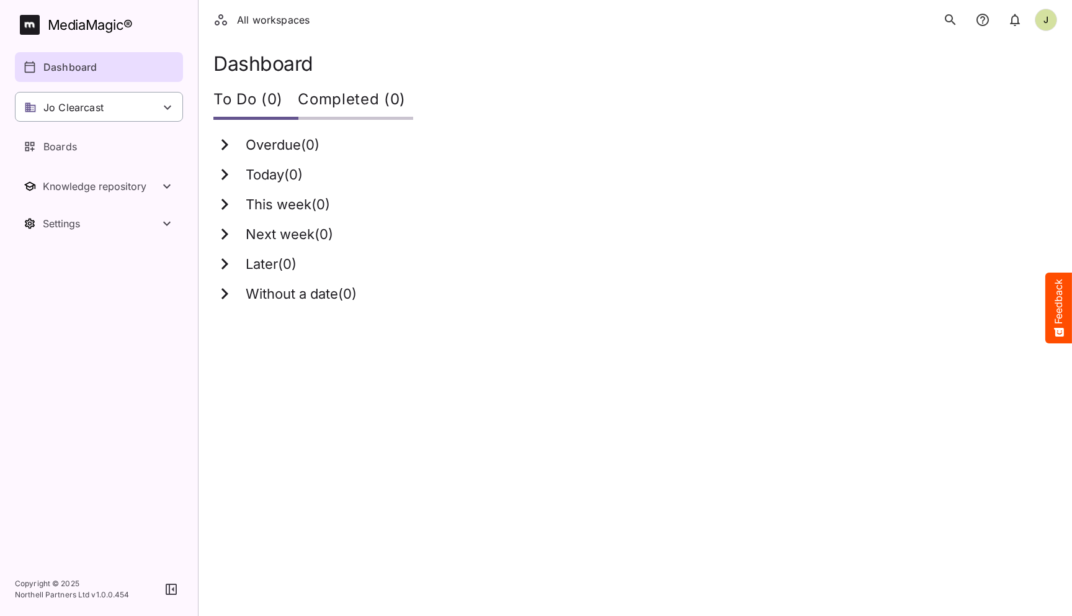
click at [114, 103] on div "Jo Clearcast" at bounding box center [99, 107] width 168 height 30
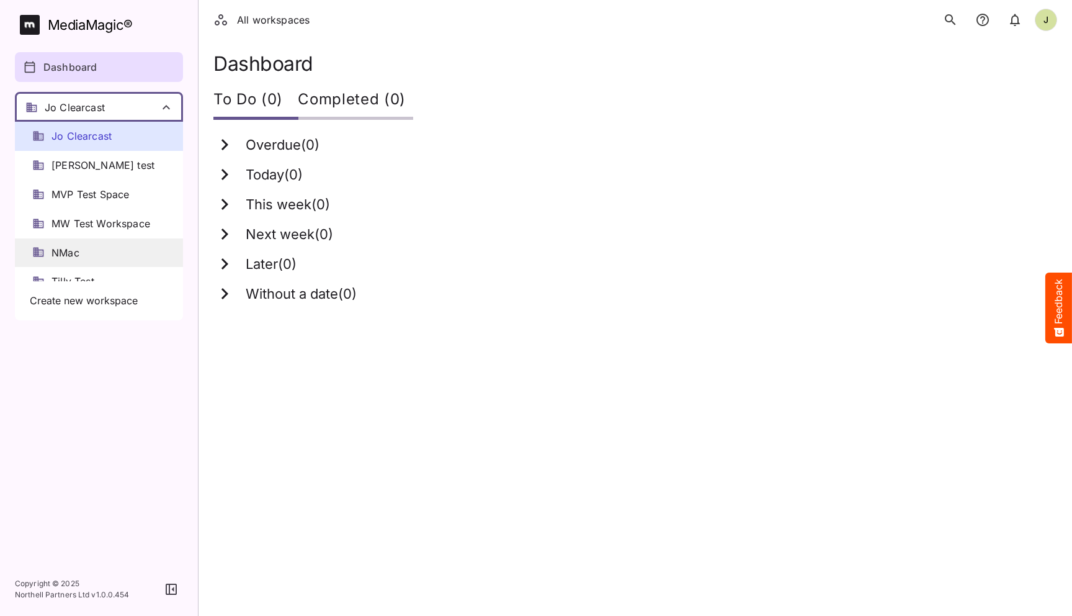
scroll to position [17, 0]
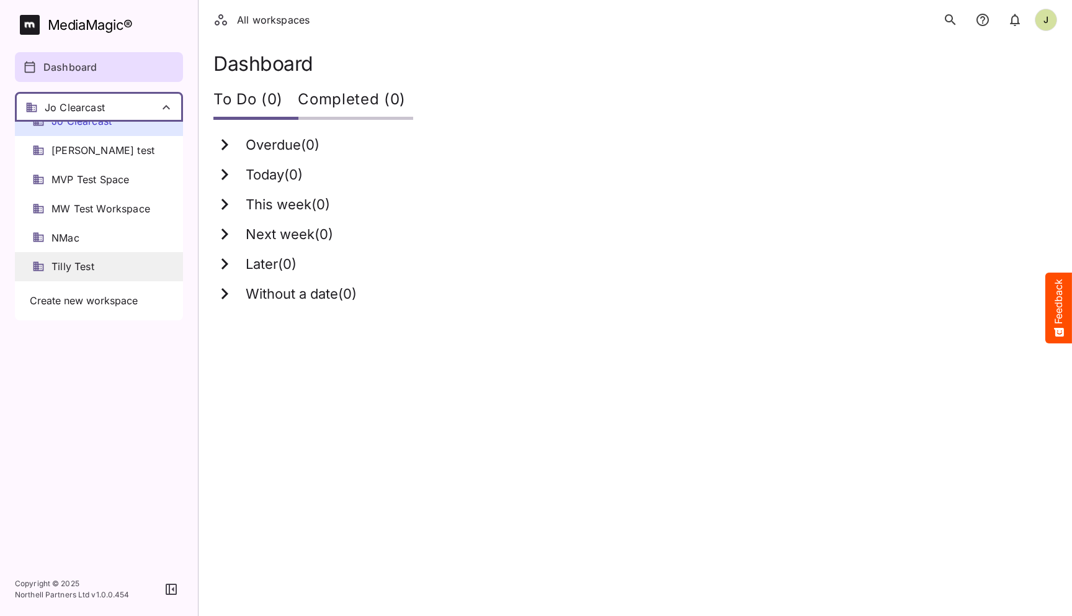
click at [80, 259] on span "Tilly Test" at bounding box center [73, 266] width 43 height 14
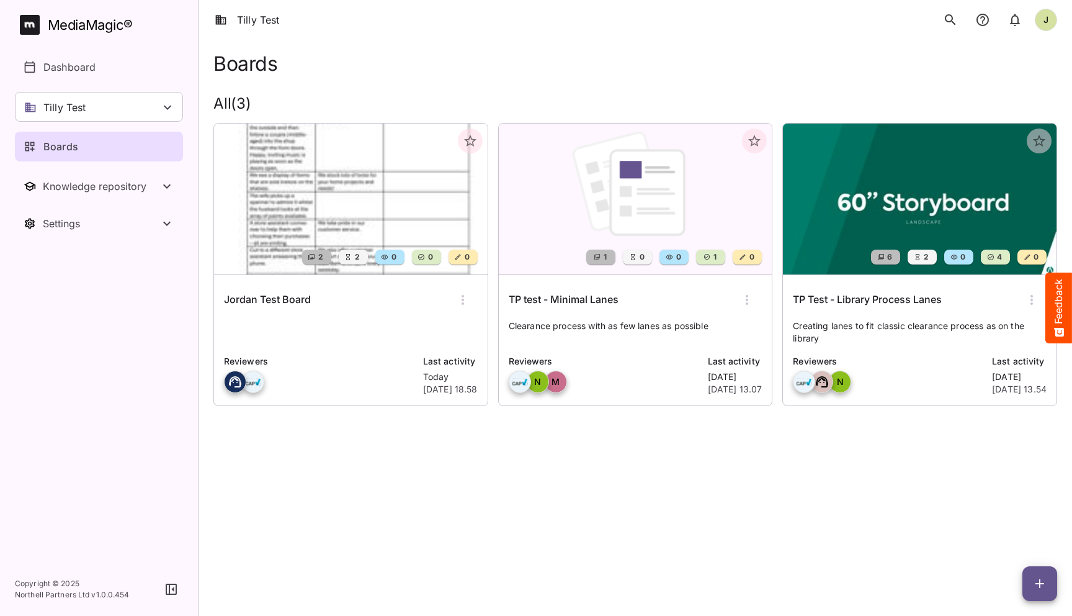
click at [321, 309] on div "Jordan Test Board" at bounding box center [351, 300] width 254 height 30
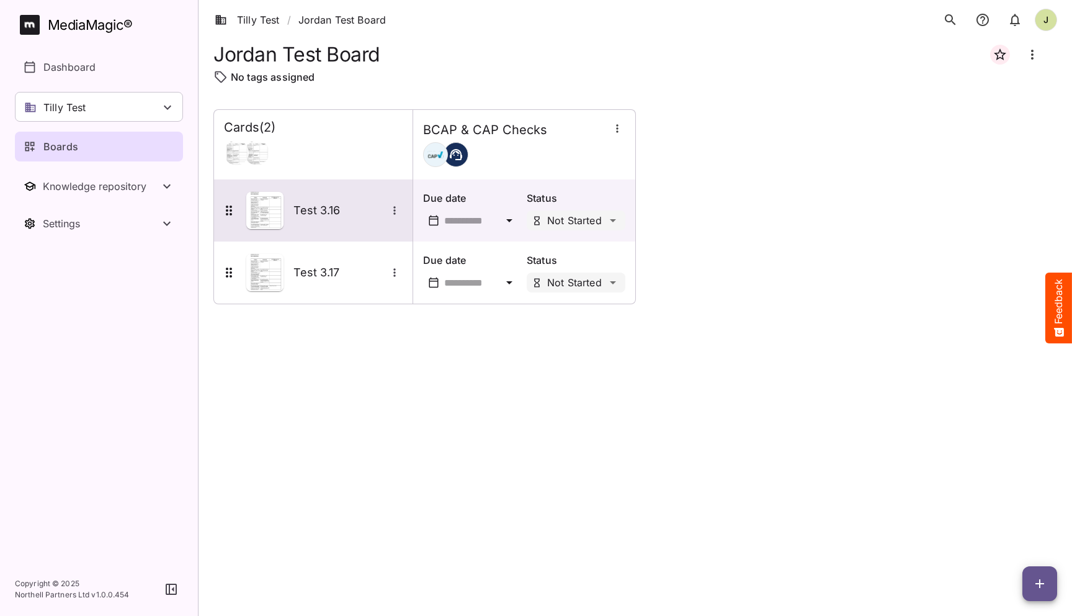
click at [320, 204] on h5 "Test 3.16" at bounding box center [340, 210] width 93 height 15
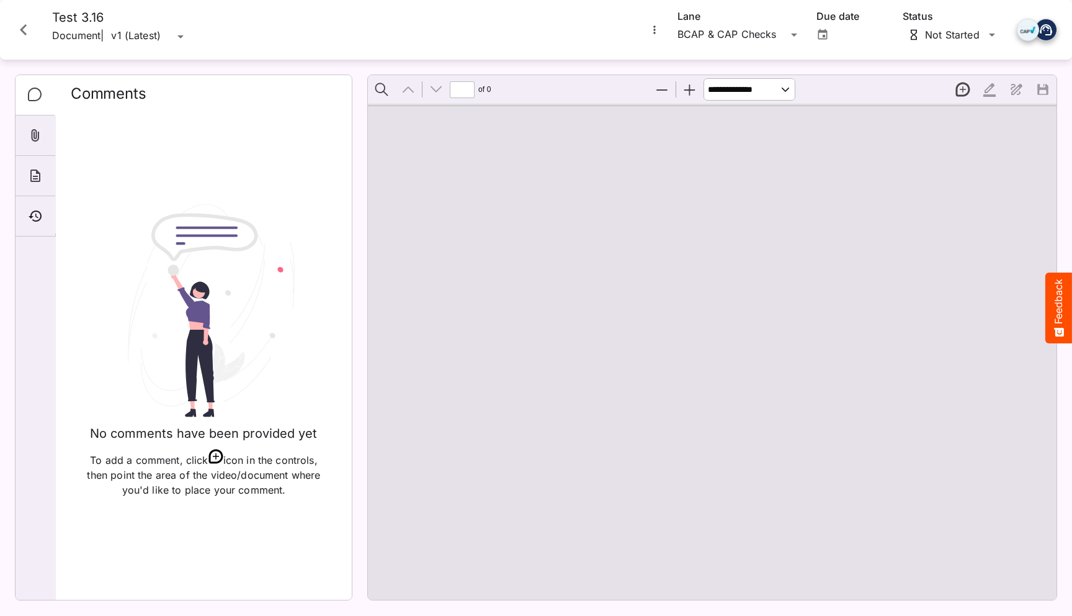
type input "*"
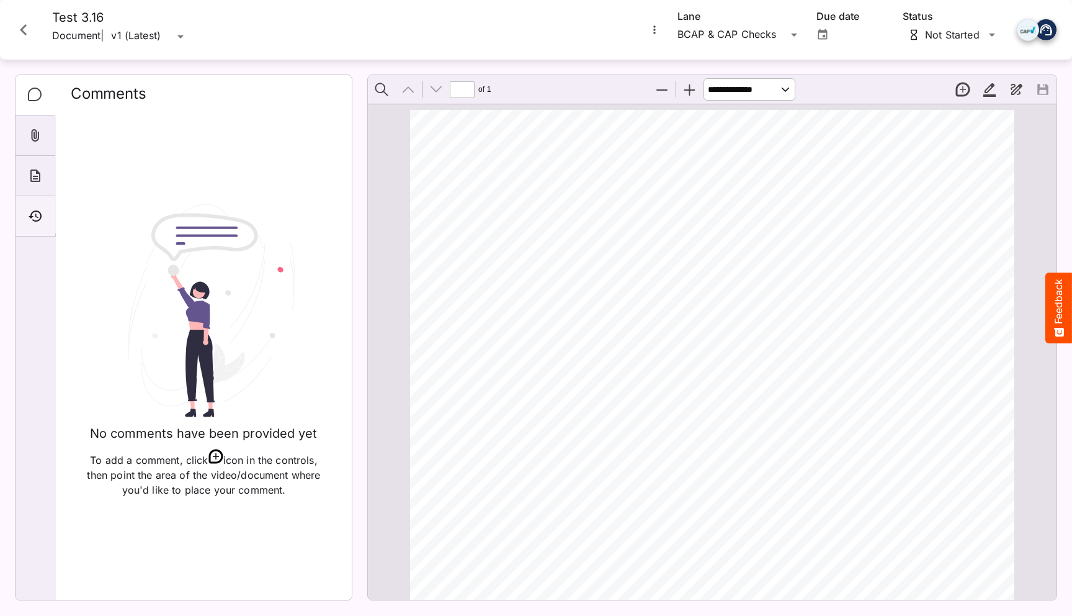
click at [34, 213] on icon "Timeline" at bounding box center [35, 216] width 15 height 15
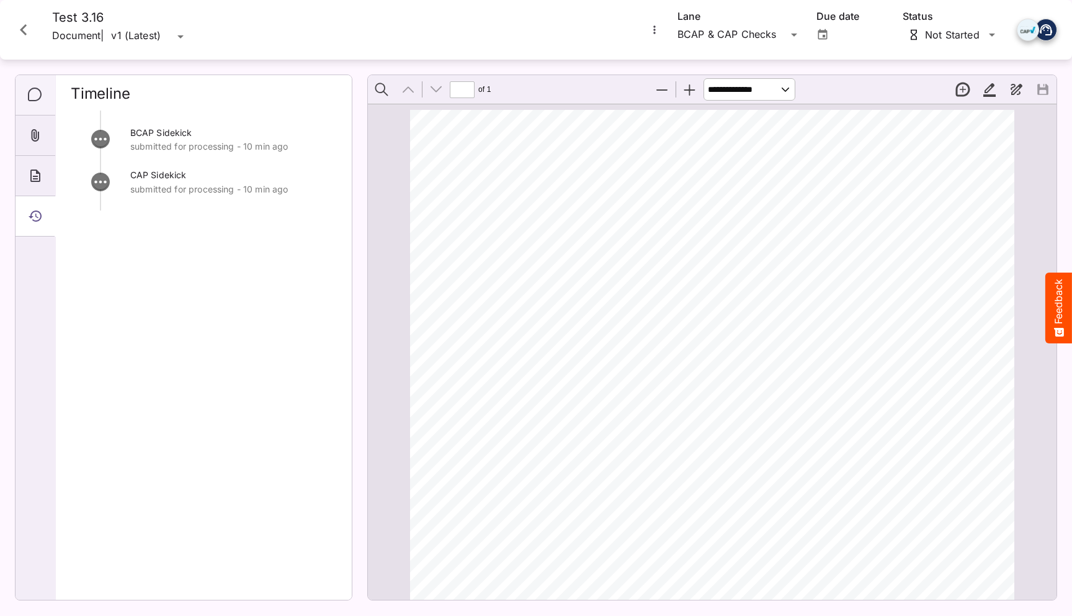
click at [36, 92] on icon "Comments" at bounding box center [35, 95] width 15 height 15
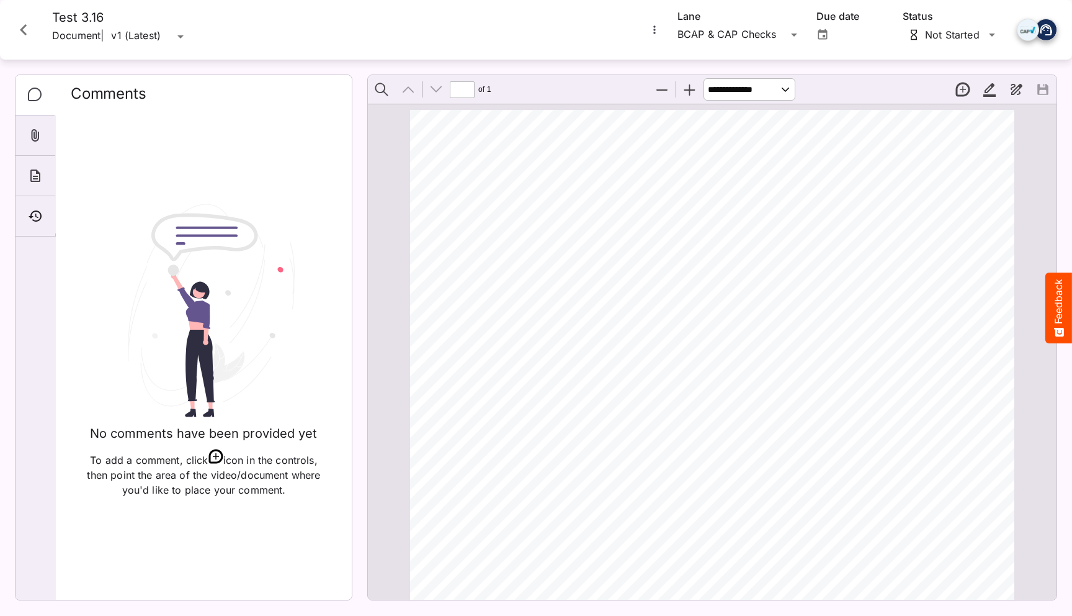
click at [28, 25] on icon "Close card" at bounding box center [23, 30] width 22 height 22
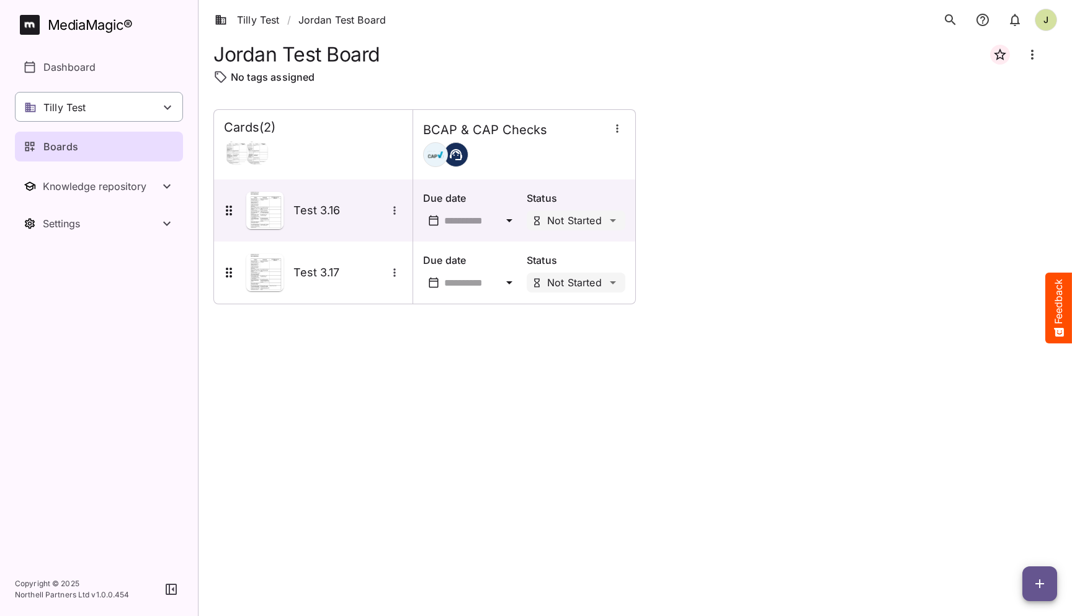
click at [117, 112] on div "Tilly Test" at bounding box center [99, 107] width 168 height 30
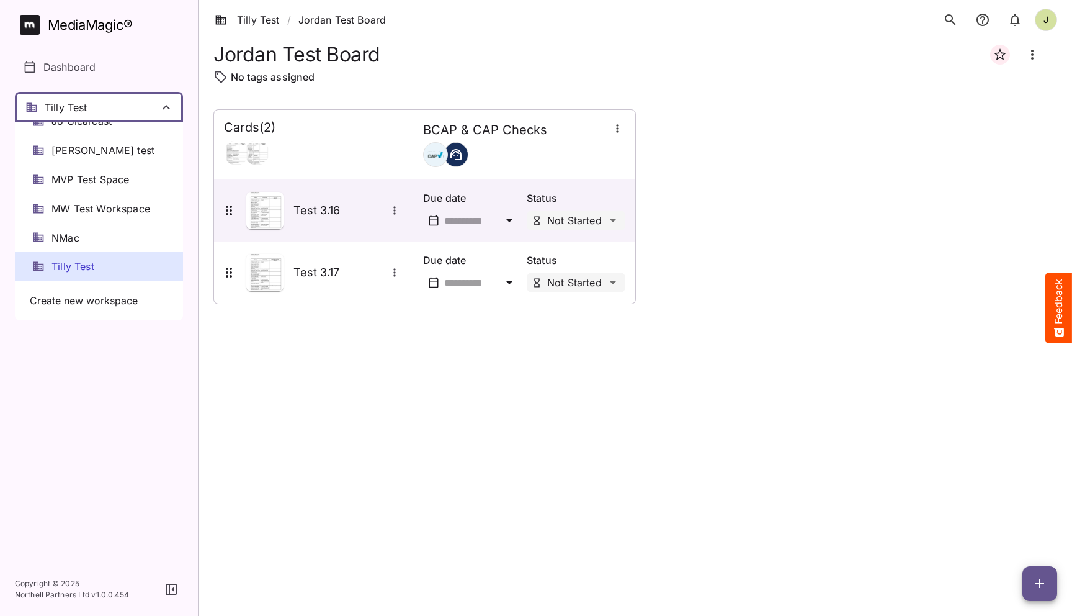
click at [335, 338] on div at bounding box center [536, 308] width 1072 height 616
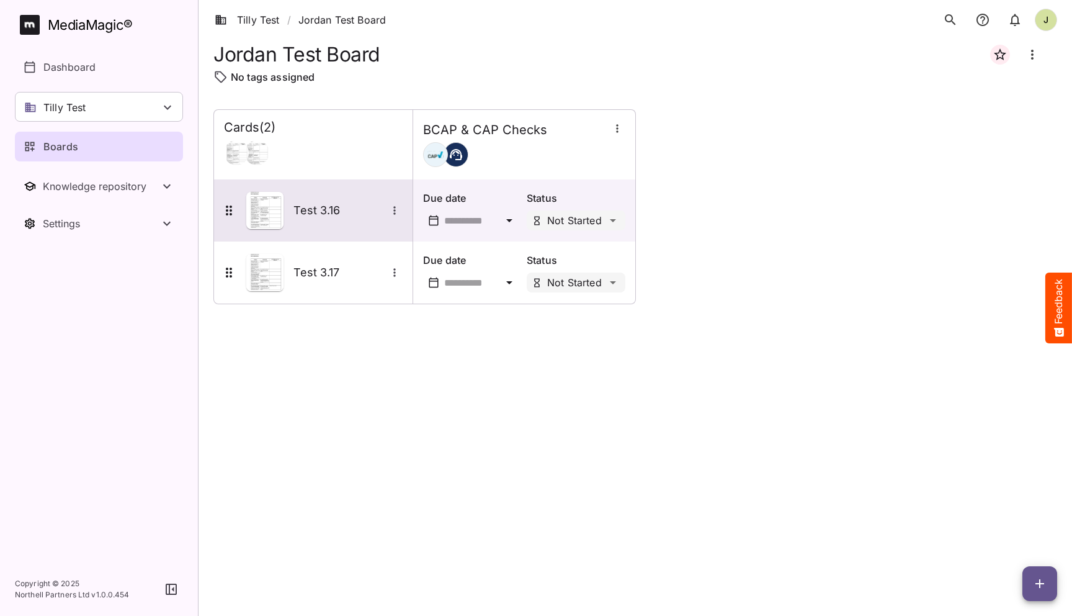
click at [308, 213] on h5 "Test 3.16" at bounding box center [340, 210] width 93 height 15
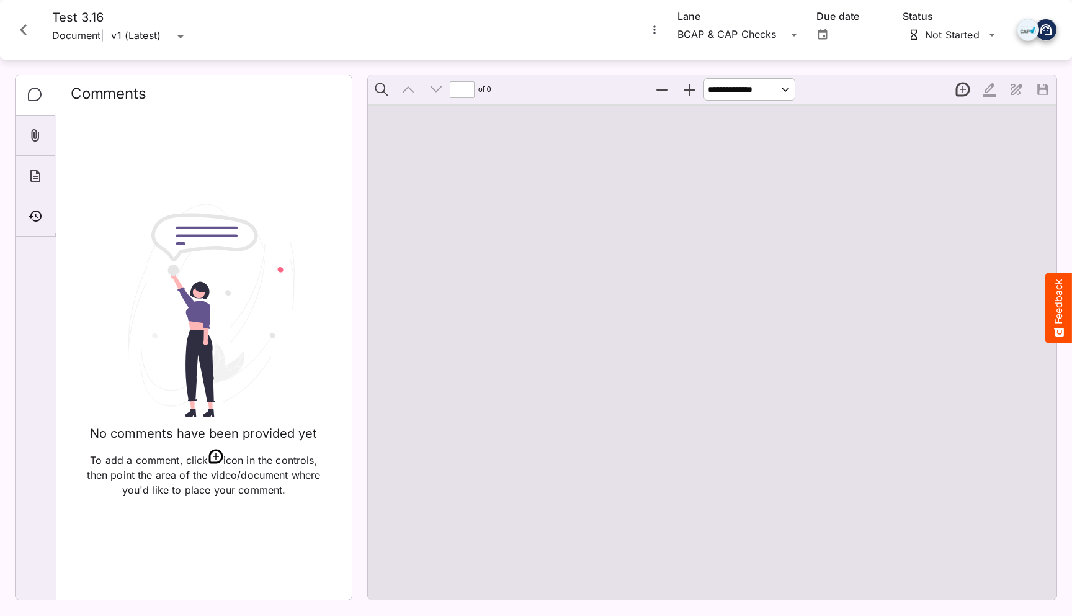
type input "*"
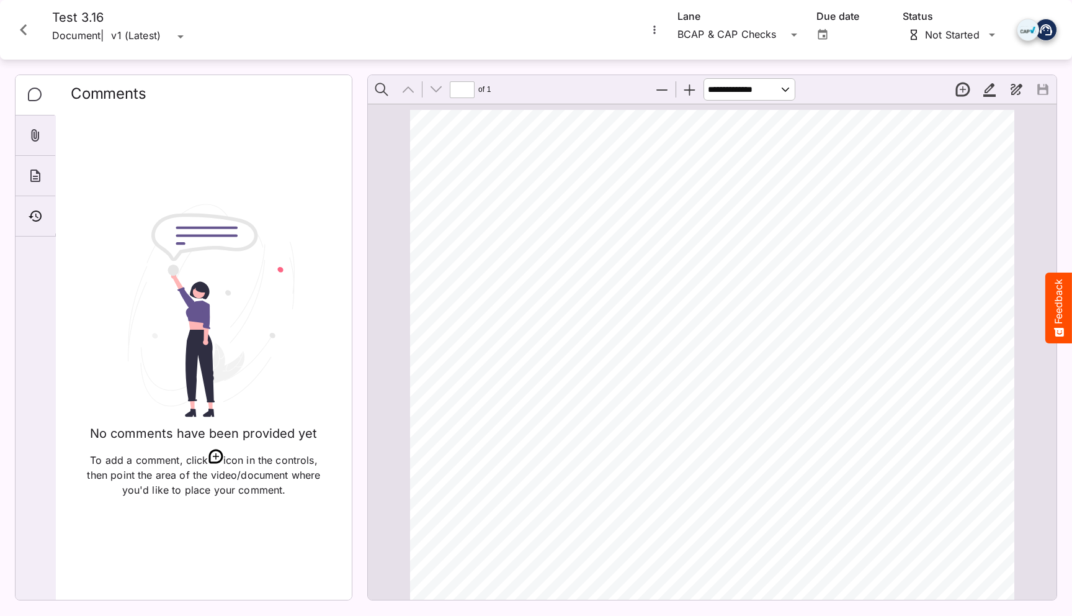
click at [28, 29] on icon "Close card" at bounding box center [23, 30] width 22 height 22
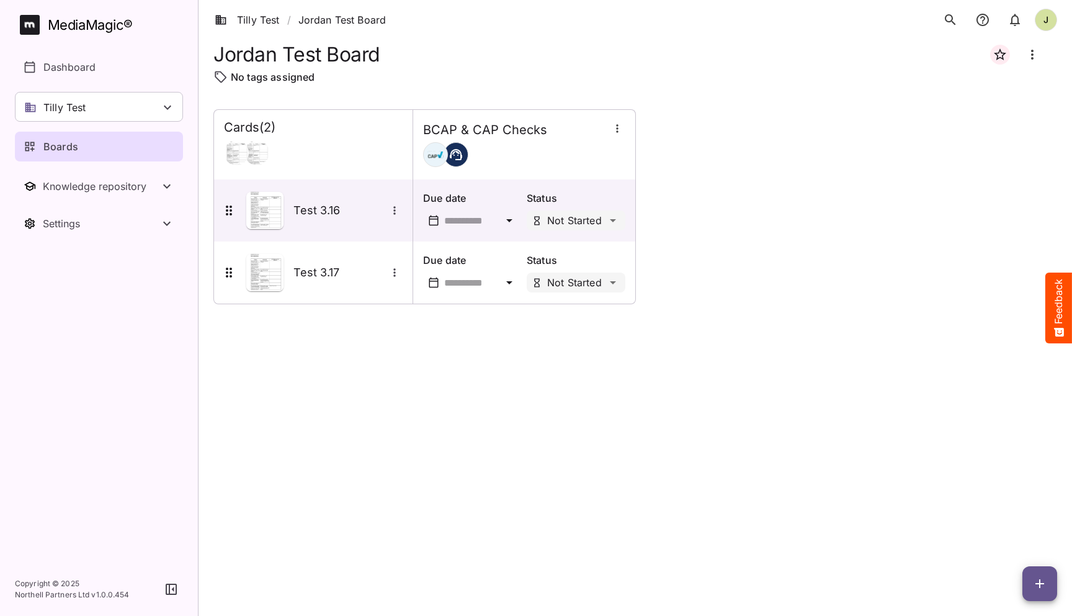
click at [492, 434] on div "Cards ( 2 ) BCAP & CAP Checks Test 3.16 Due date Status Not Started Test 3.17 D…" at bounding box center [635, 352] width 844 height 487
click at [54, 17] on div "MediaMagic ®" at bounding box center [90, 25] width 85 height 20
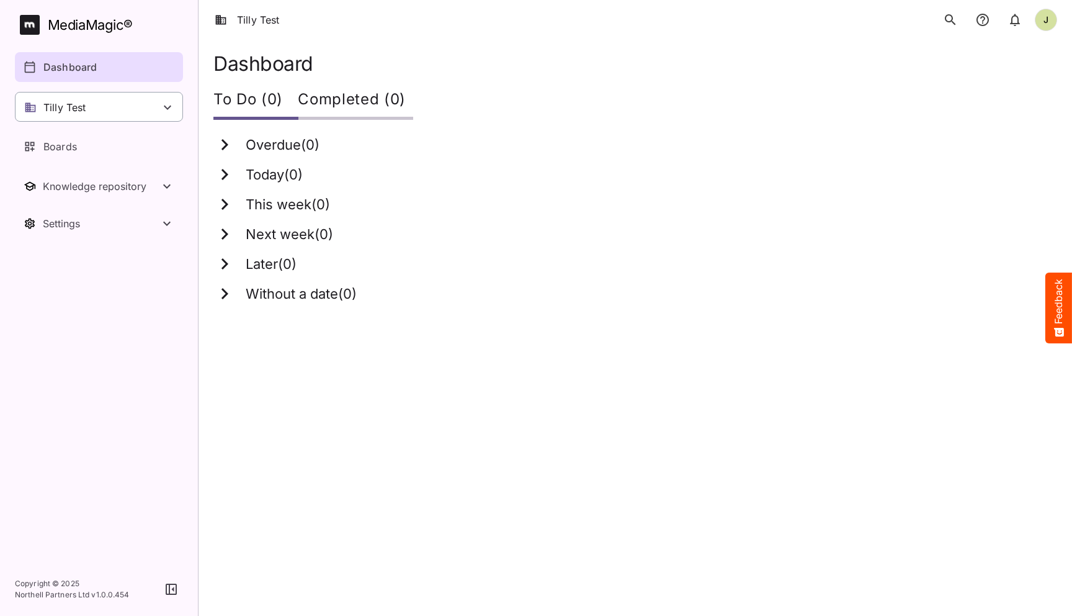
click at [127, 112] on div "Tilly Test" at bounding box center [99, 107] width 168 height 30
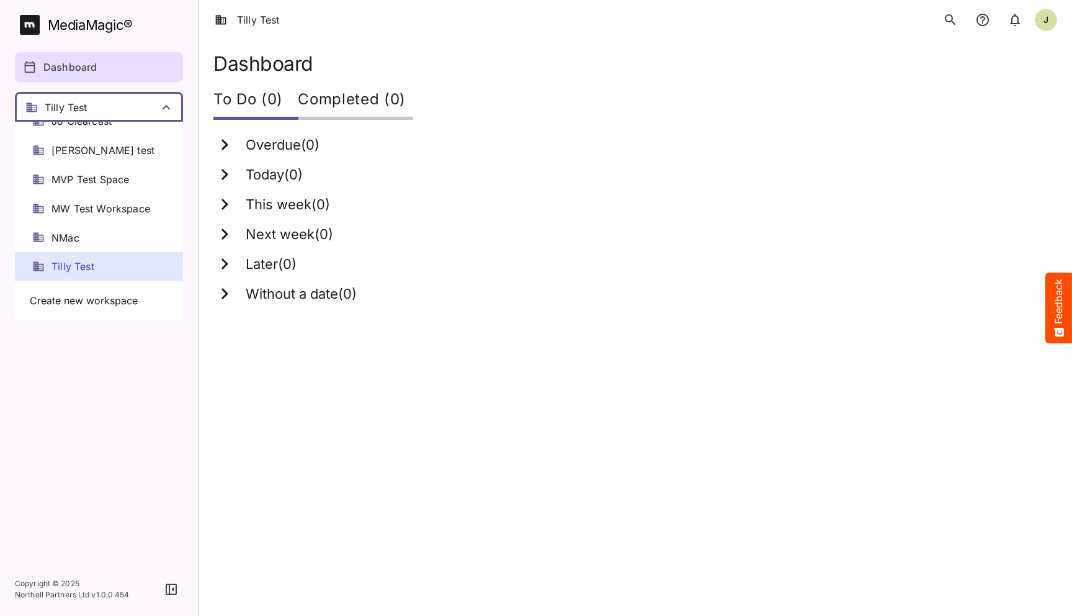
click at [83, 259] on span "Tilly Test" at bounding box center [73, 266] width 43 height 14
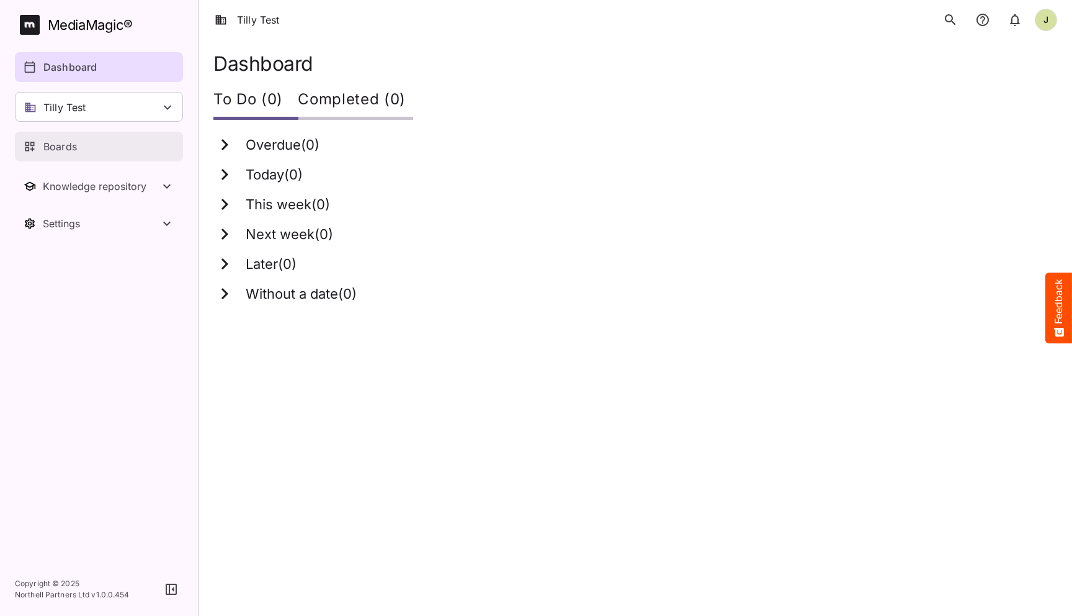
click at [120, 152] on div "Boards" at bounding box center [100, 146] width 152 height 15
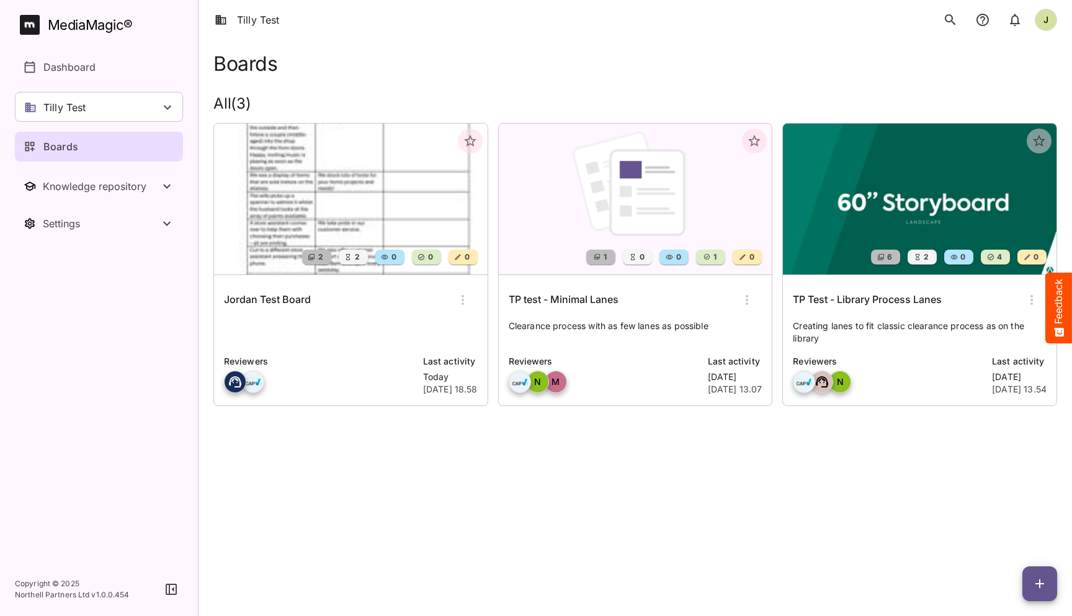
click at [431, 440] on html "Tilly Test J MediaMagic ® Dashboard Tilly Test Jo Clearcast [PERSON_NAME] test …" at bounding box center [536, 220] width 1072 height 440
click at [287, 318] on div "Jordan Test Board Reviewers Last activity [DATE] [DATE] 18.58" at bounding box center [351, 340] width 274 height 130
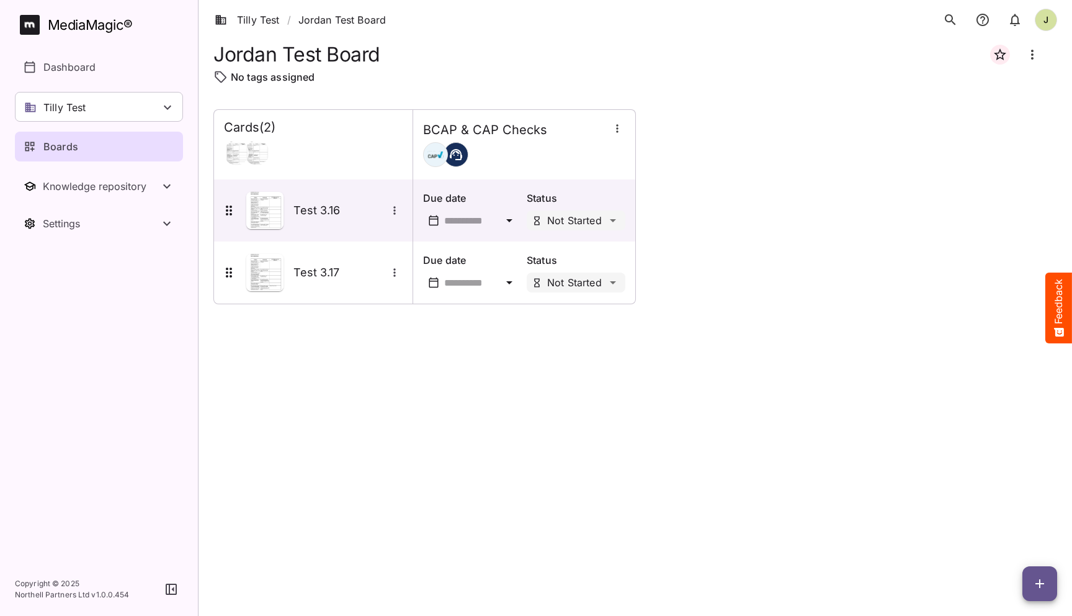
click at [300, 344] on div "Cards ( 2 ) BCAP & CAP Checks Test 3.16 Due date Status Not Started Test 3.17 D…" at bounding box center [635, 352] width 844 height 487
click at [324, 451] on div "Cards ( 2 ) BCAP & CAP Checks Test 3.16 Due date Status Not Started Test 3.17 D…" at bounding box center [635, 352] width 844 height 487
click at [331, 323] on div "Cards ( 2 ) BCAP & CAP Checks Test 3.16 Due date Status Not Started Test 3.17 D…" at bounding box center [635, 352] width 844 height 487
click at [308, 204] on h5 "Test 3.16" at bounding box center [340, 210] width 93 height 15
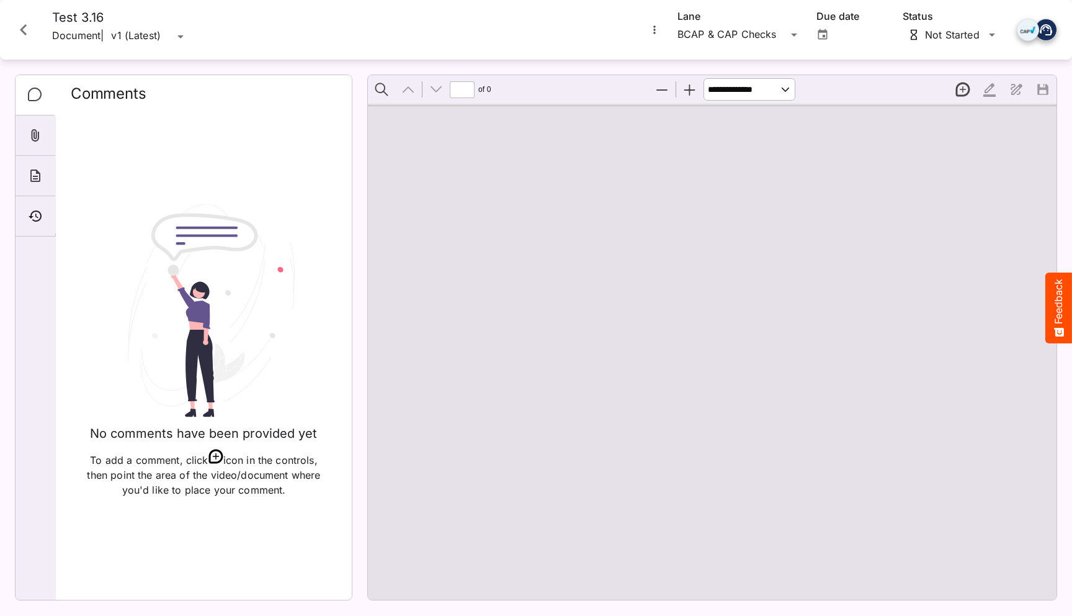
type input "*"
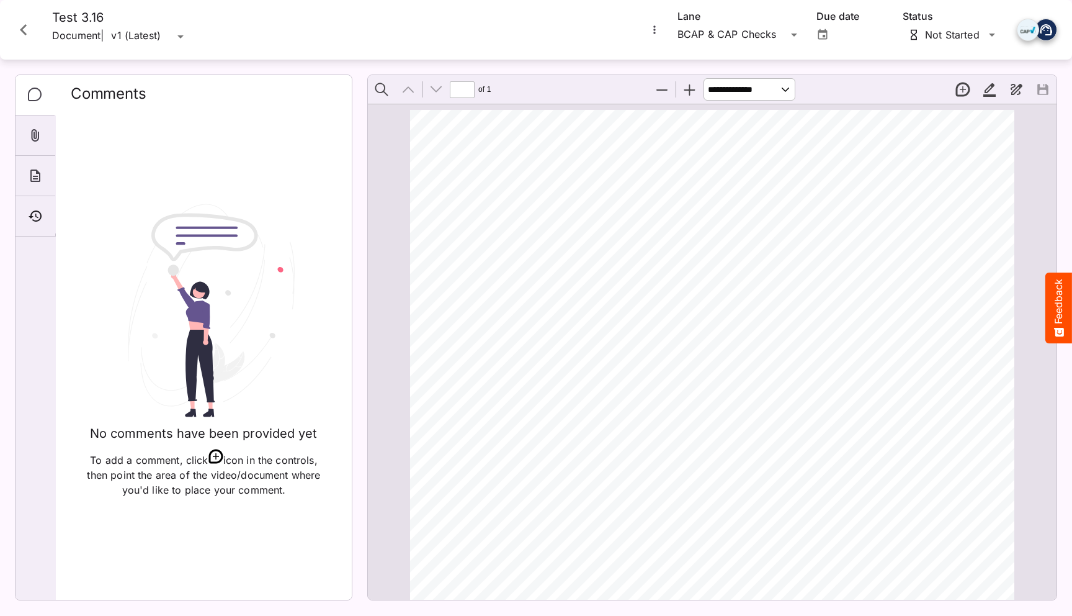
click at [576, 269] on span "DATE OF SUBMISSION:" at bounding box center [549, 270] width 128 height 12
click at [38, 215] on icon "Timeline" at bounding box center [35, 216] width 15 height 15
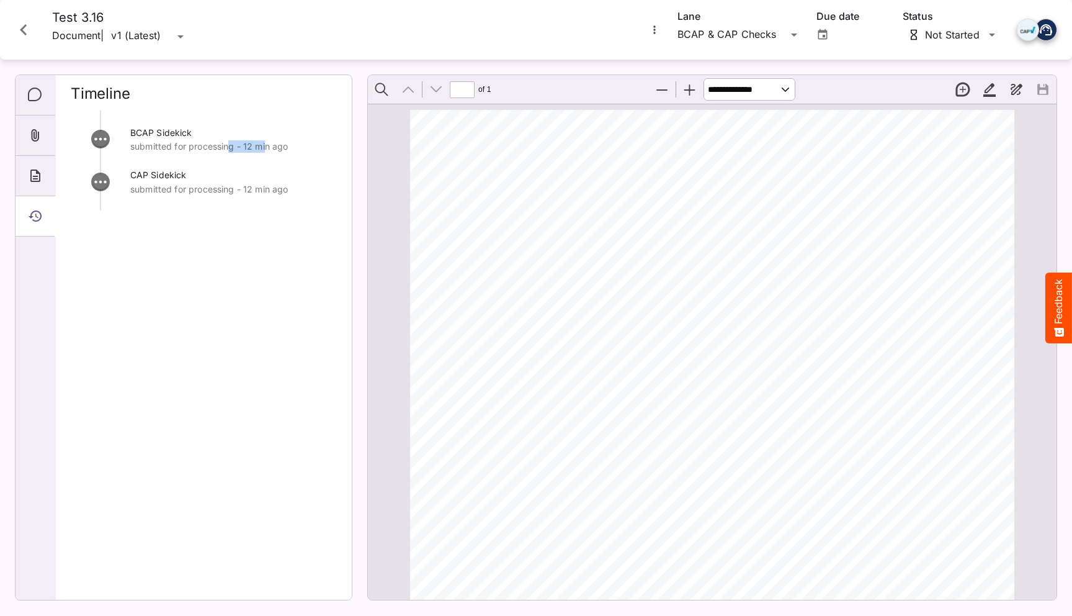
drag, startPoint x: 266, startPoint y: 143, endPoint x: 228, endPoint y: 143, distance: 38.5
click at [228, 143] on p "submitted for processing - 12 min ago" at bounding box center [233, 146] width 207 height 12
click at [26, 32] on icon "Close card" at bounding box center [23, 30] width 22 height 22
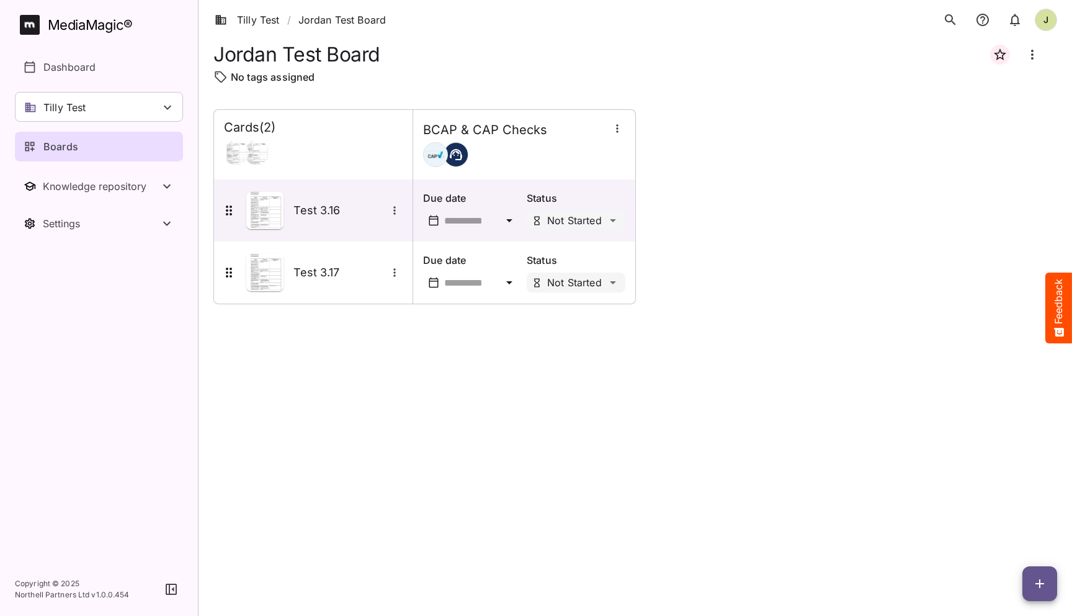
click at [620, 124] on icon "button" at bounding box center [617, 128] width 12 height 12
click at [658, 215] on p "Manage sidekicks" at bounding box center [667, 213] width 87 height 15
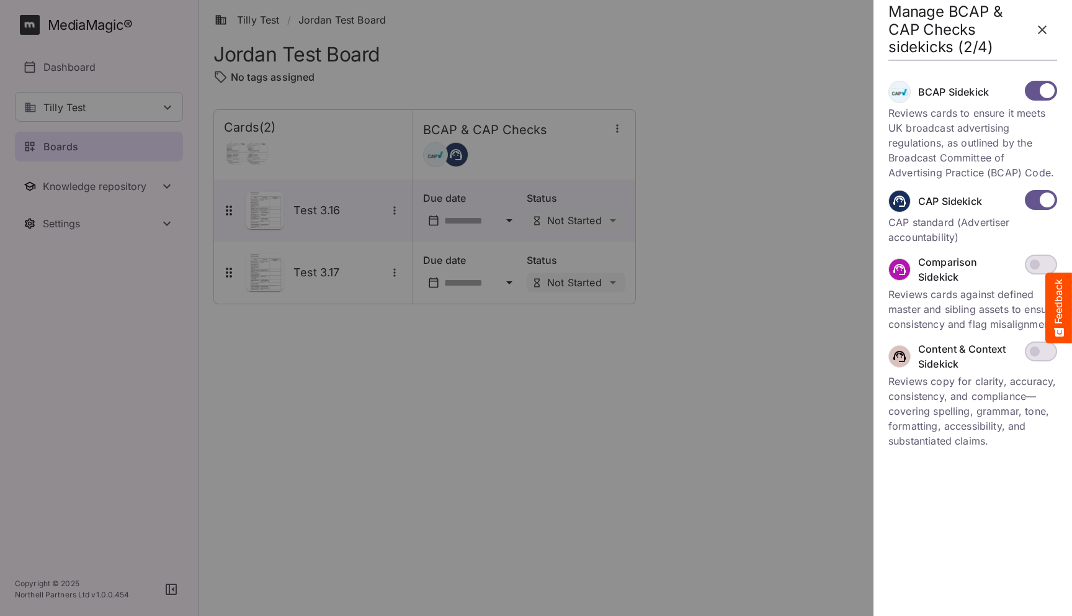
click at [976, 130] on p "Reviews cards to ensure it meets UK broadcast advertising regulations, as outli…" at bounding box center [973, 143] width 169 height 74
click at [1046, 29] on icon "button" at bounding box center [1042, 29] width 15 height 15
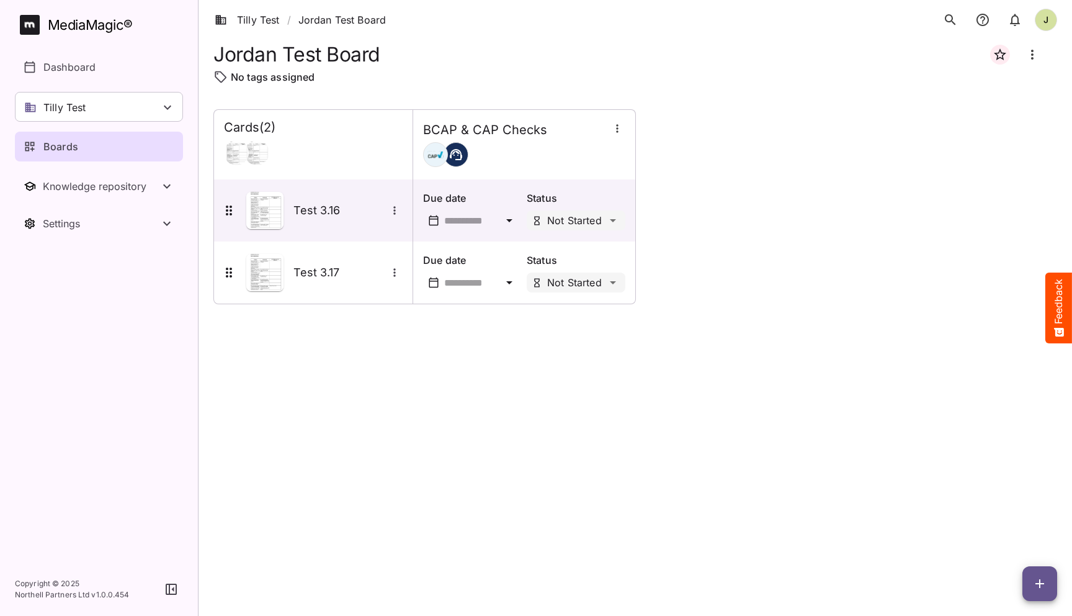
click at [782, 216] on div "Cards ( 2 ) BCAP & CAP Checks Test 3.16 Due date Status Not Started Test 3.17 D…" at bounding box center [635, 206] width 844 height 195
